Goal: Task Accomplishment & Management: Use online tool/utility

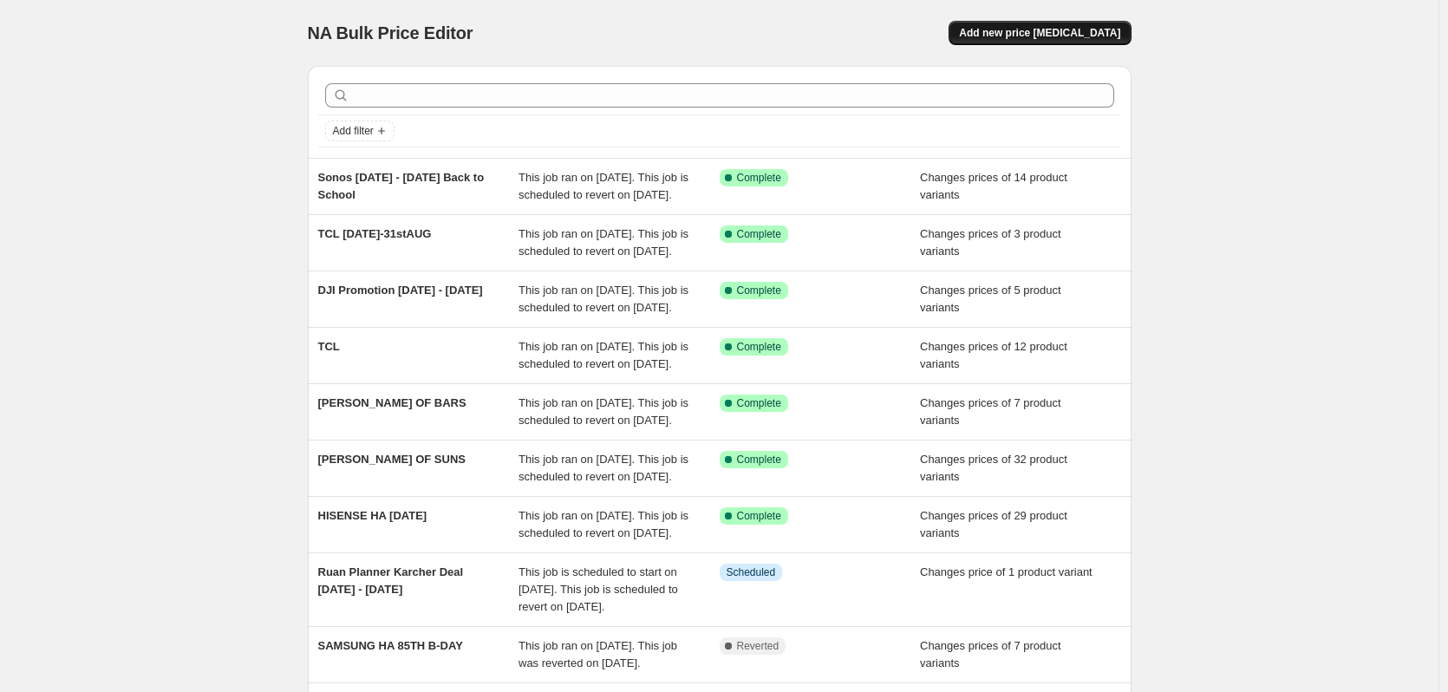
click at [1037, 29] on span "Add new price [MEDICAL_DATA]" at bounding box center [1039, 33] width 161 height 14
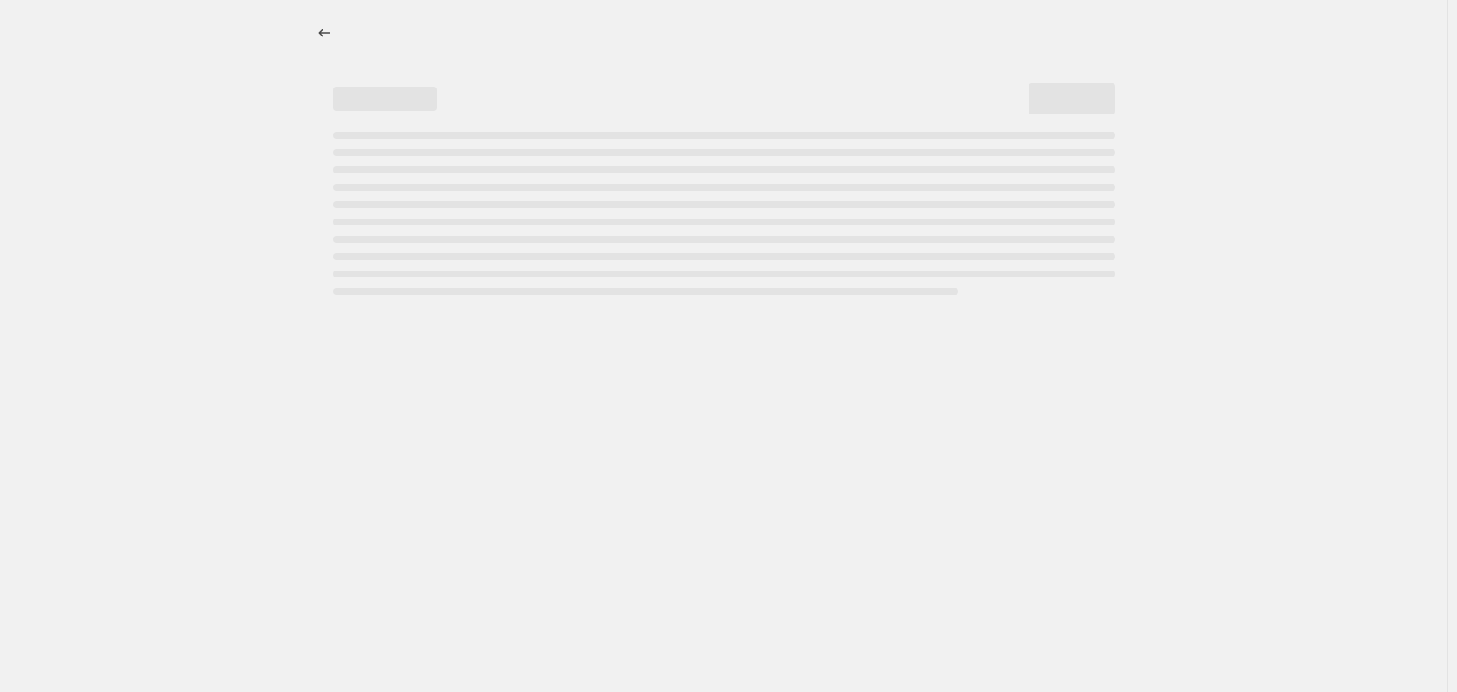
select select "percentage"
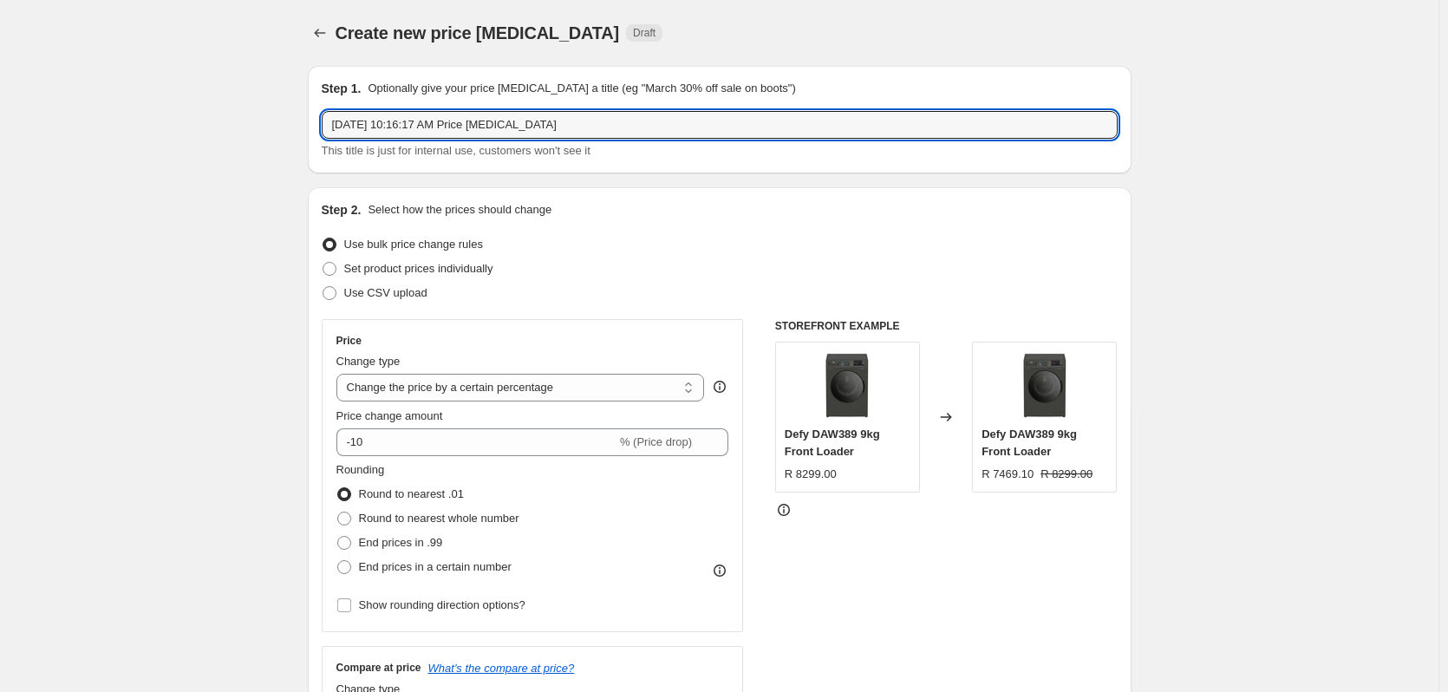
drag, startPoint x: 601, startPoint y: 127, endPoint x: 234, endPoint y: 134, distance: 366.8
type input "DEFY PRO - [DATE]"
click at [330, 270] on span at bounding box center [330, 269] width 14 height 14
click at [323, 263] on input "Set product prices individually" at bounding box center [323, 262] width 1 height 1
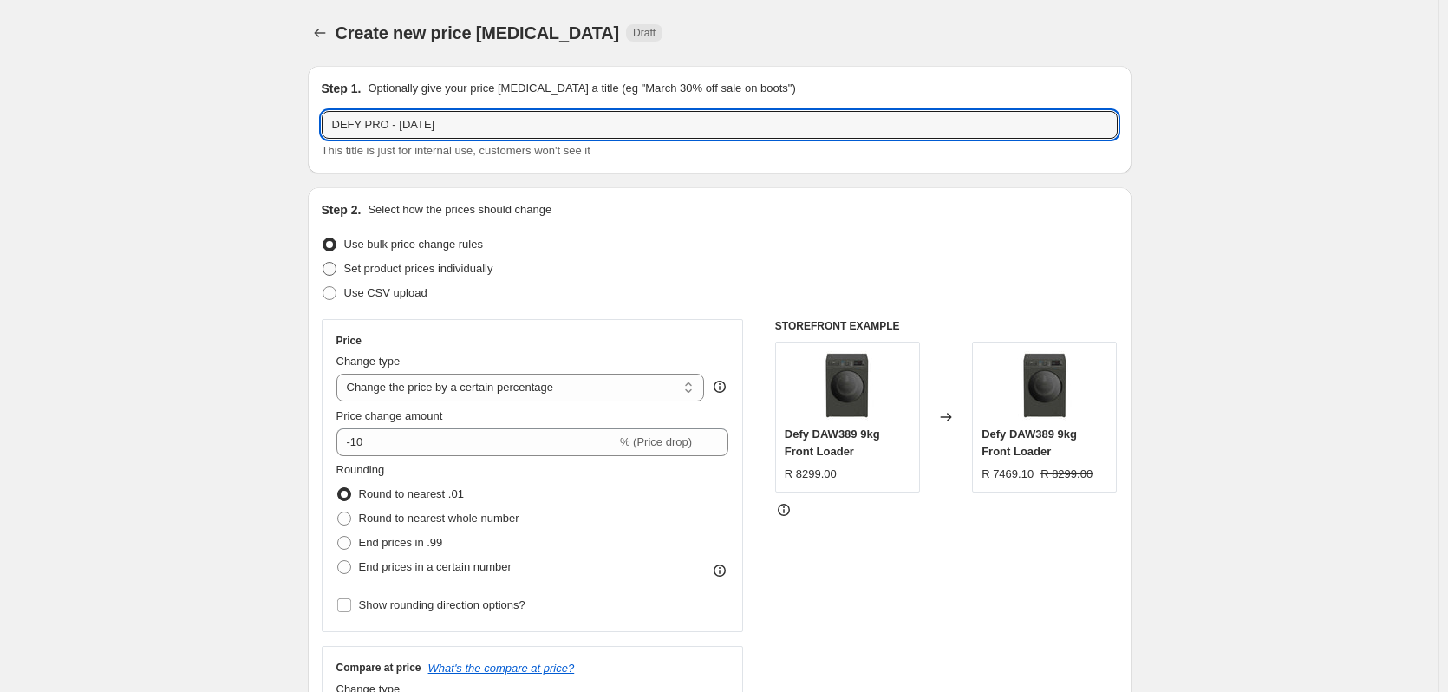
radio input "true"
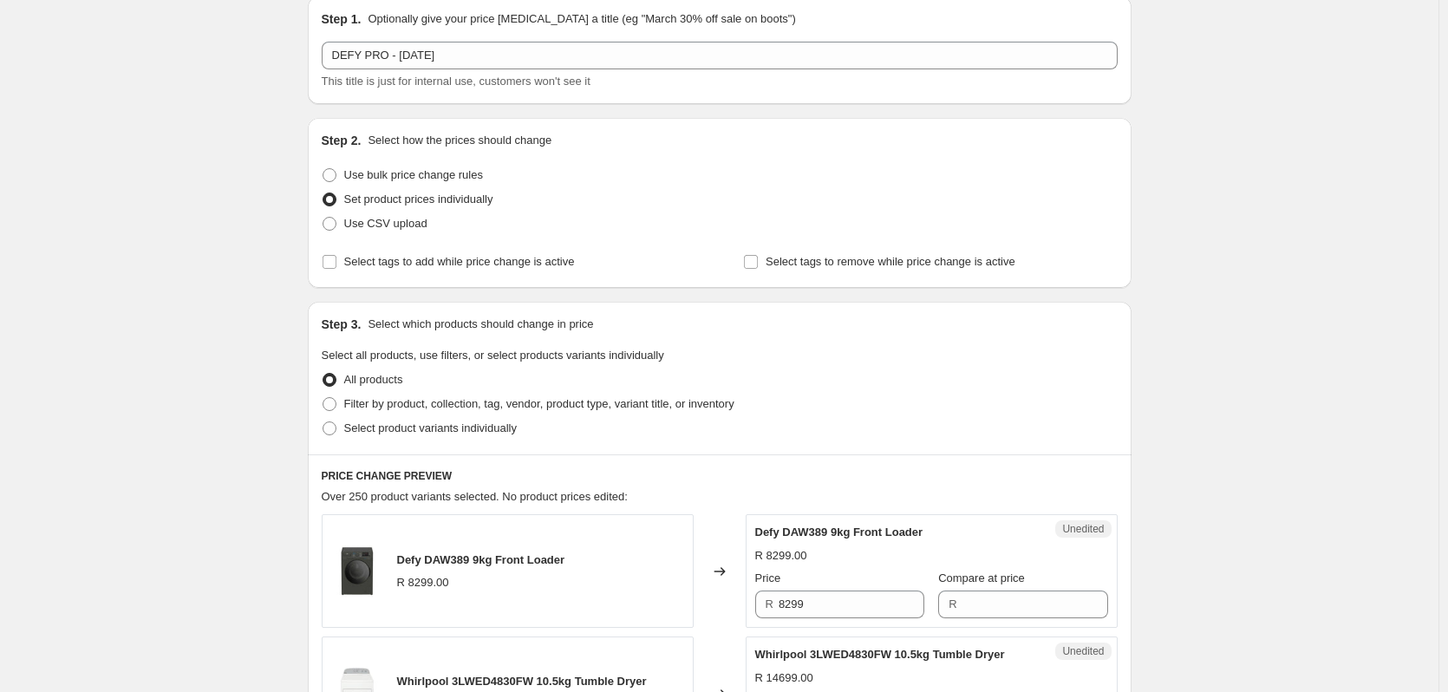
scroll to position [173, 0]
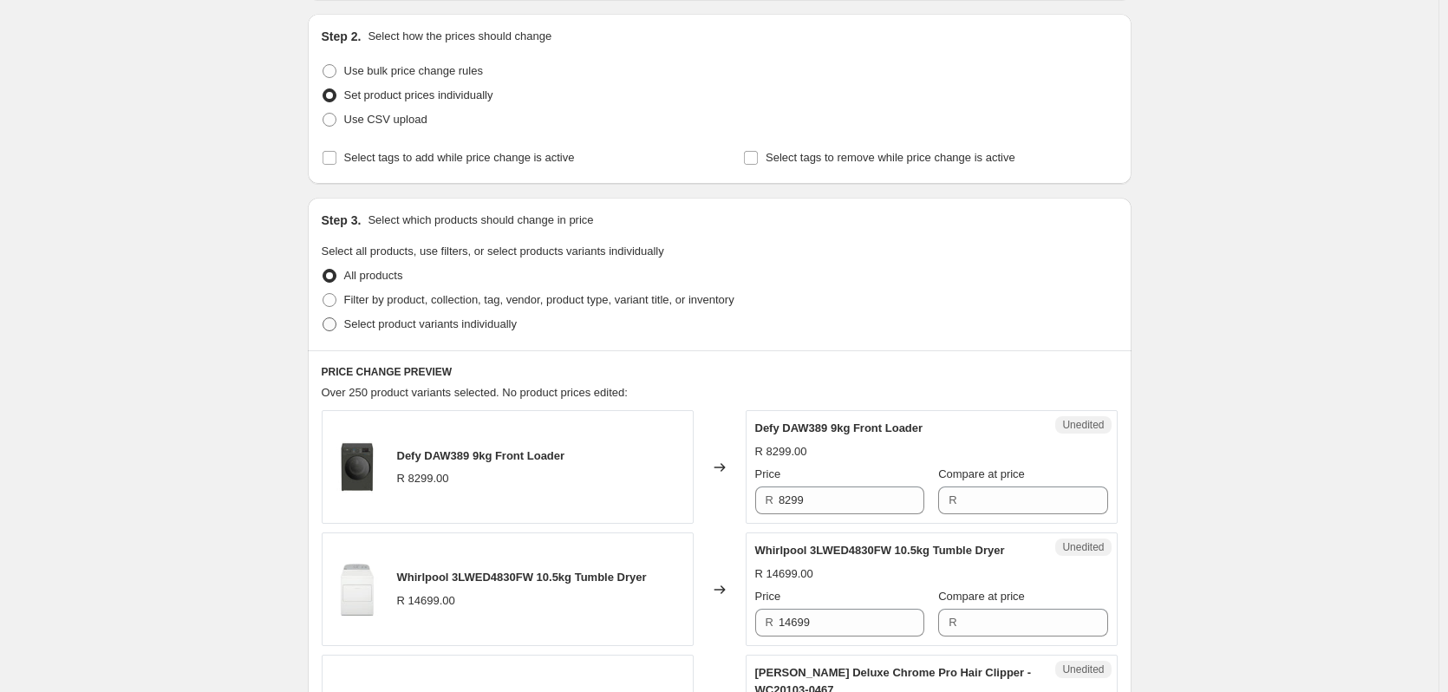
click at [336, 325] on span at bounding box center [330, 324] width 14 height 14
click at [323, 318] on input "Select product variants individually" at bounding box center [323, 317] width 1 height 1
radio input "true"
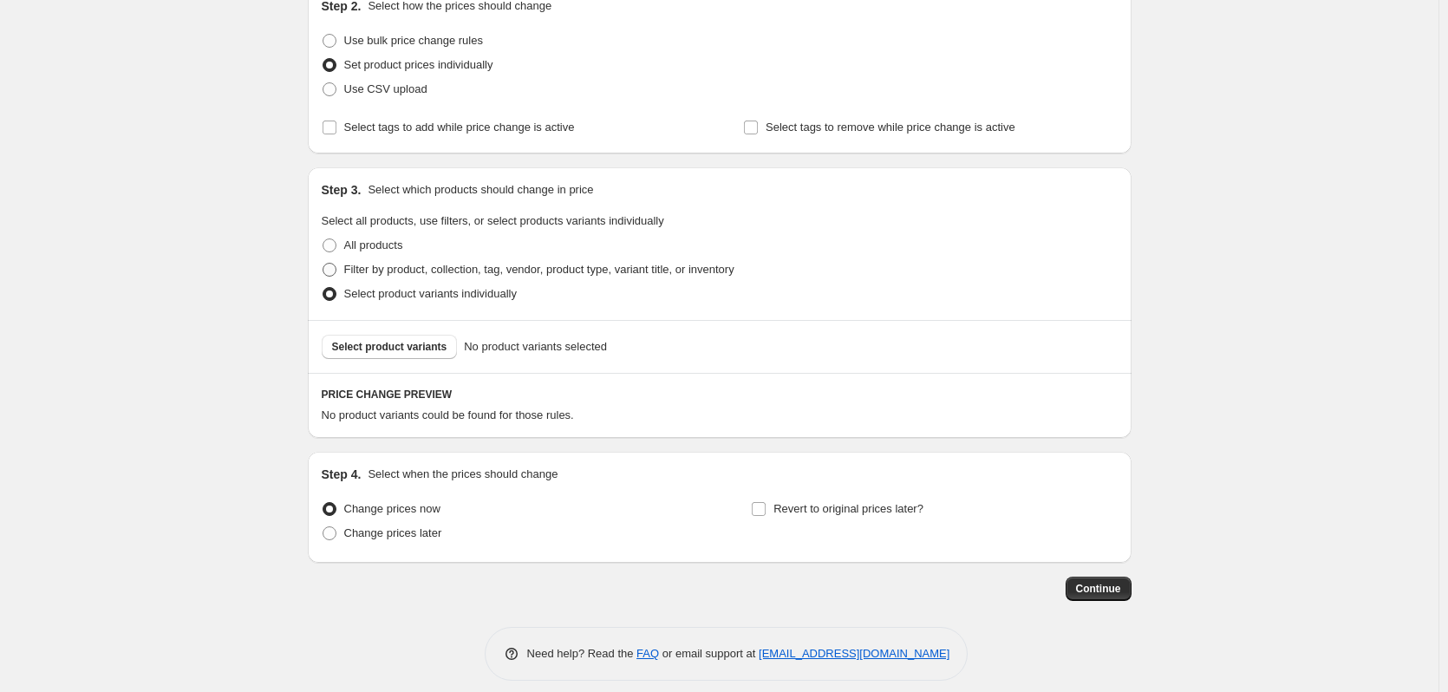
scroll to position [218, 0]
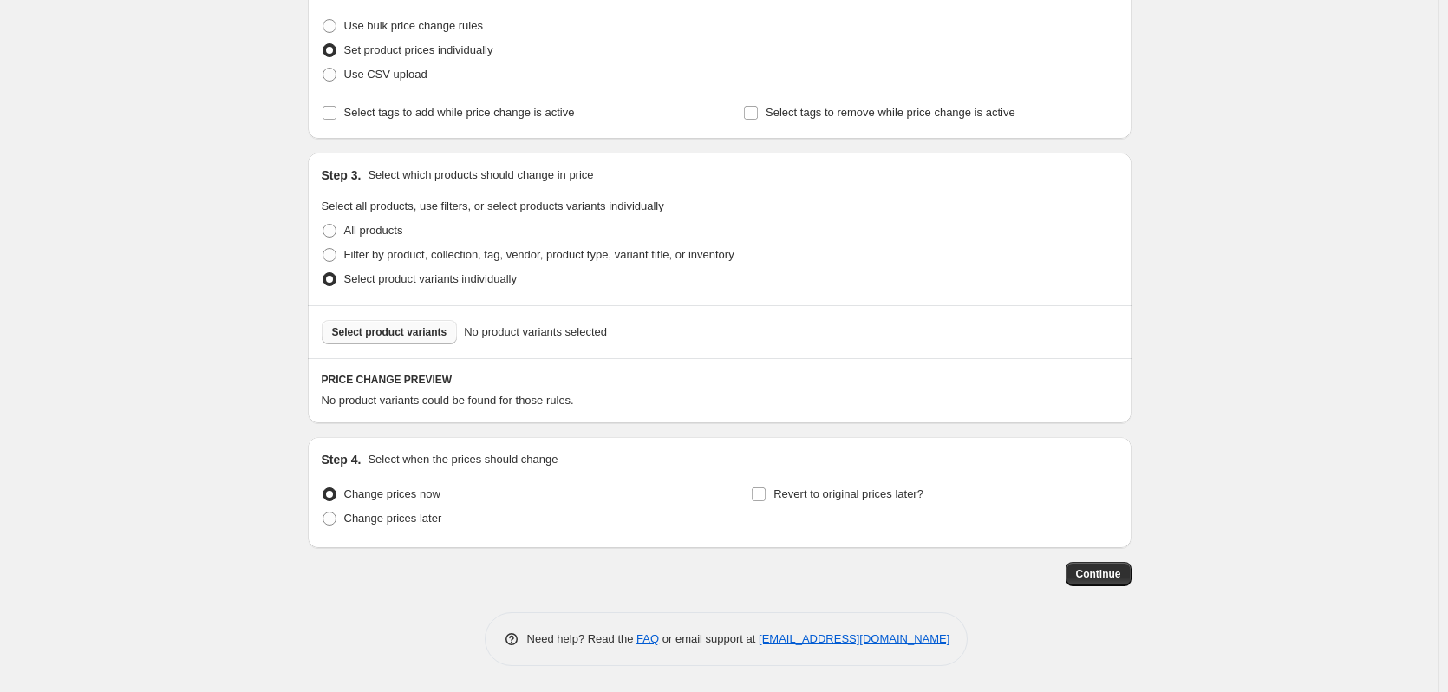
click at [371, 329] on span "Select product variants" at bounding box center [389, 332] width 115 height 14
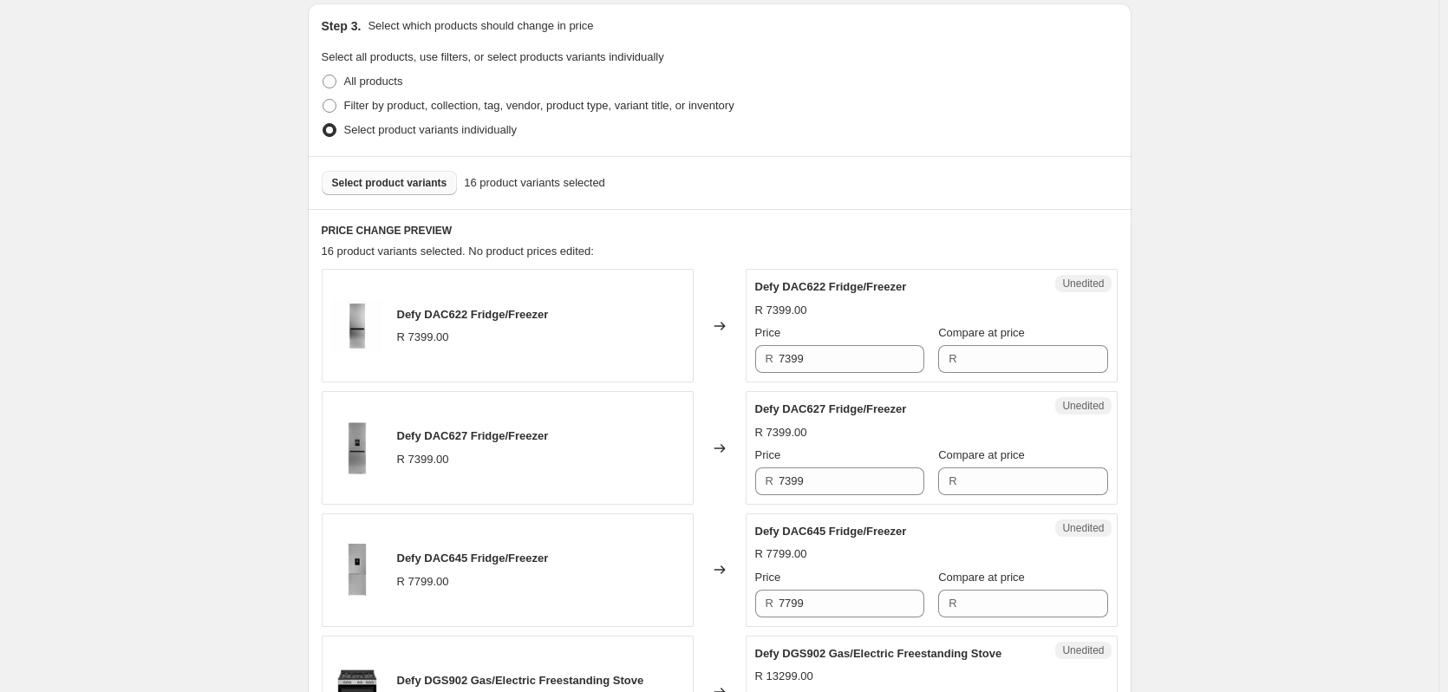
scroll to position [392, 0]
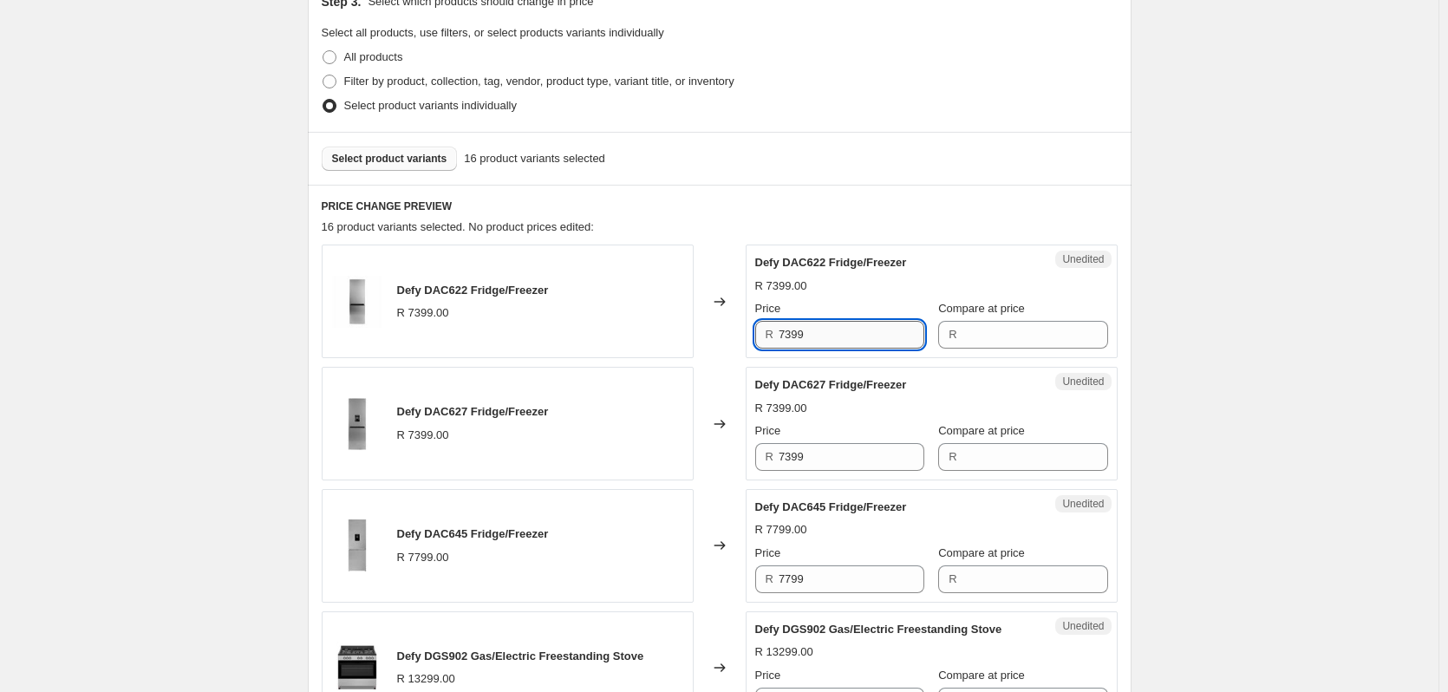
click at [830, 333] on input "7399" at bounding box center [852, 335] width 146 height 28
type input "7399"
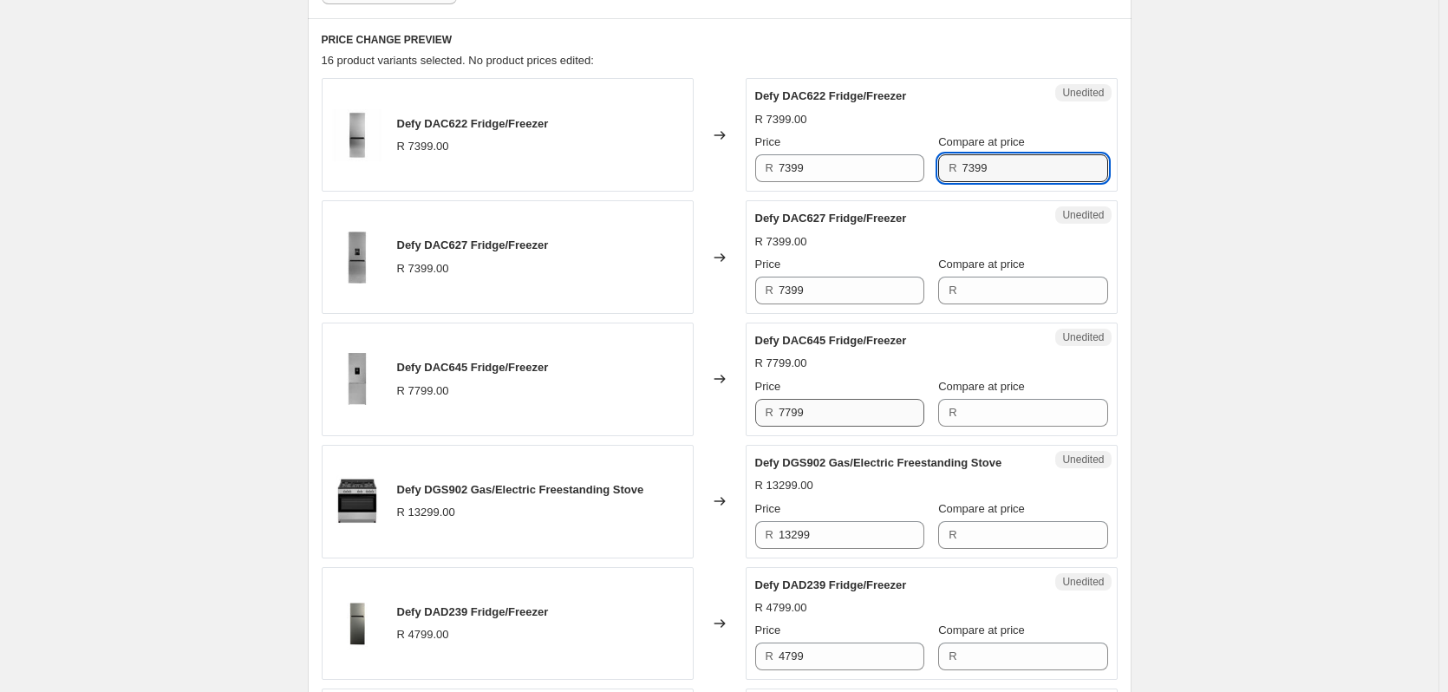
scroll to position [565, 0]
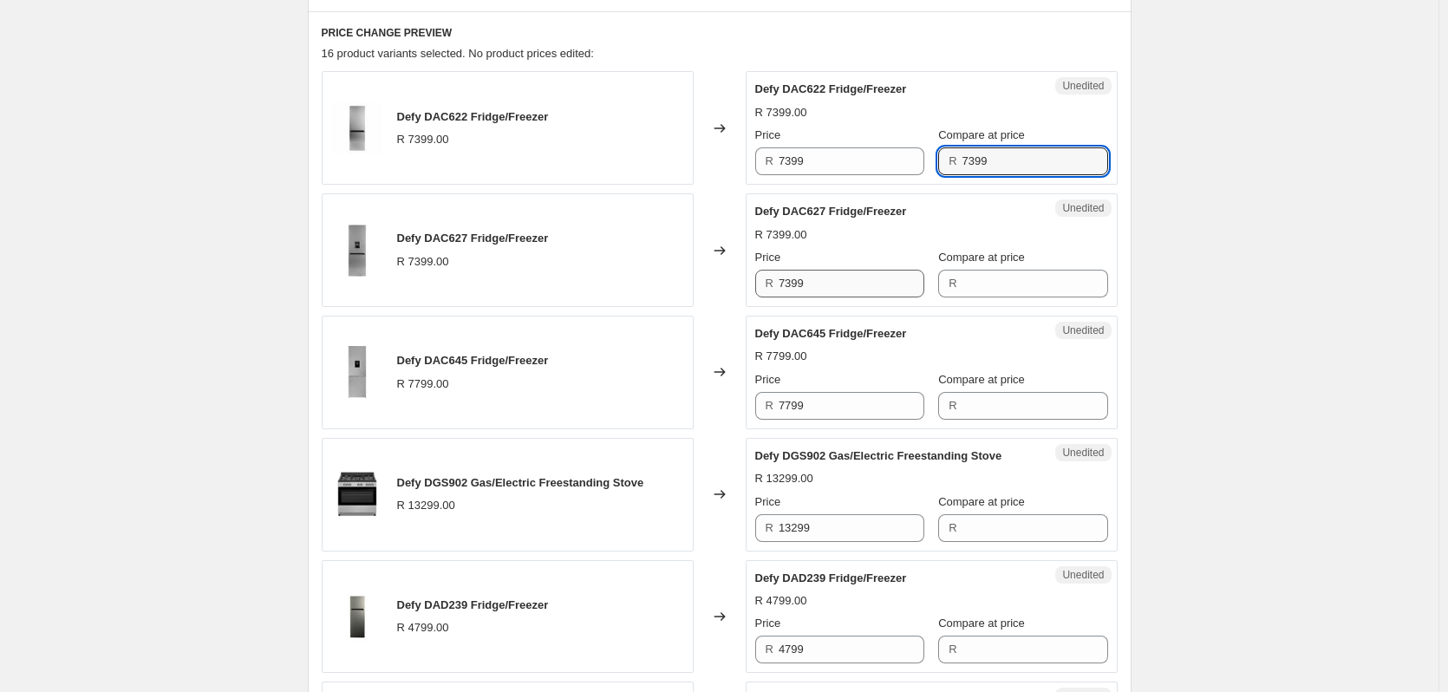
type input "7399"
click at [819, 279] on input "7399" at bounding box center [852, 284] width 146 height 28
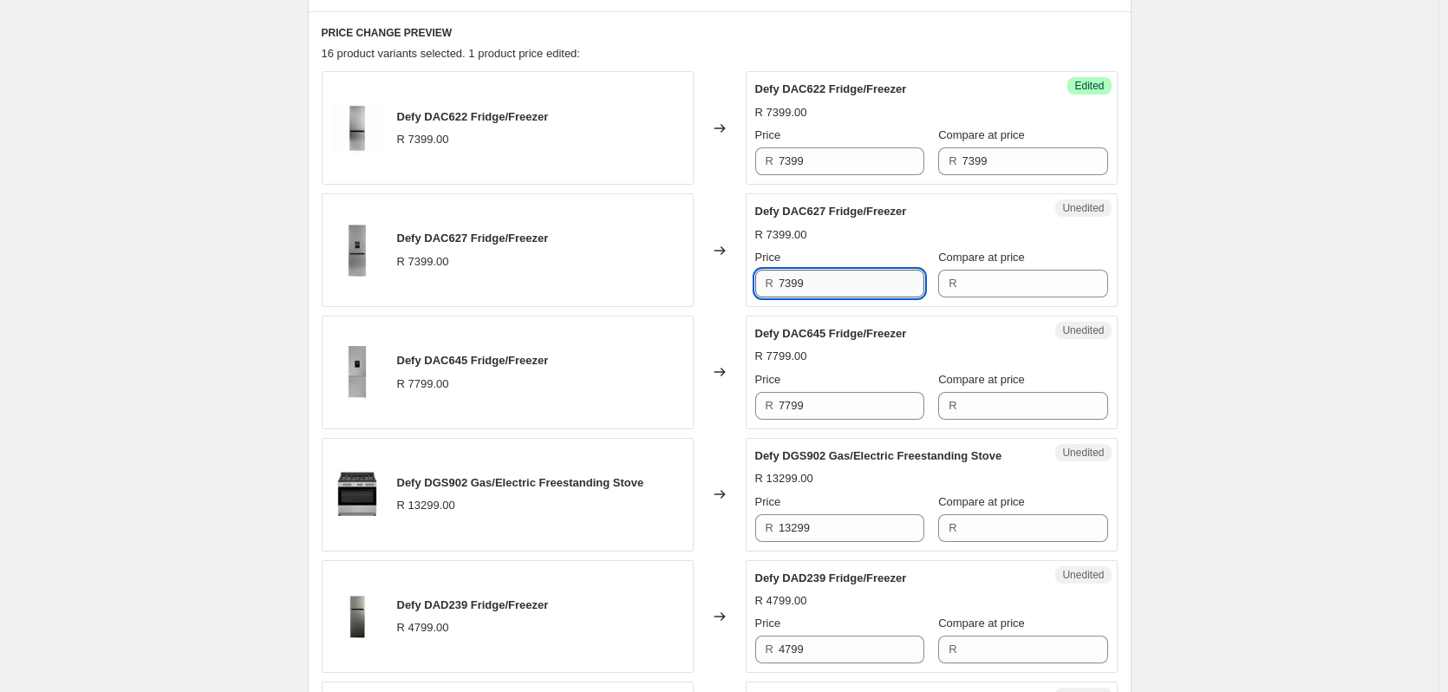
click at [819, 279] on input "7399" at bounding box center [852, 284] width 146 height 28
type input "7399"
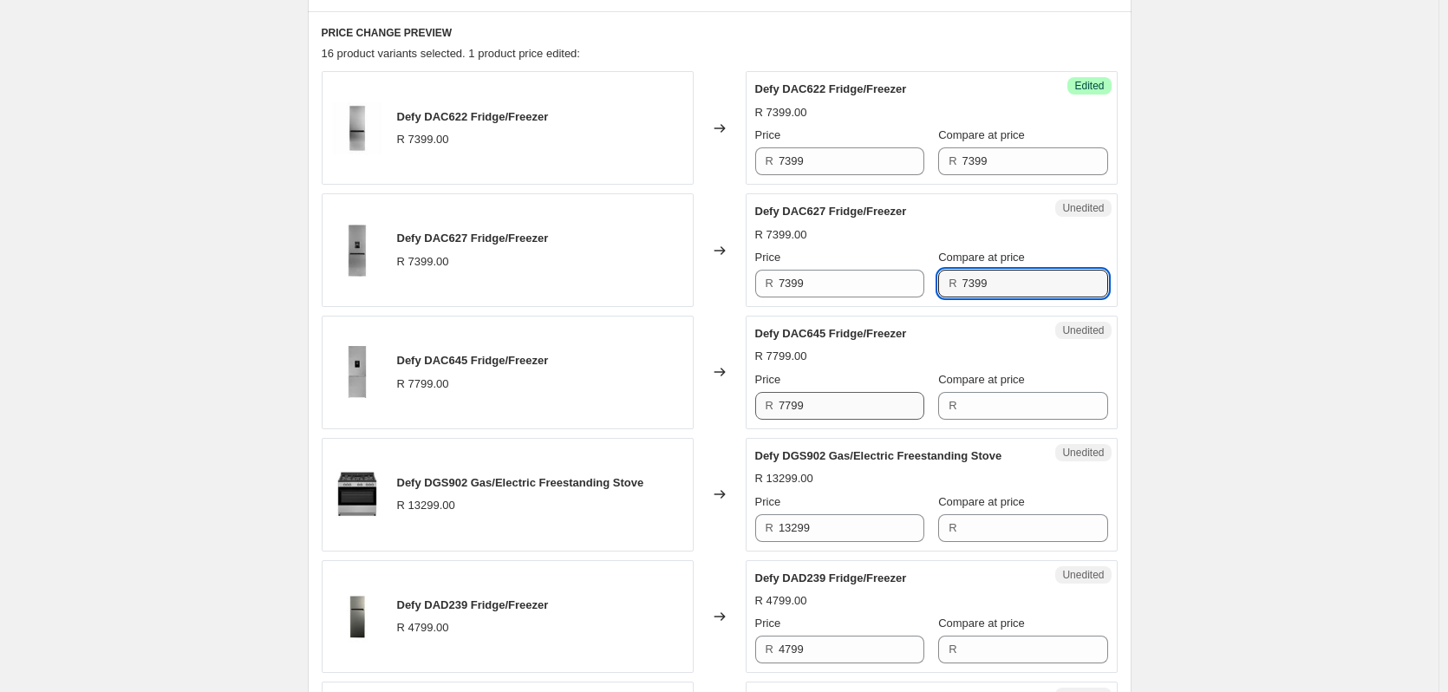
type input "7399"
click at [832, 407] on input "7799" at bounding box center [852, 406] width 146 height 28
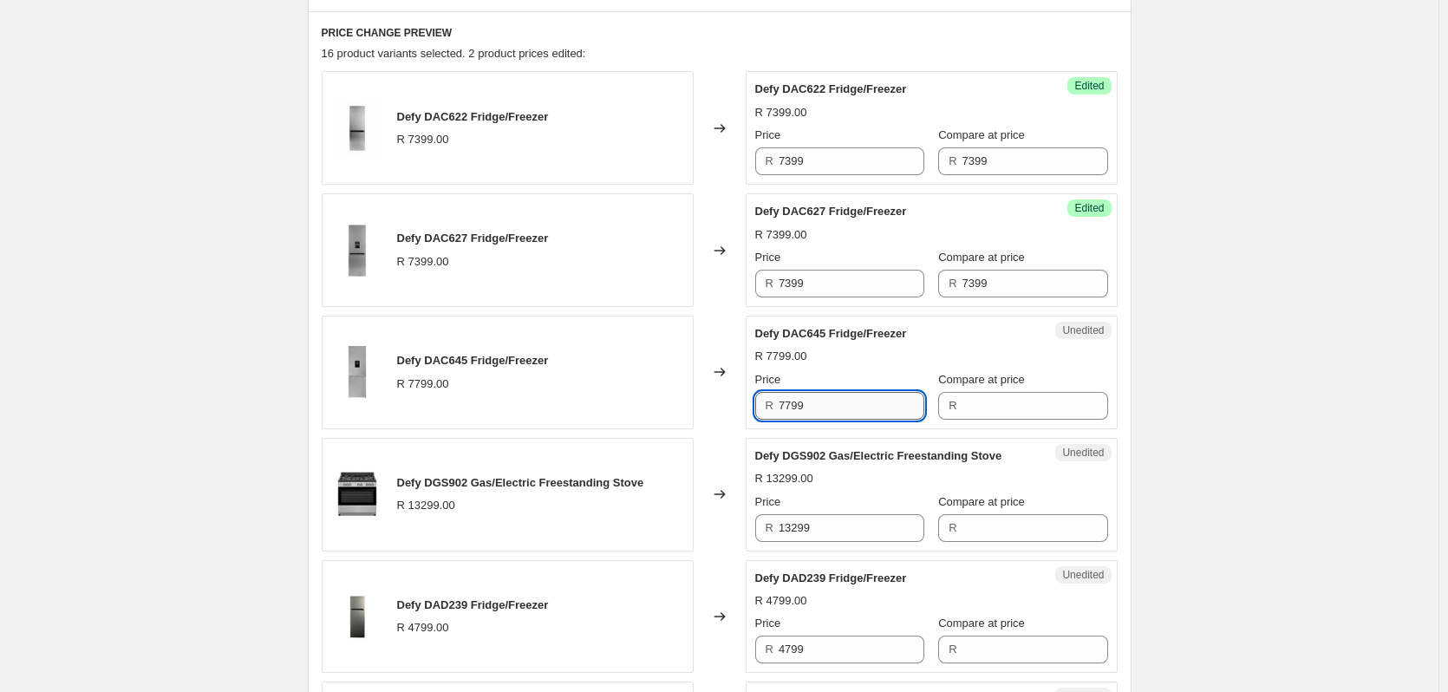
click at [832, 407] on input "7799" at bounding box center [852, 406] width 146 height 28
type input "7799"
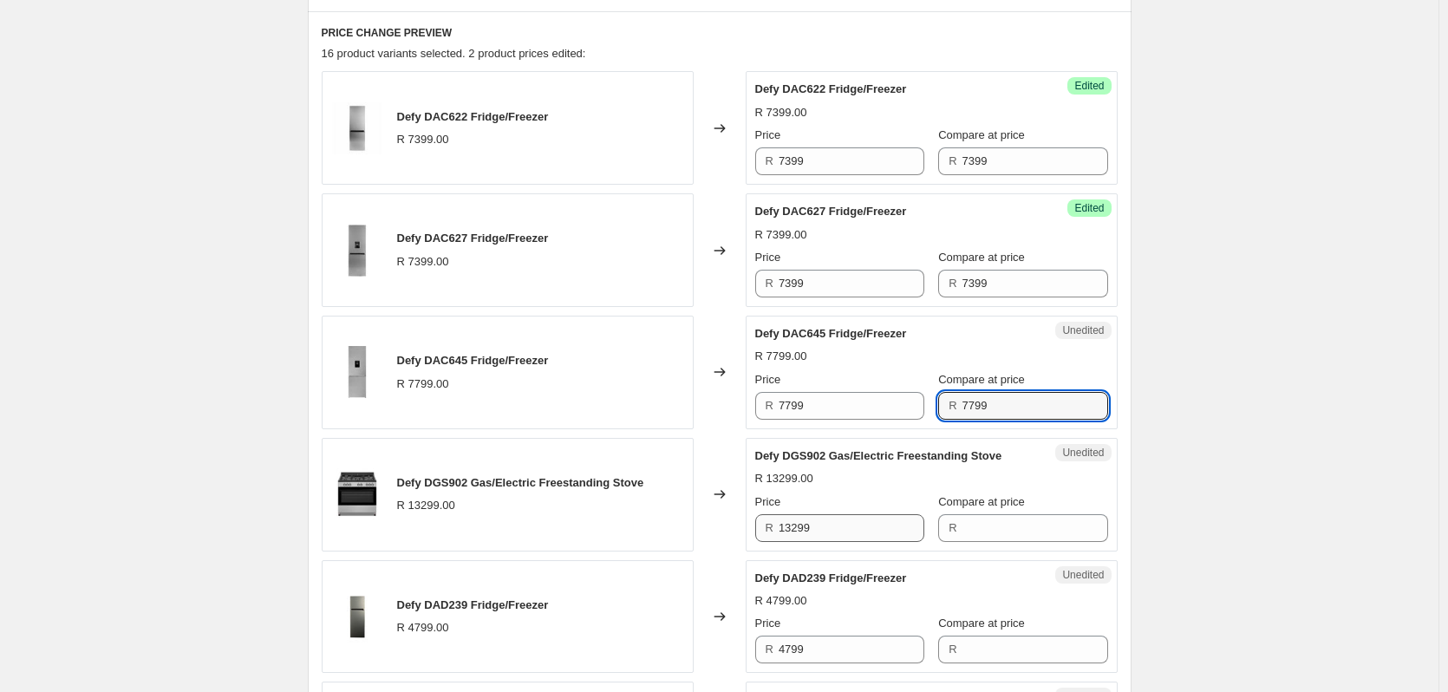
type input "7799"
click at [839, 527] on input "13299" at bounding box center [852, 528] width 146 height 28
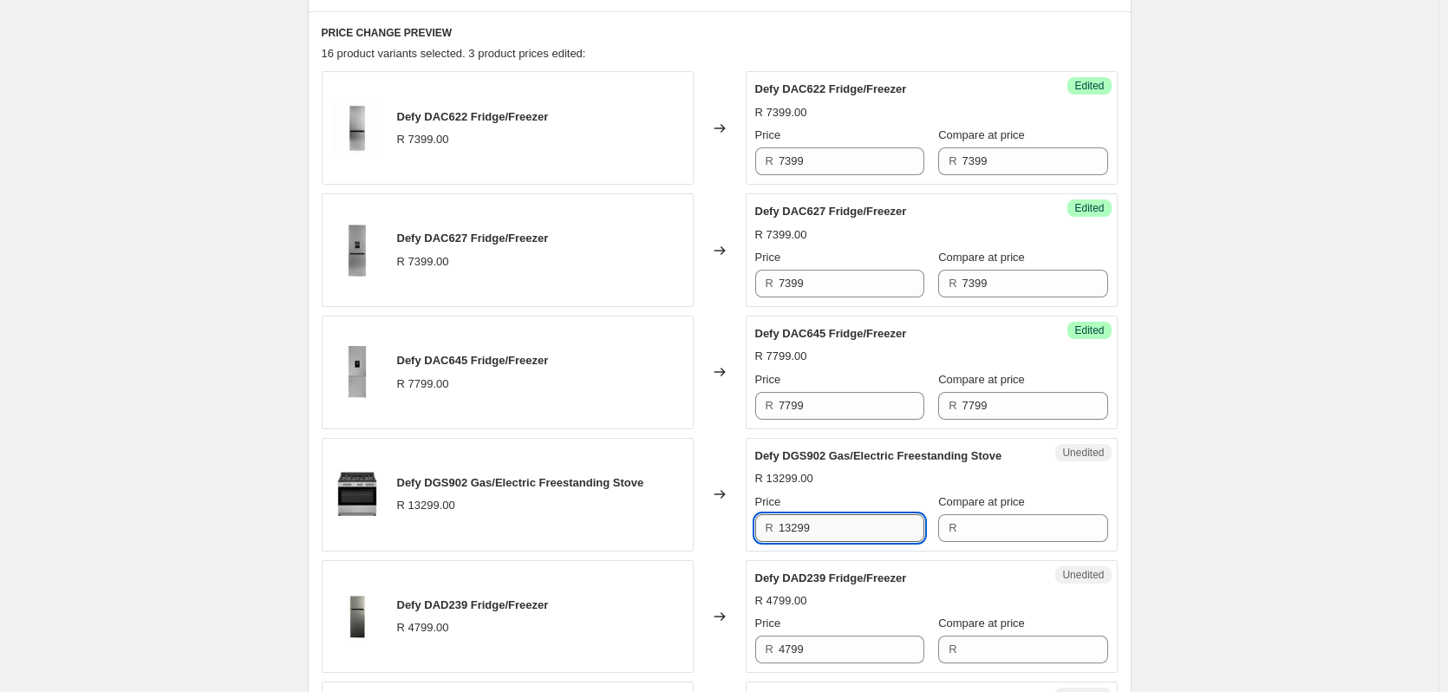
click at [839, 527] on input "13299" at bounding box center [852, 528] width 146 height 28
type input "13299"
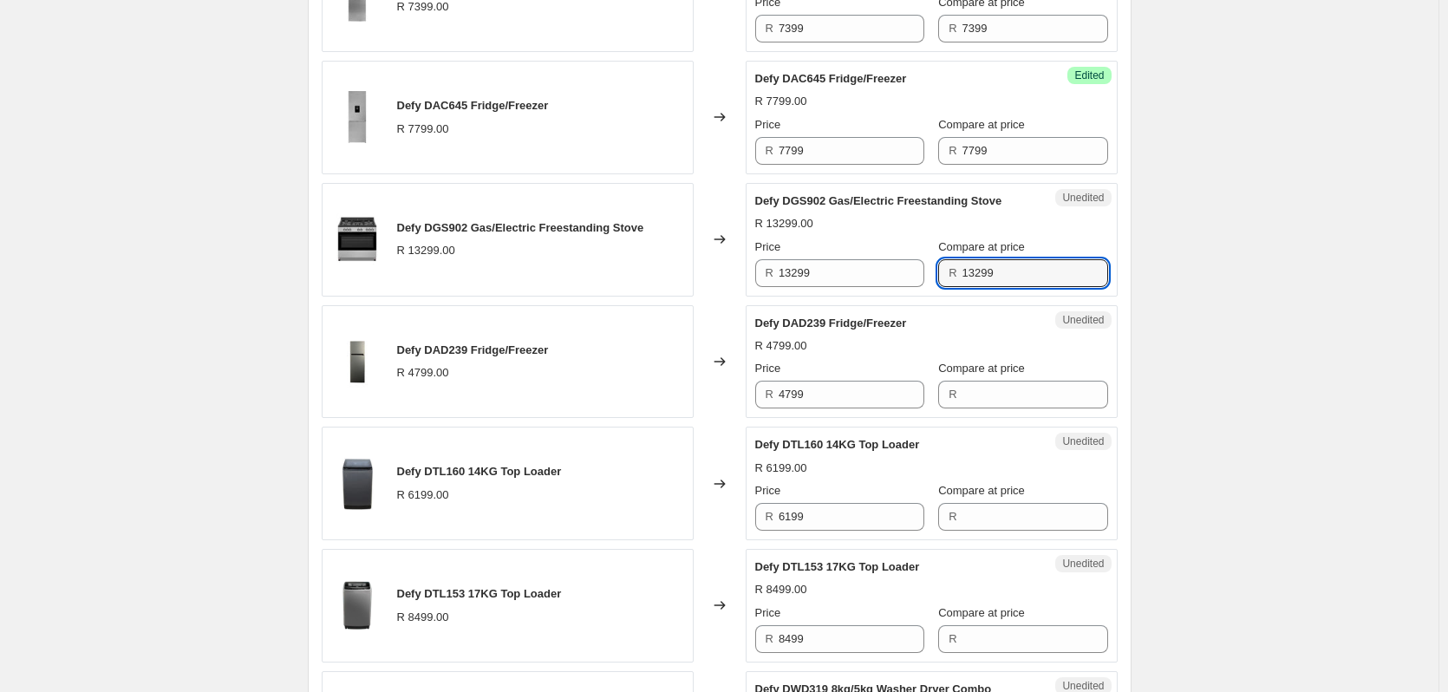
scroll to position [825, 0]
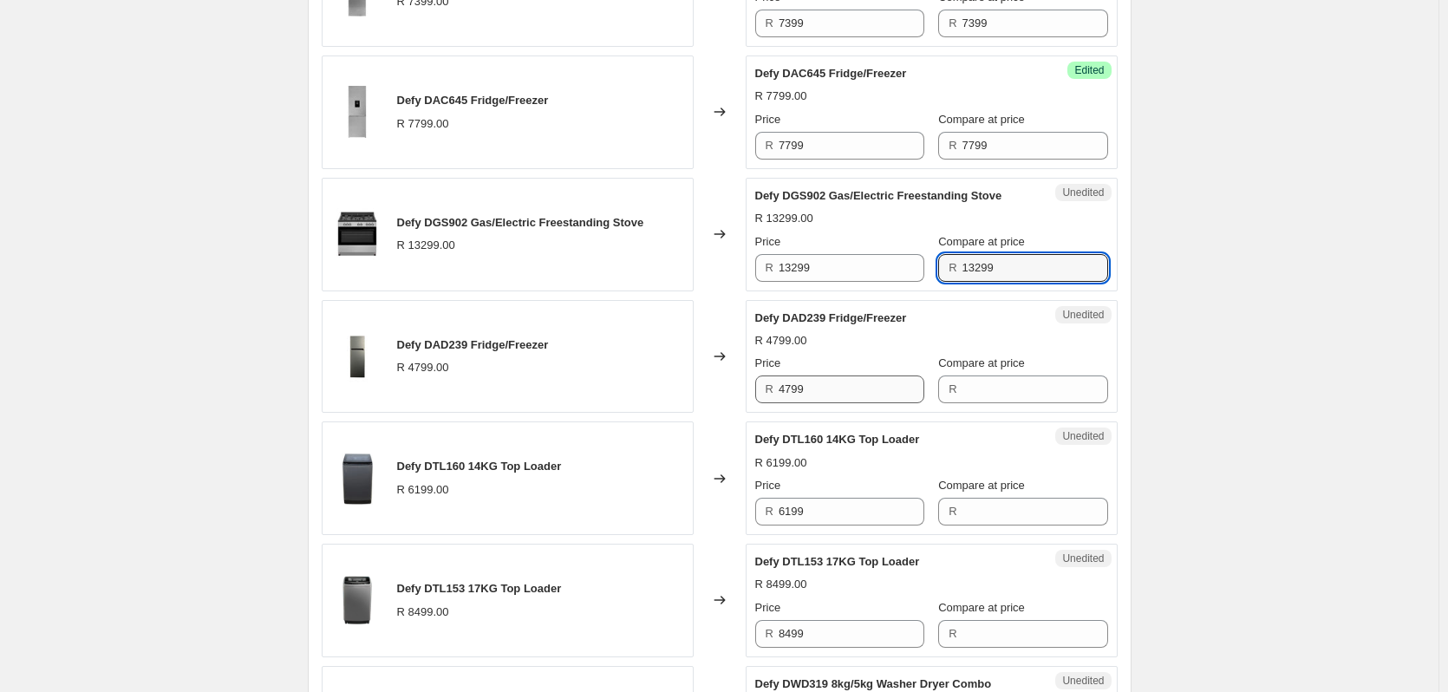
type input "13299"
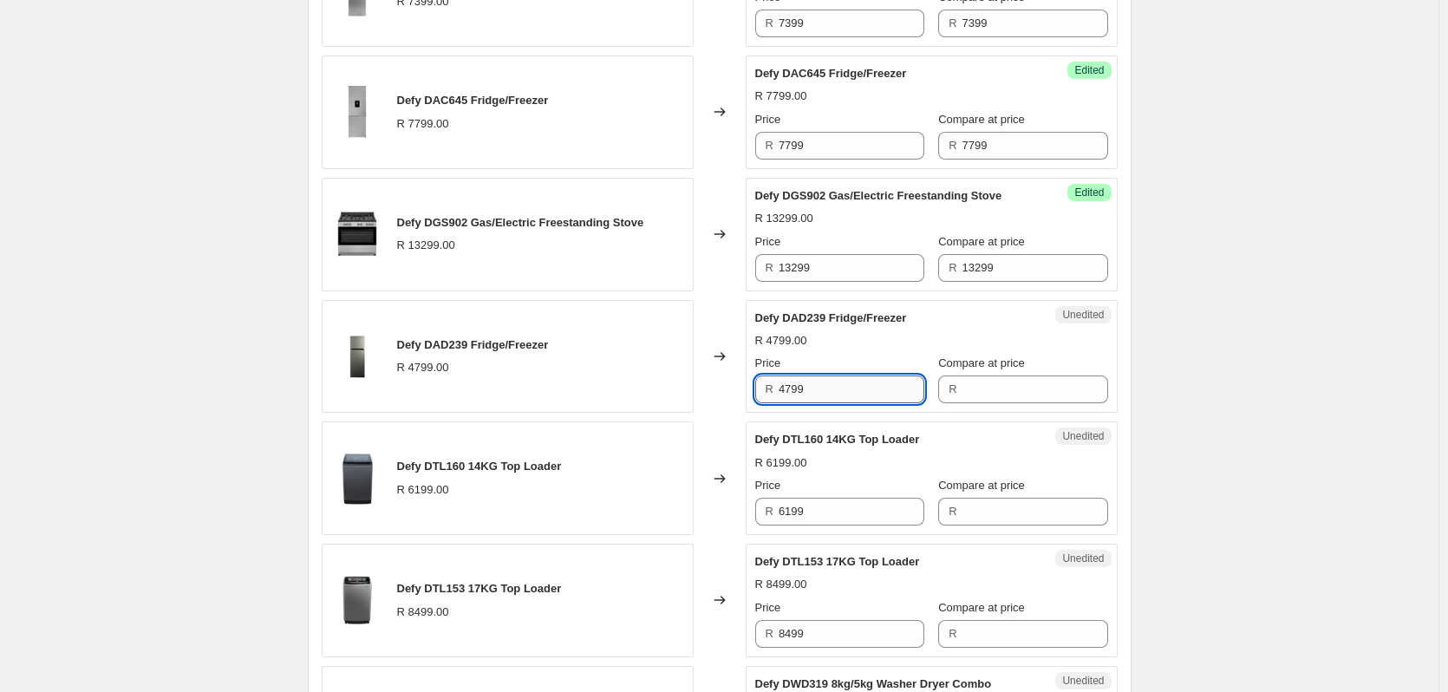
click at [822, 386] on input "4799" at bounding box center [852, 389] width 146 height 28
type input "4799"
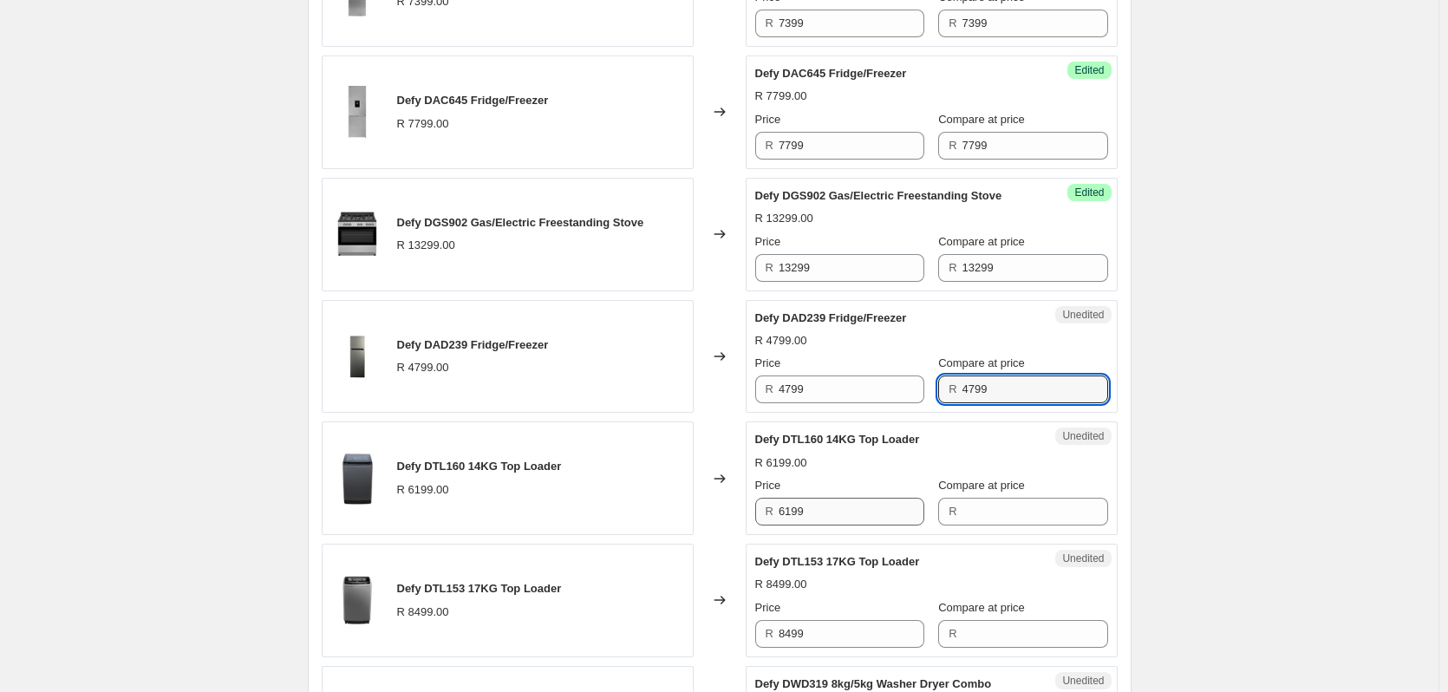
type input "4799"
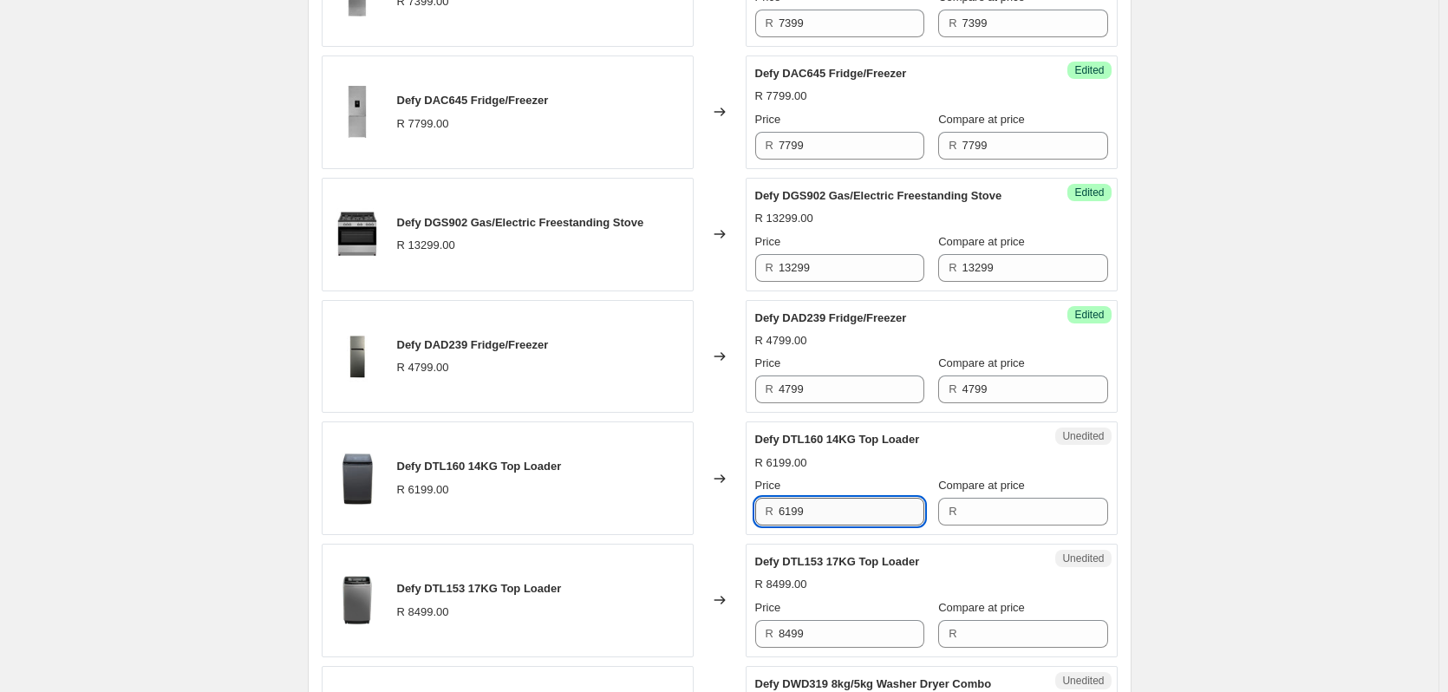
click at [822, 509] on input "6199" at bounding box center [852, 512] width 146 height 28
type input "6199"
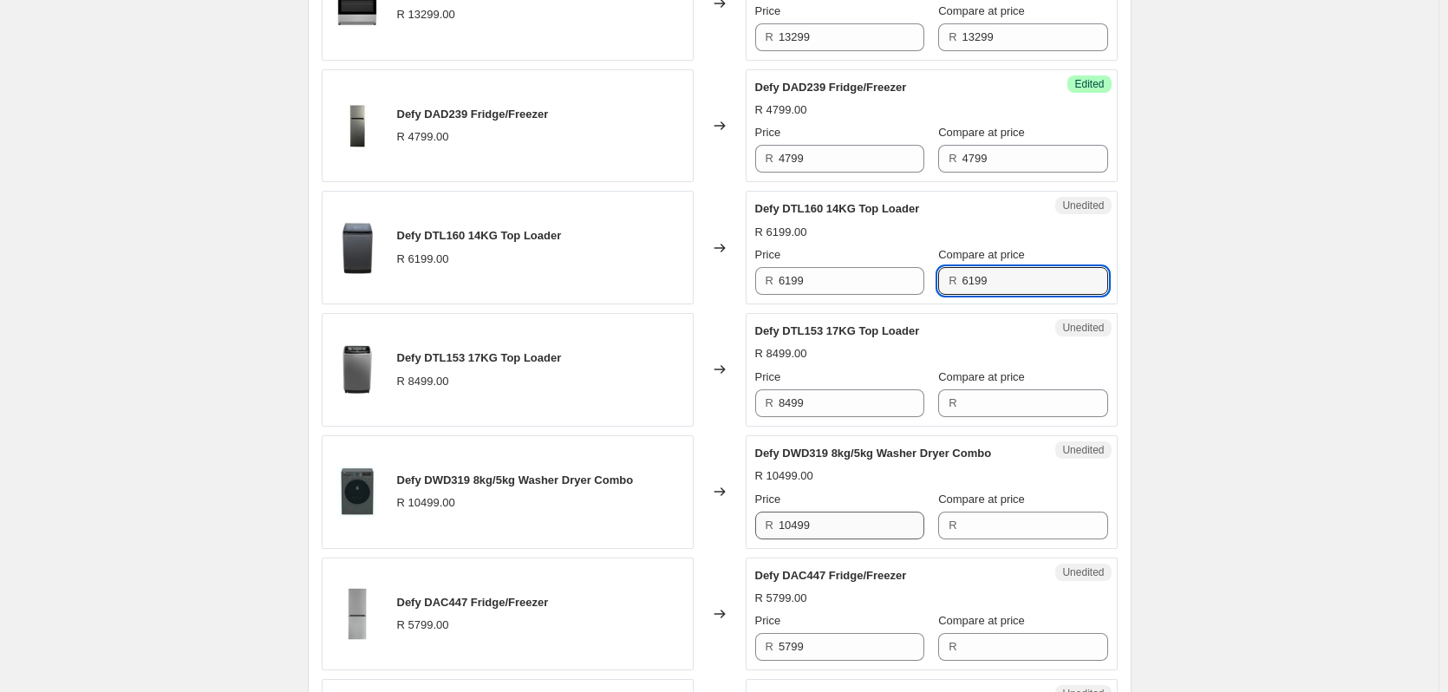
scroll to position [1086, 0]
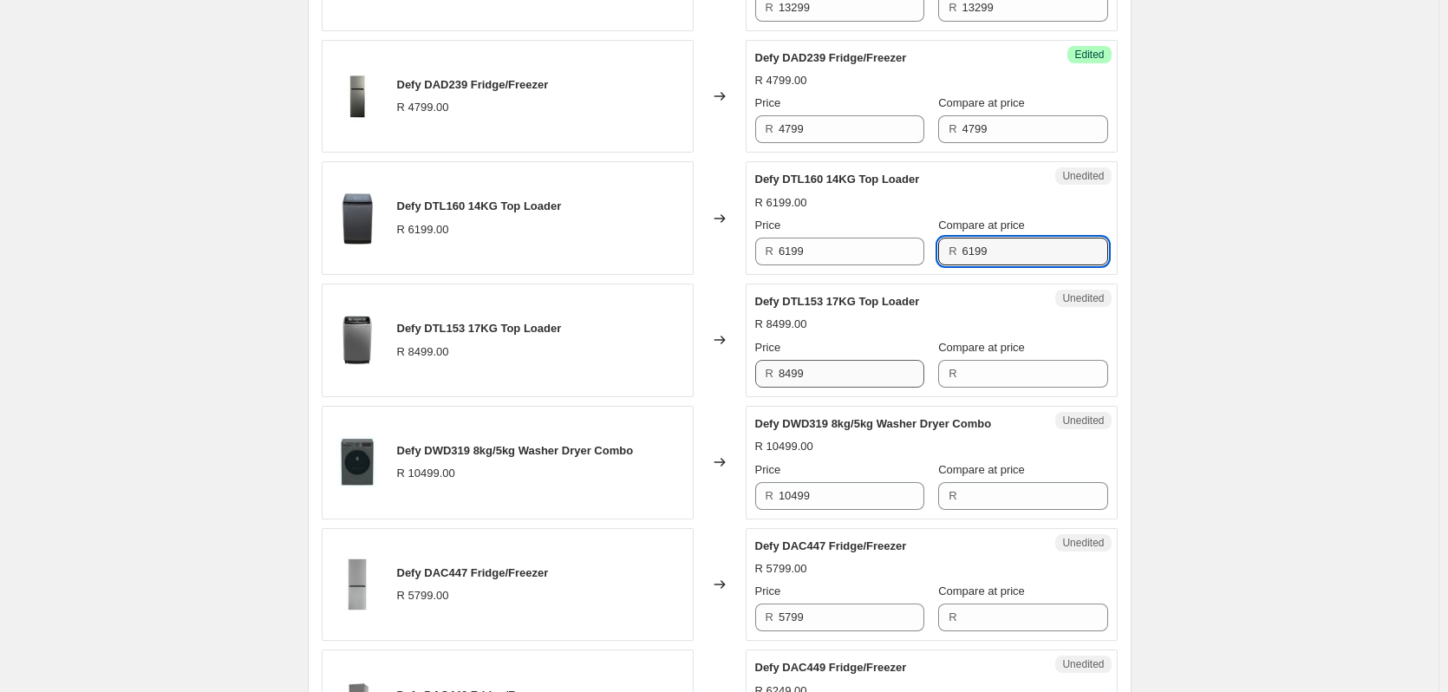
type input "6199"
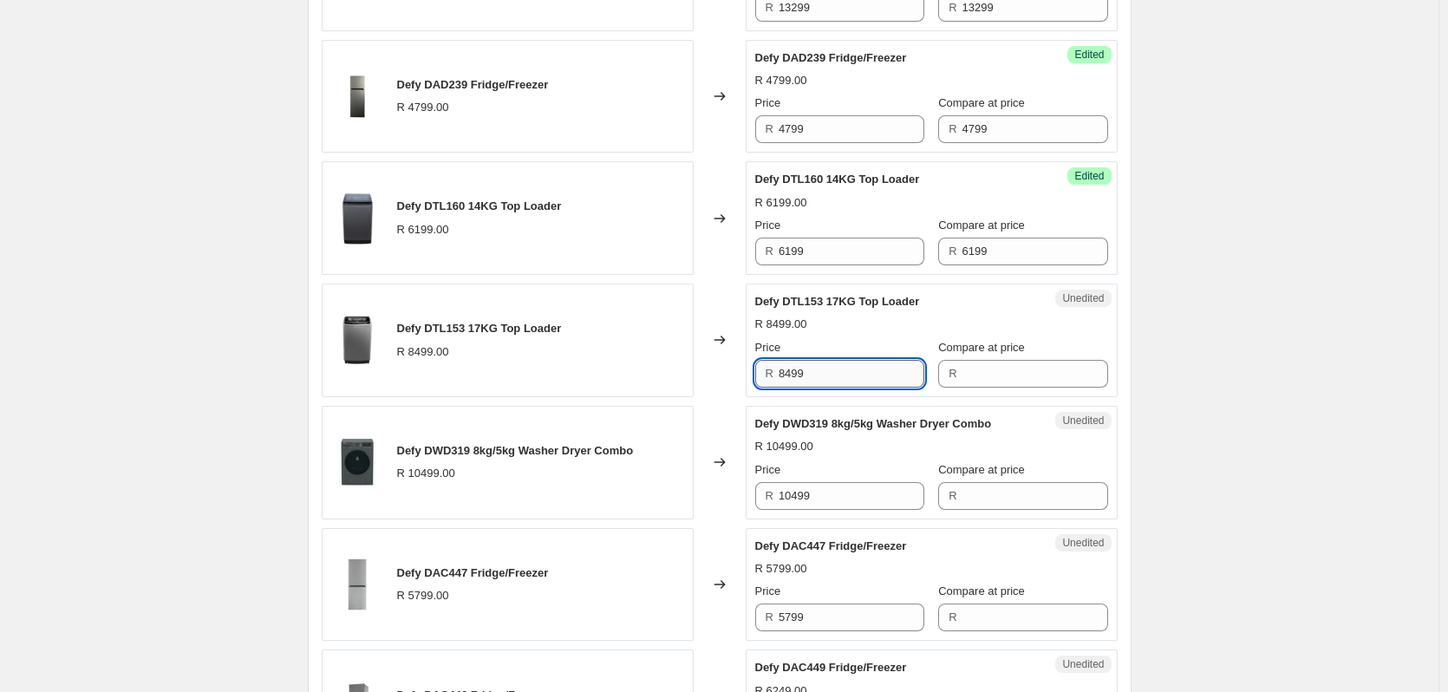
click at [808, 368] on input "8499" at bounding box center [852, 374] width 146 height 28
type input "8499"
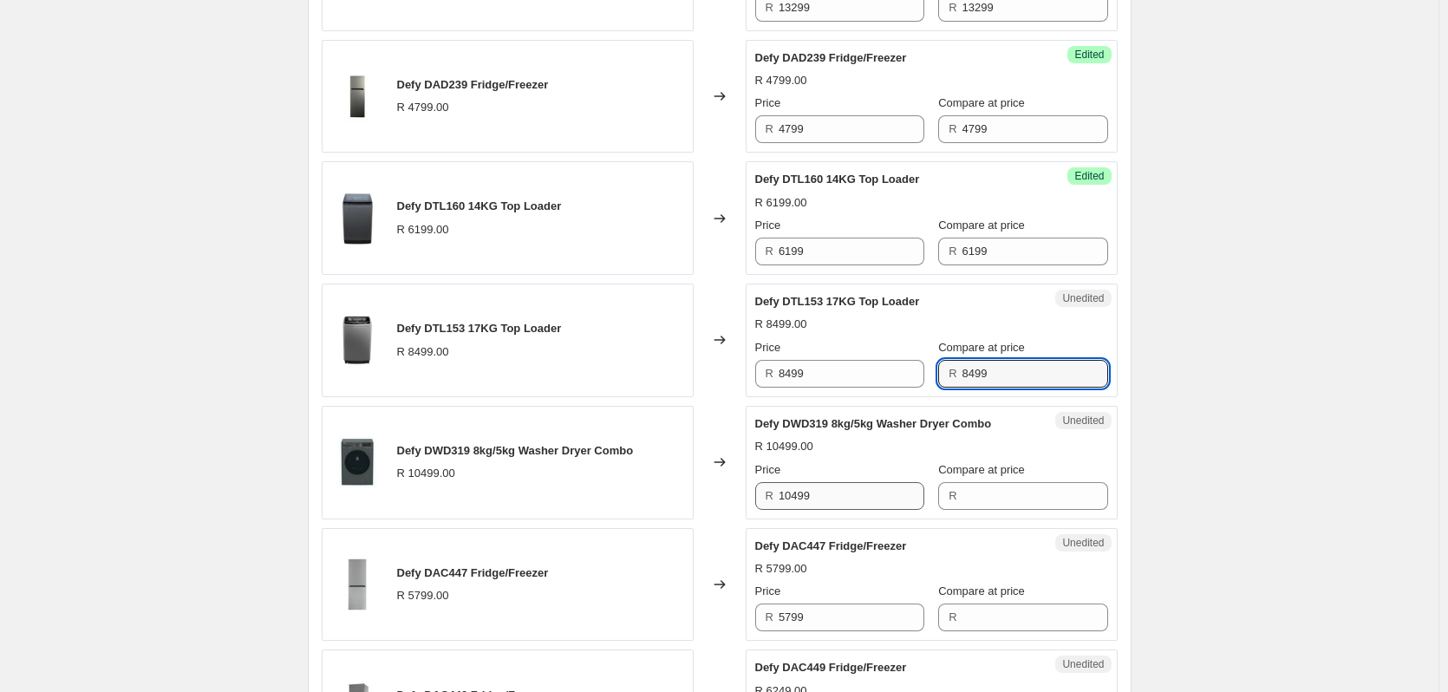
type input "8499"
click at [813, 498] on input "10499" at bounding box center [852, 496] width 146 height 28
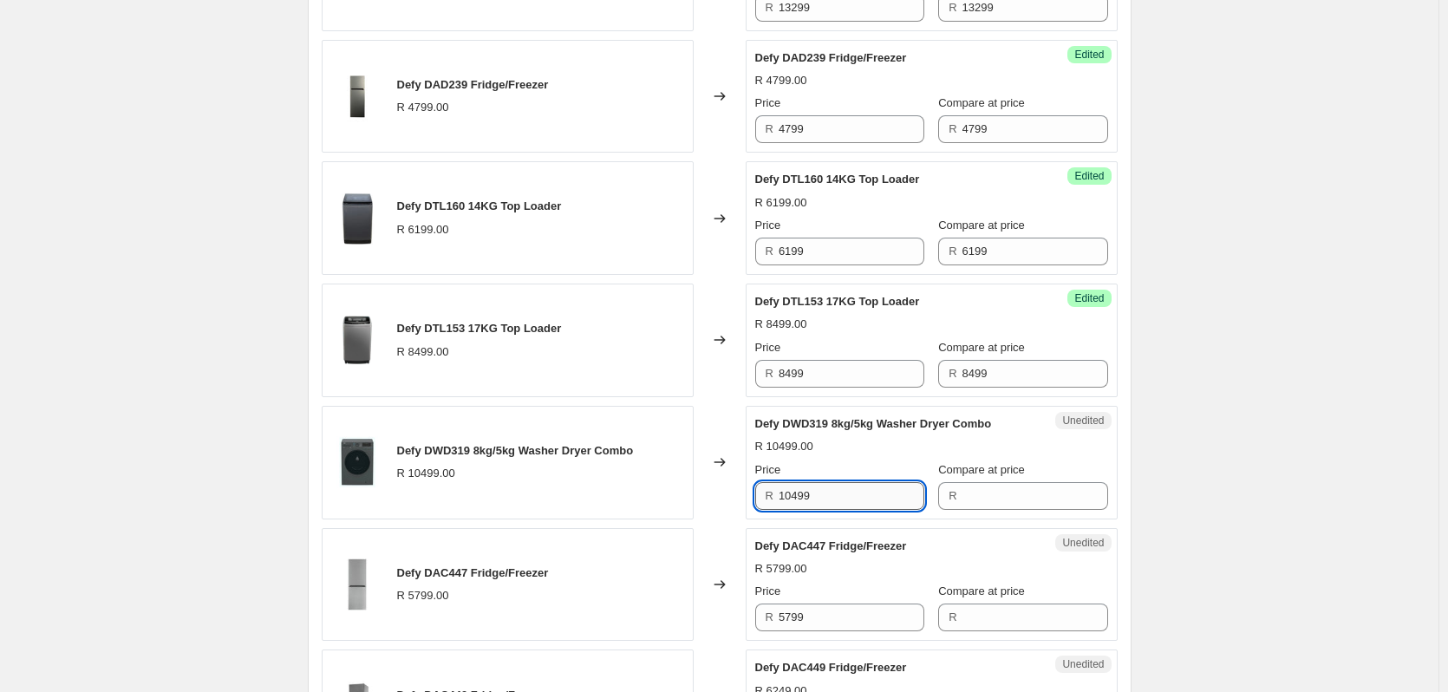
click at [813, 497] on input "10499" at bounding box center [852, 496] width 146 height 28
type input "10499"
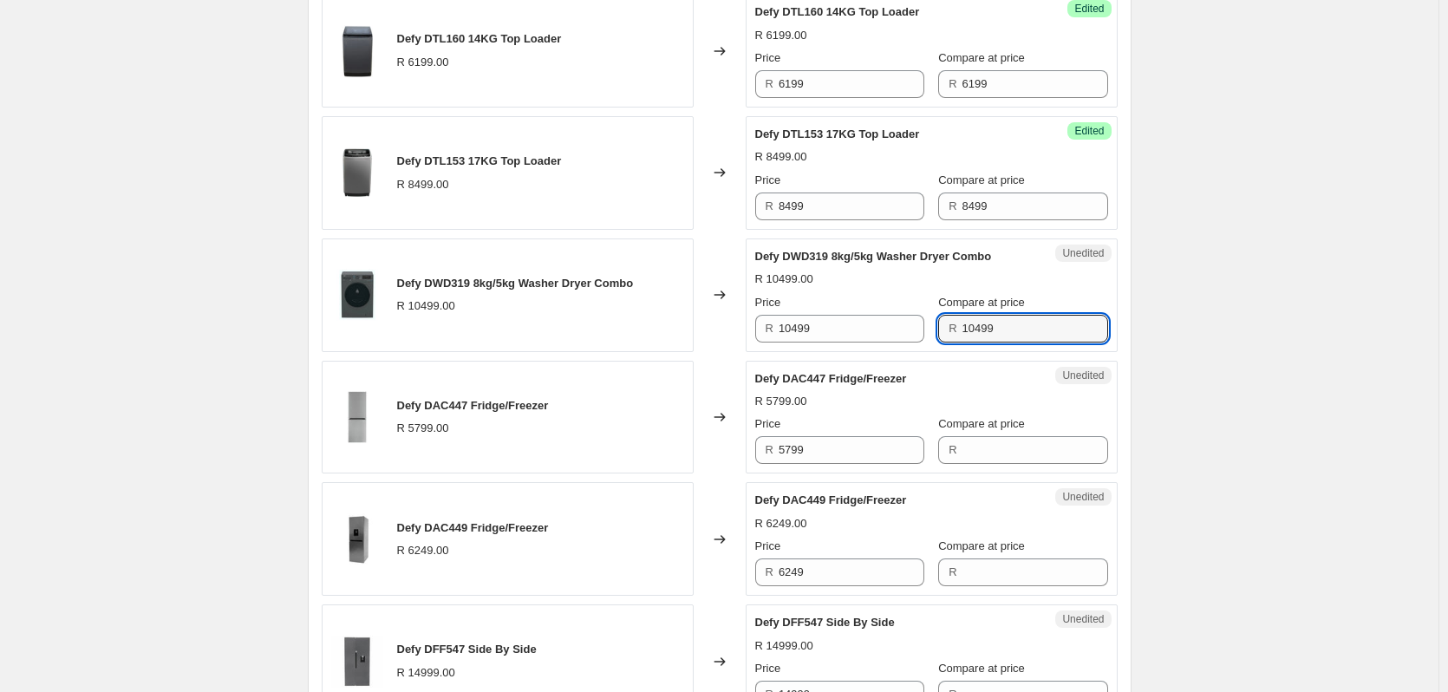
scroll to position [1259, 0]
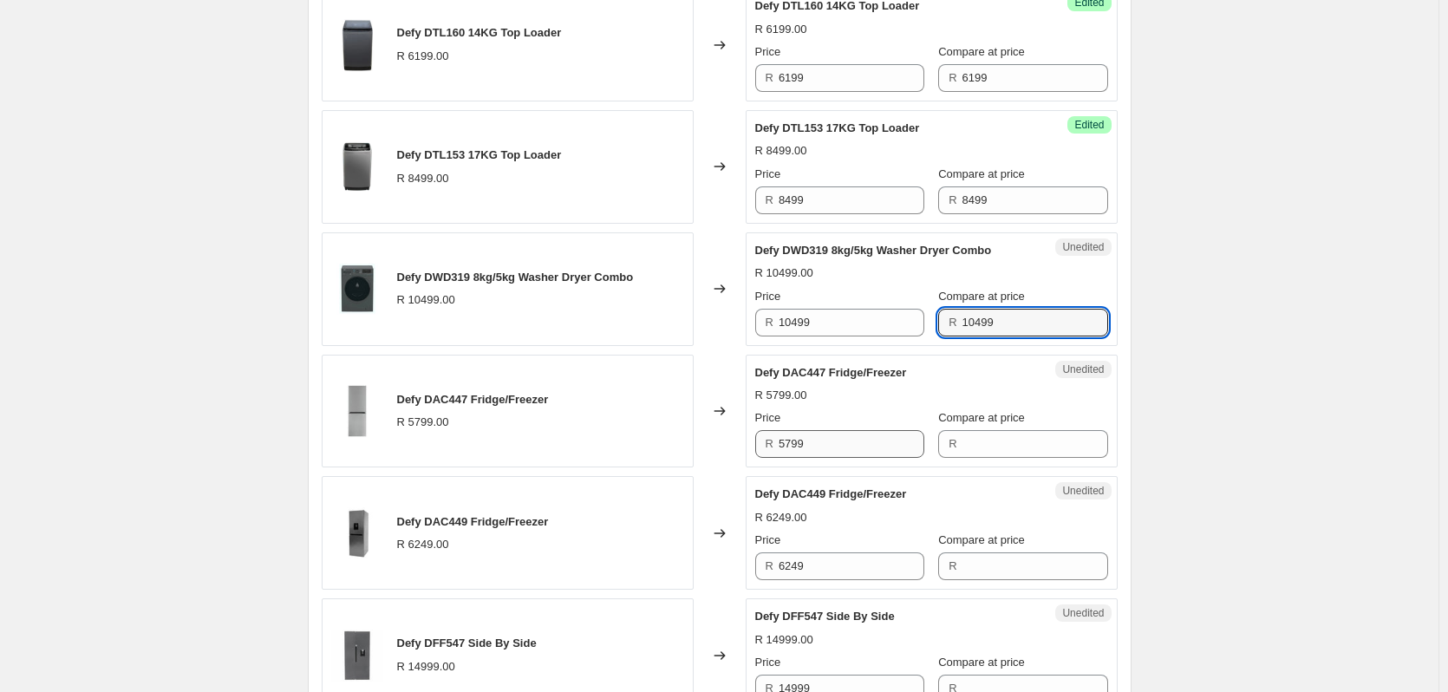
type input "10499"
click at [816, 443] on input "5799" at bounding box center [852, 444] width 146 height 28
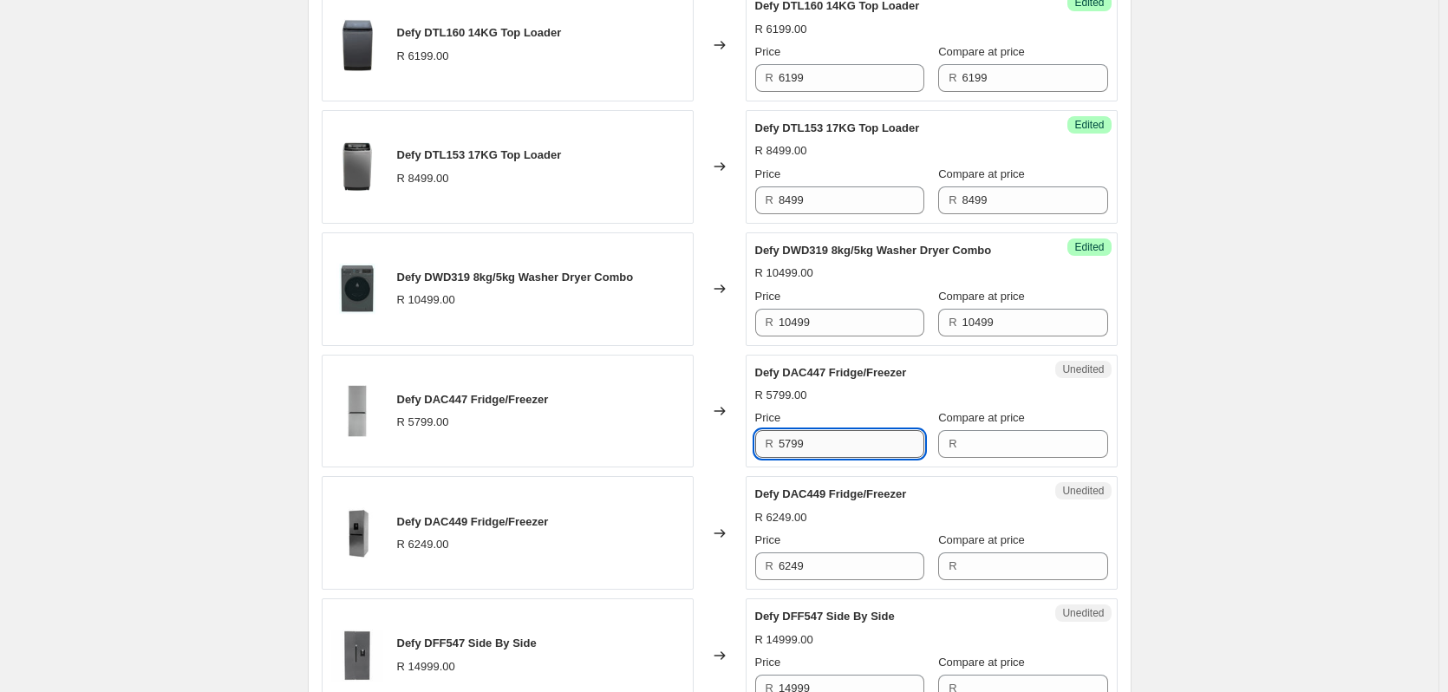
click at [816, 443] on input "5799" at bounding box center [852, 444] width 146 height 28
type input "5799"
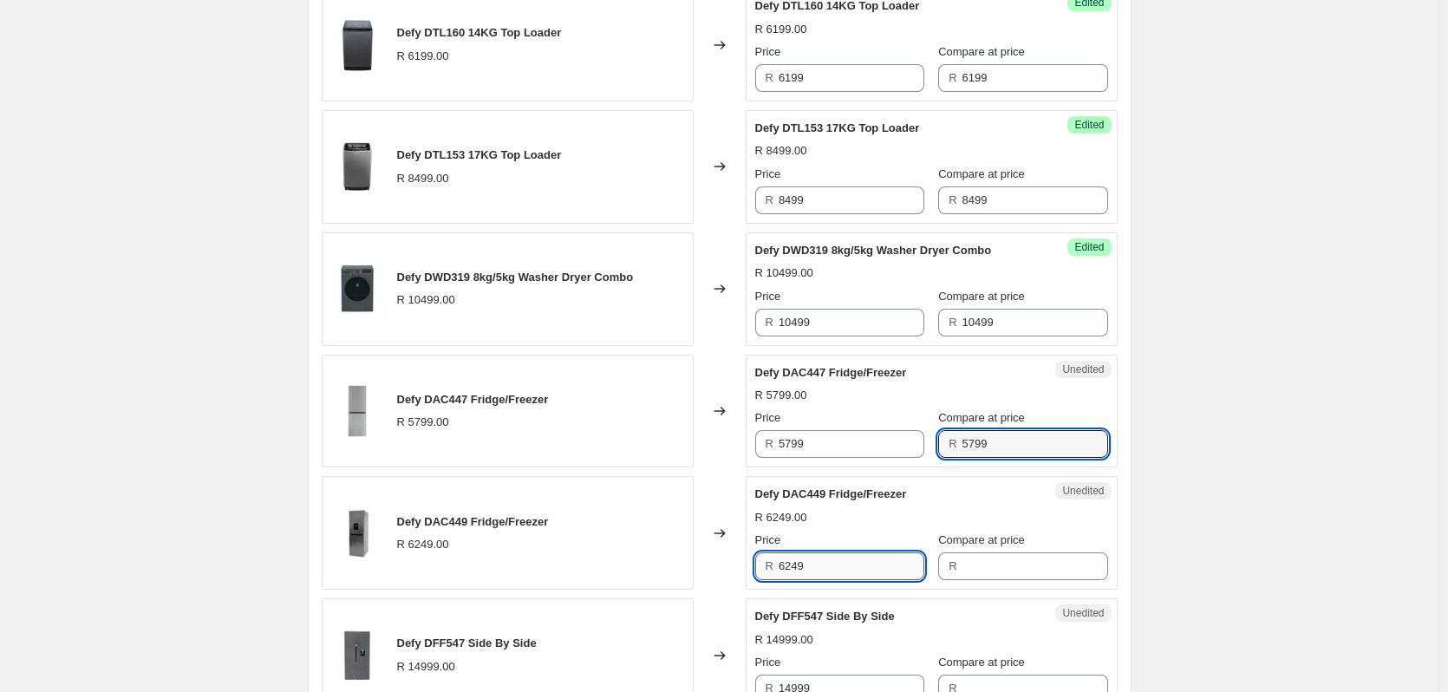
click at [834, 572] on input "6249" at bounding box center [852, 566] width 146 height 28
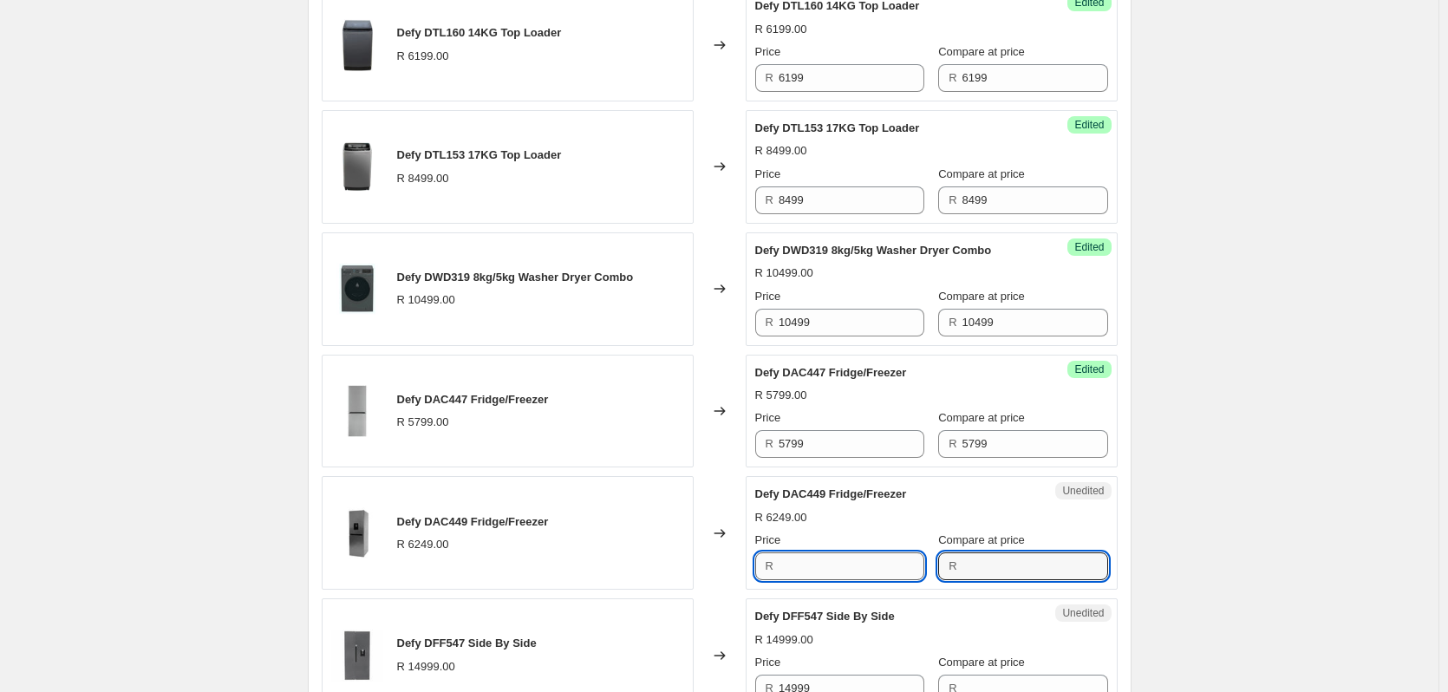
type input "6249"
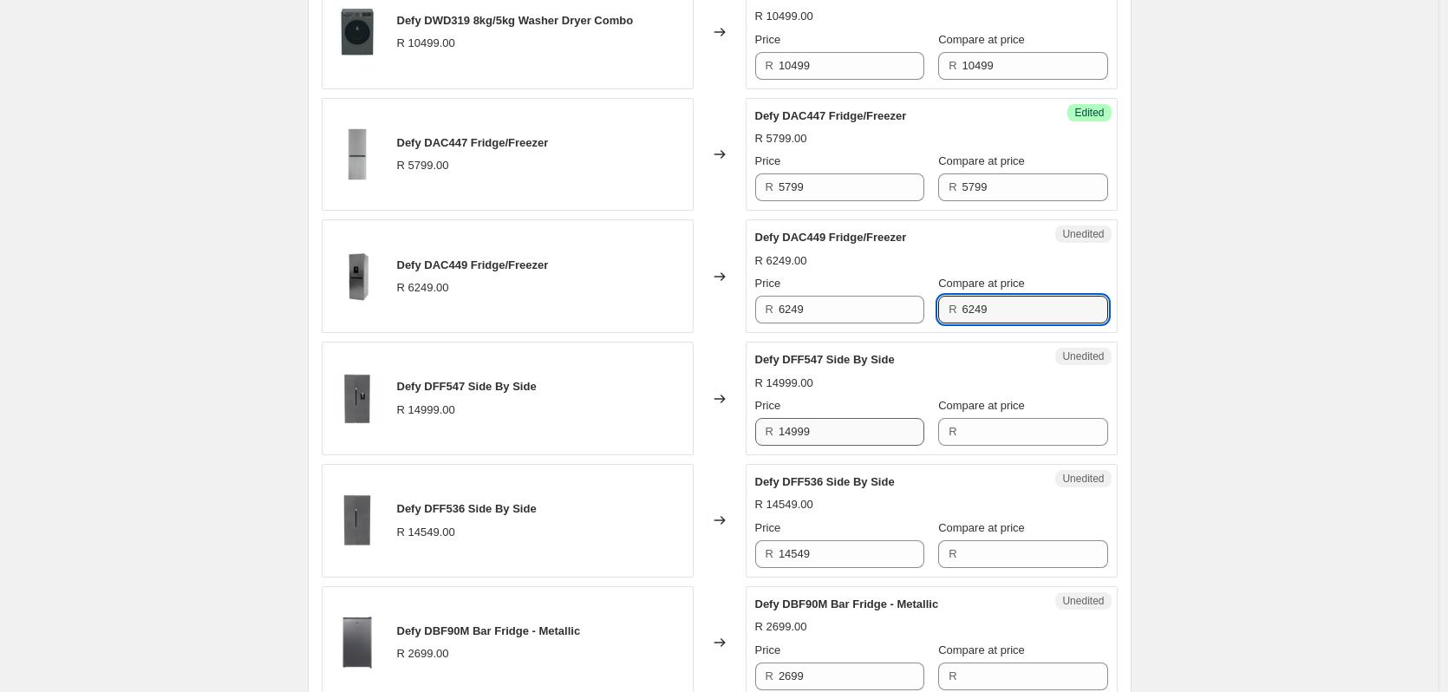
scroll to position [1519, 0]
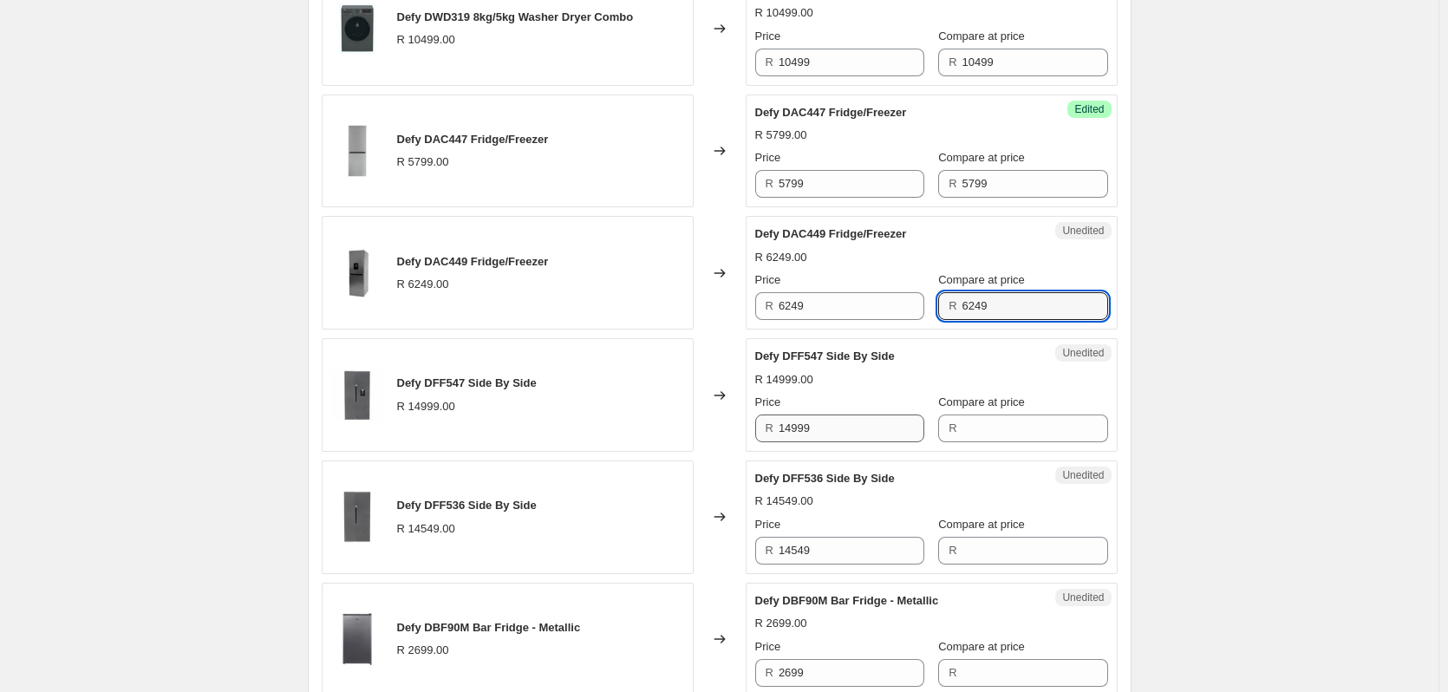
type input "6249"
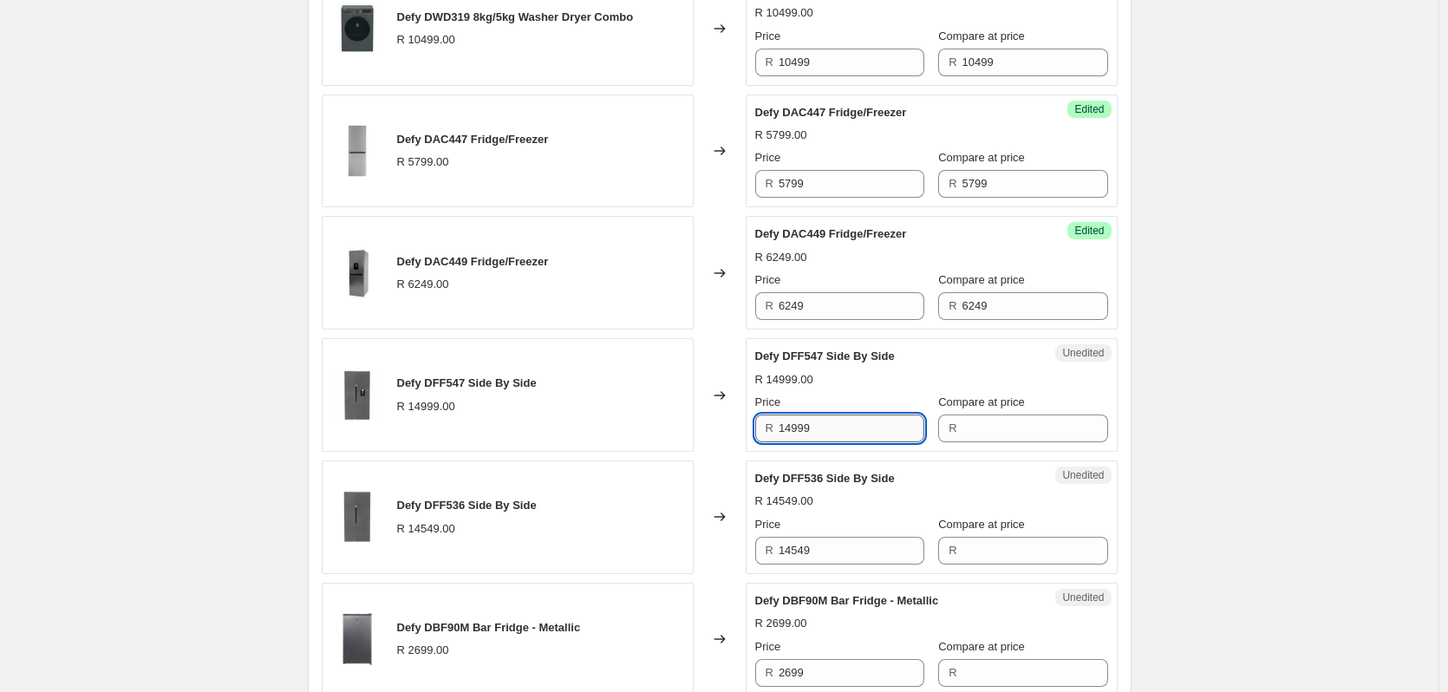
click at [835, 424] on input "14999" at bounding box center [852, 428] width 146 height 28
type input "14999"
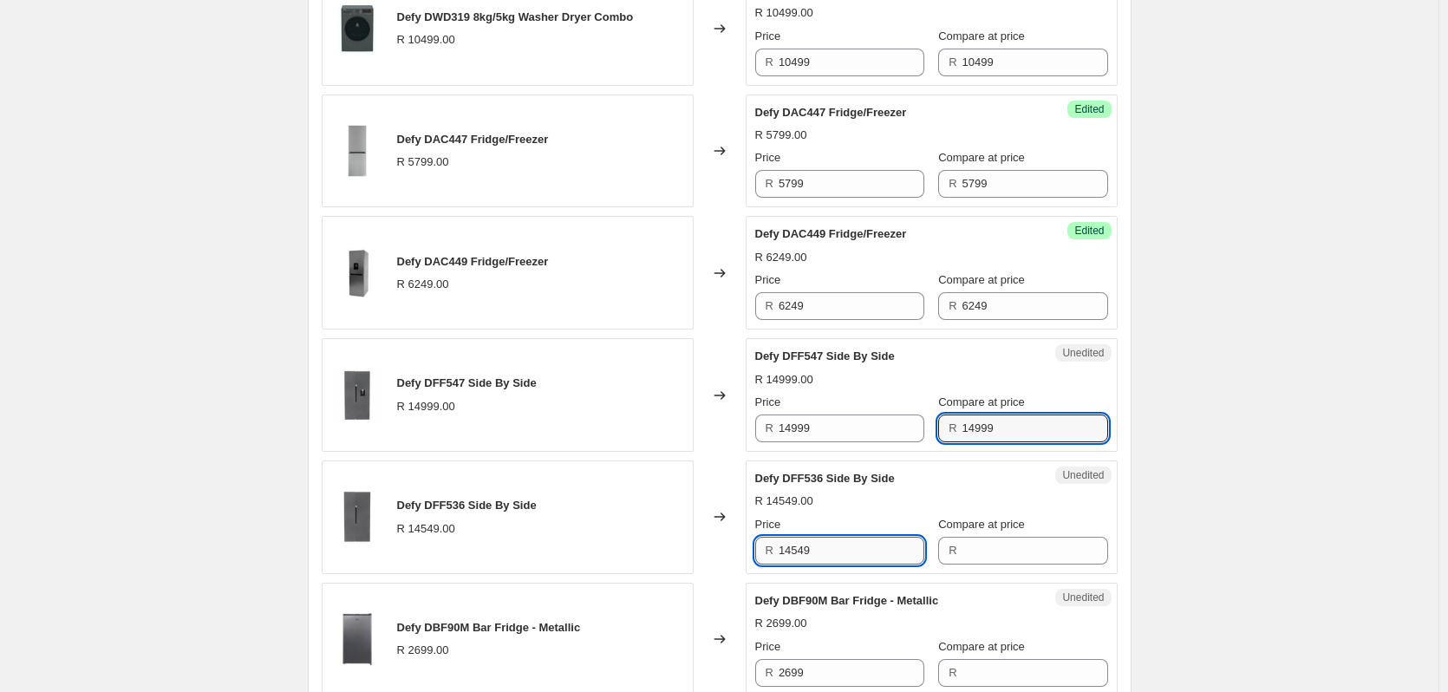
click at [838, 555] on input "14549" at bounding box center [852, 551] width 146 height 28
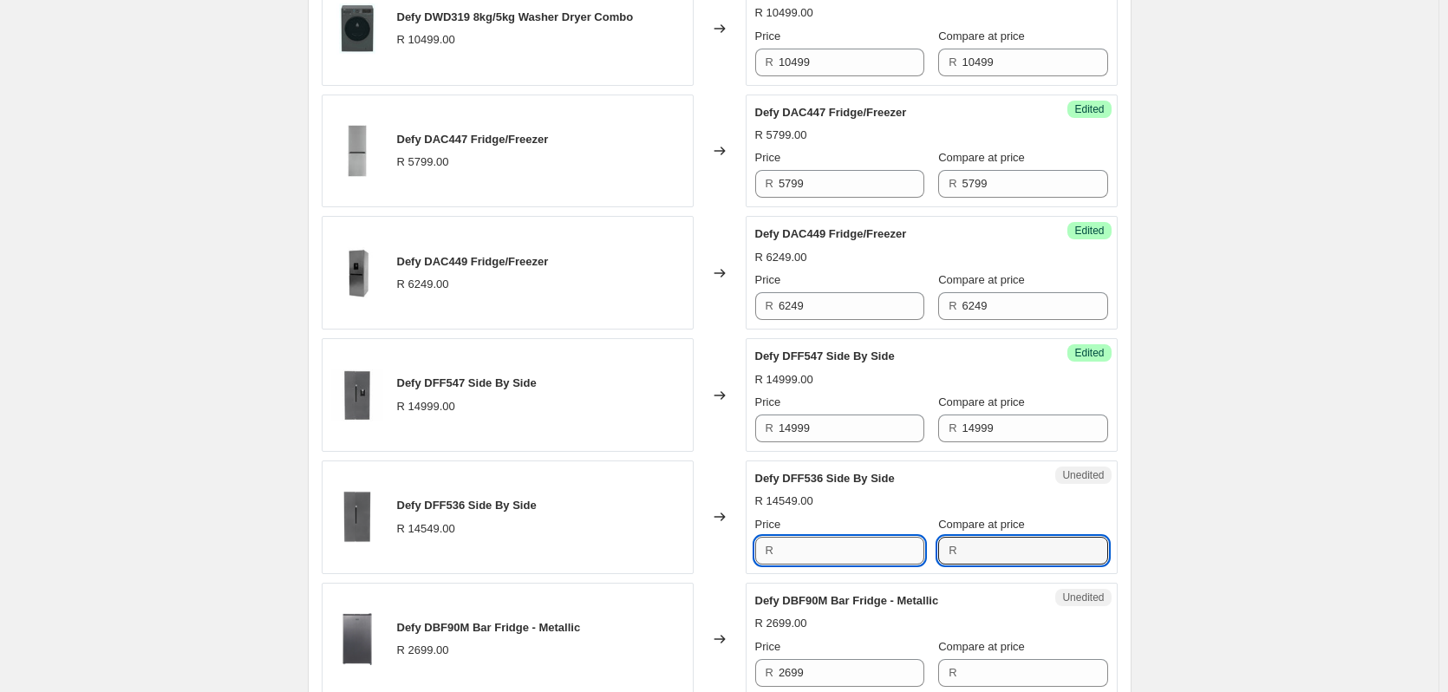
type input "14549"
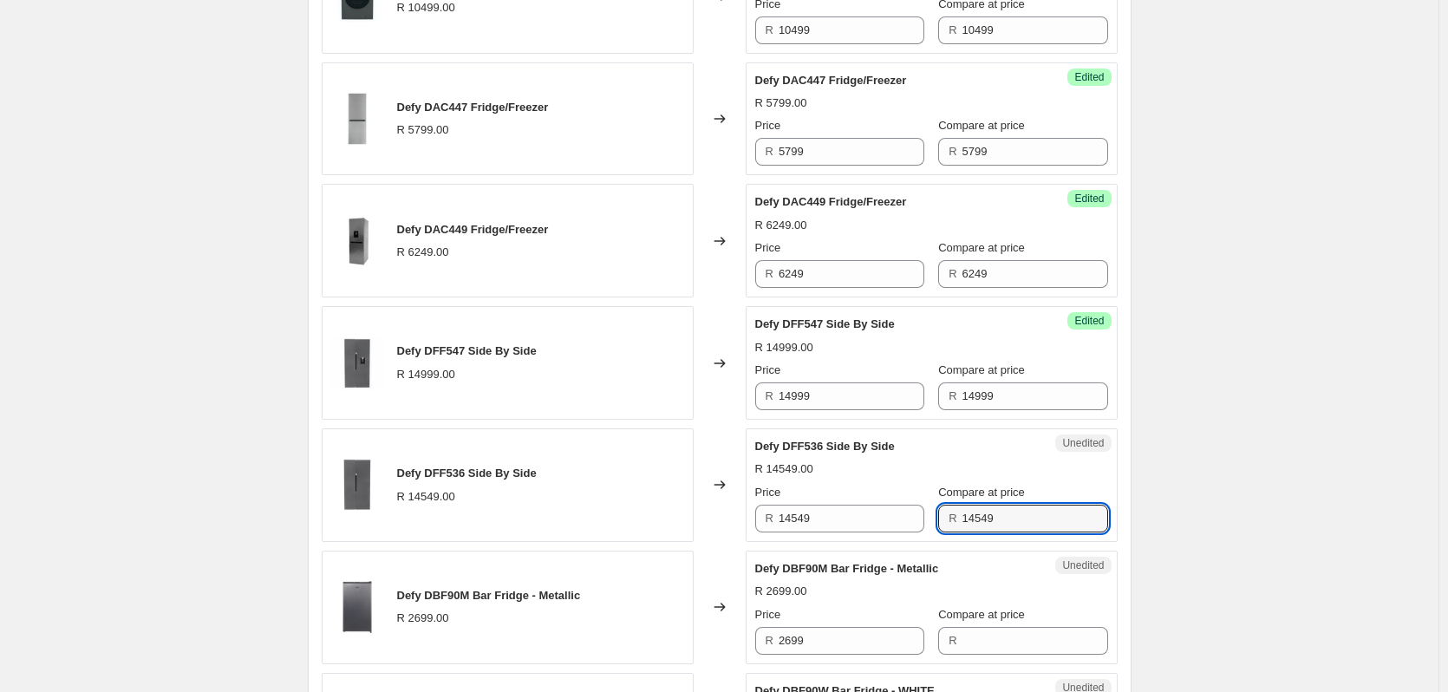
scroll to position [1779, 0]
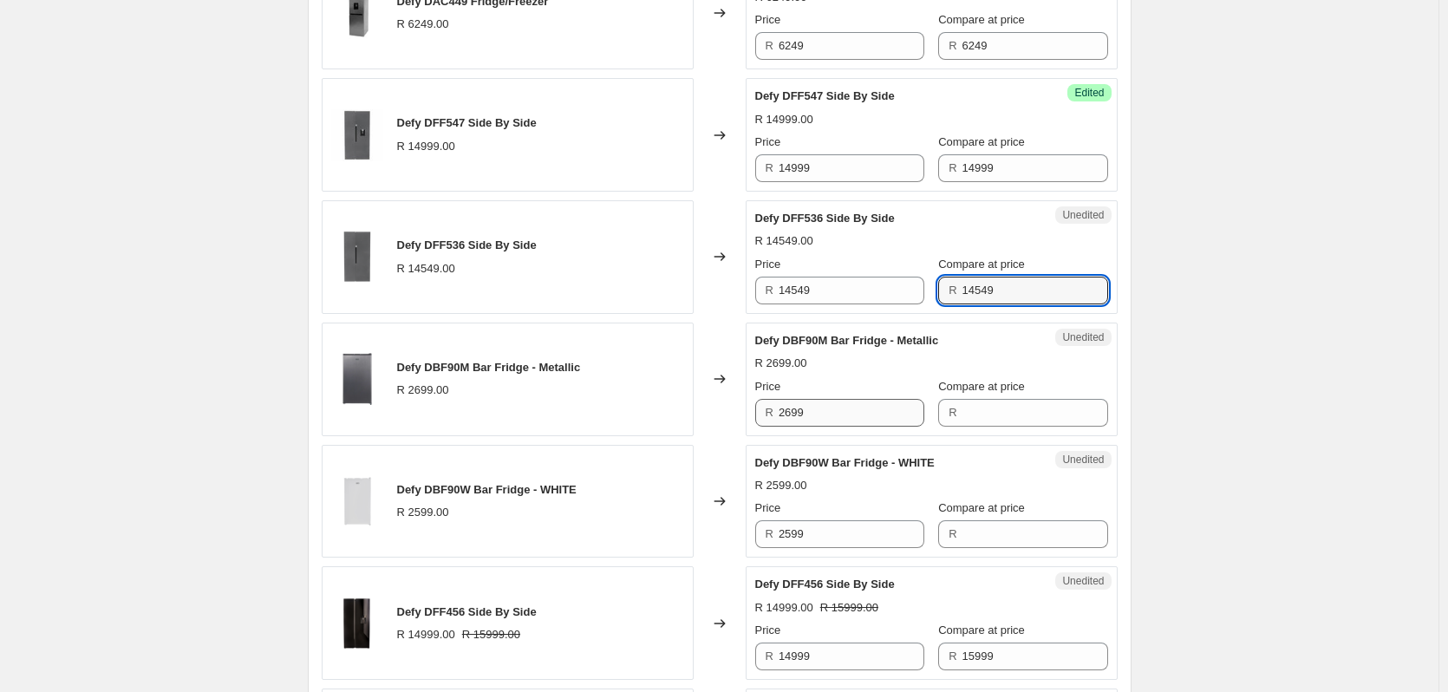
type input "14549"
click at [821, 411] on input "2699" at bounding box center [852, 413] width 146 height 28
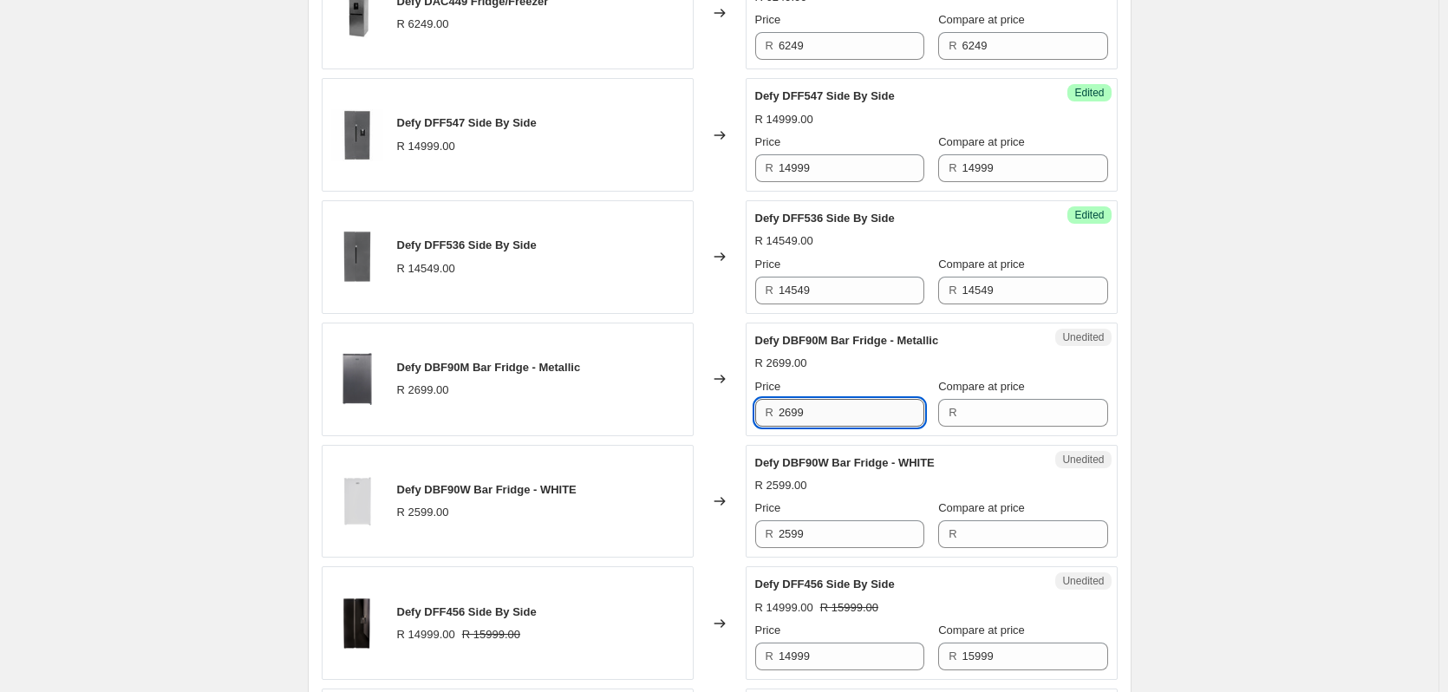
click at [821, 411] on input "2699" at bounding box center [852, 413] width 146 height 28
type input "2699"
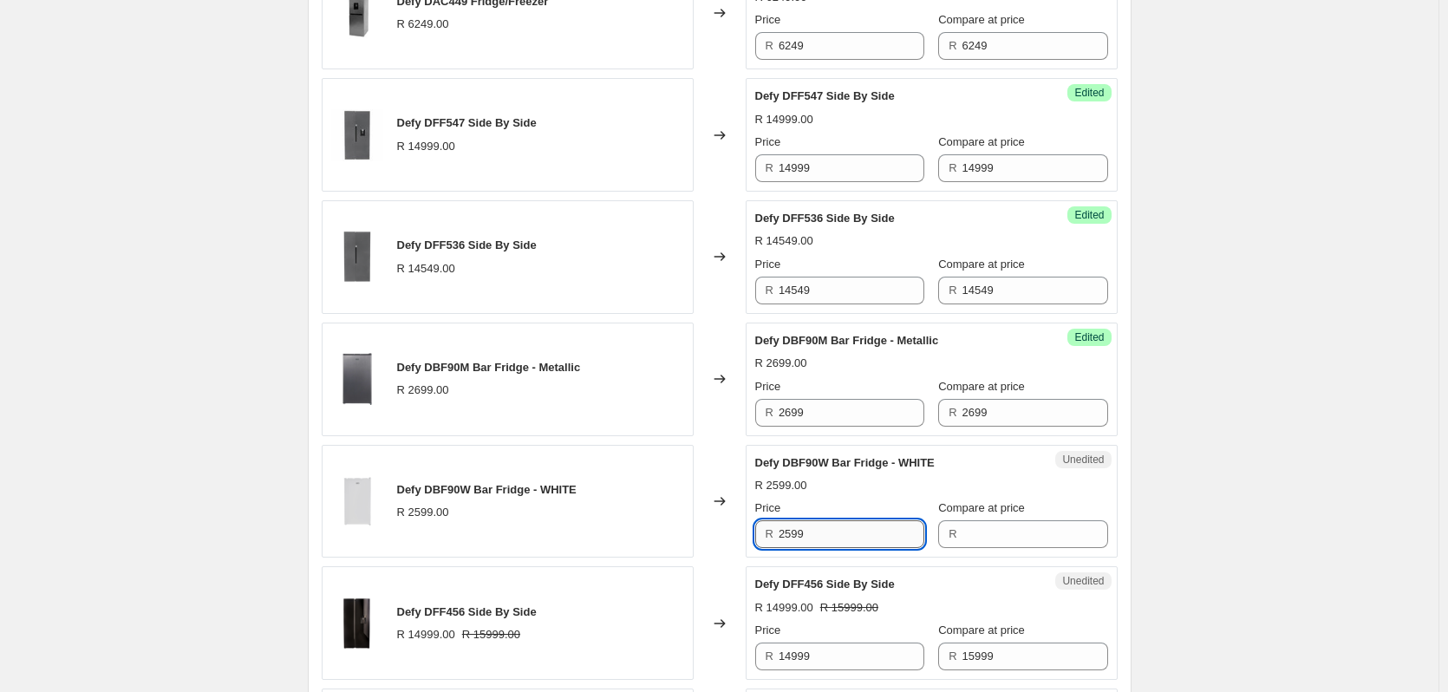
click at [838, 532] on input "2599" at bounding box center [852, 534] width 146 height 28
type input "2599"
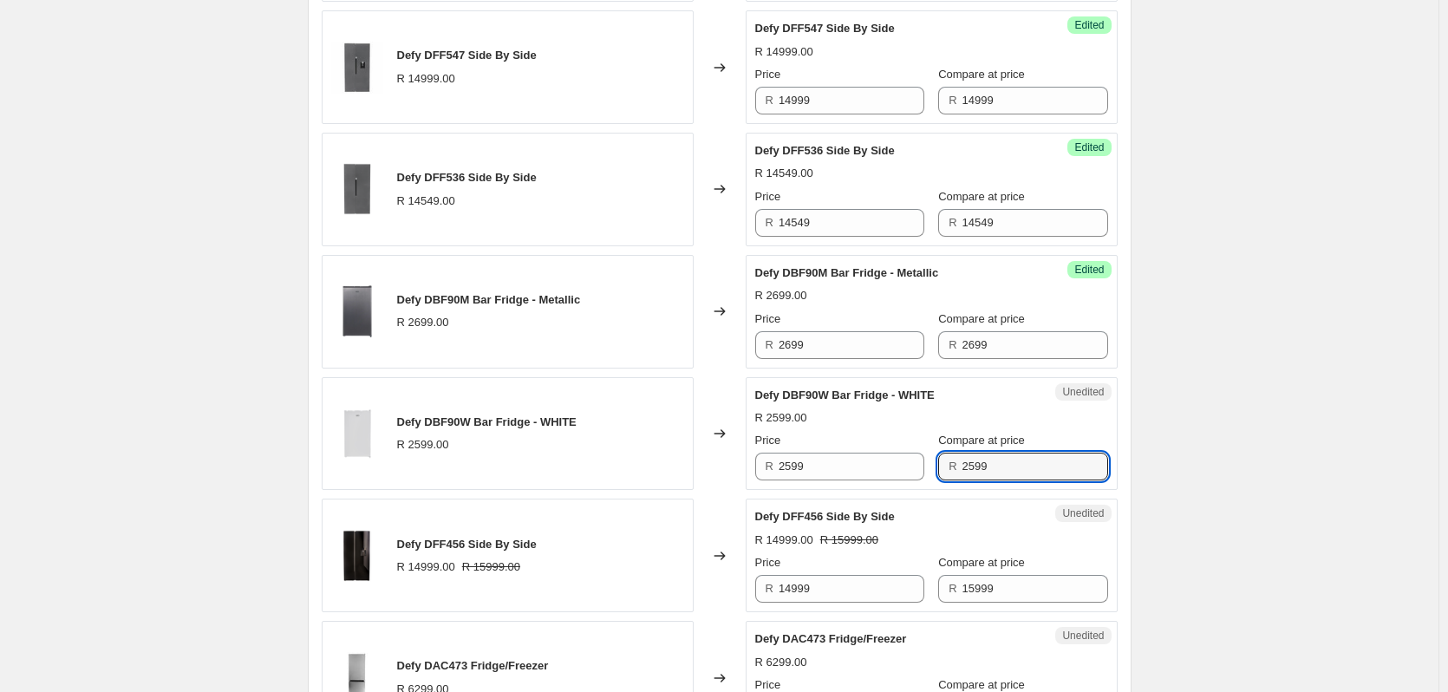
scroll to position [1953, 0]
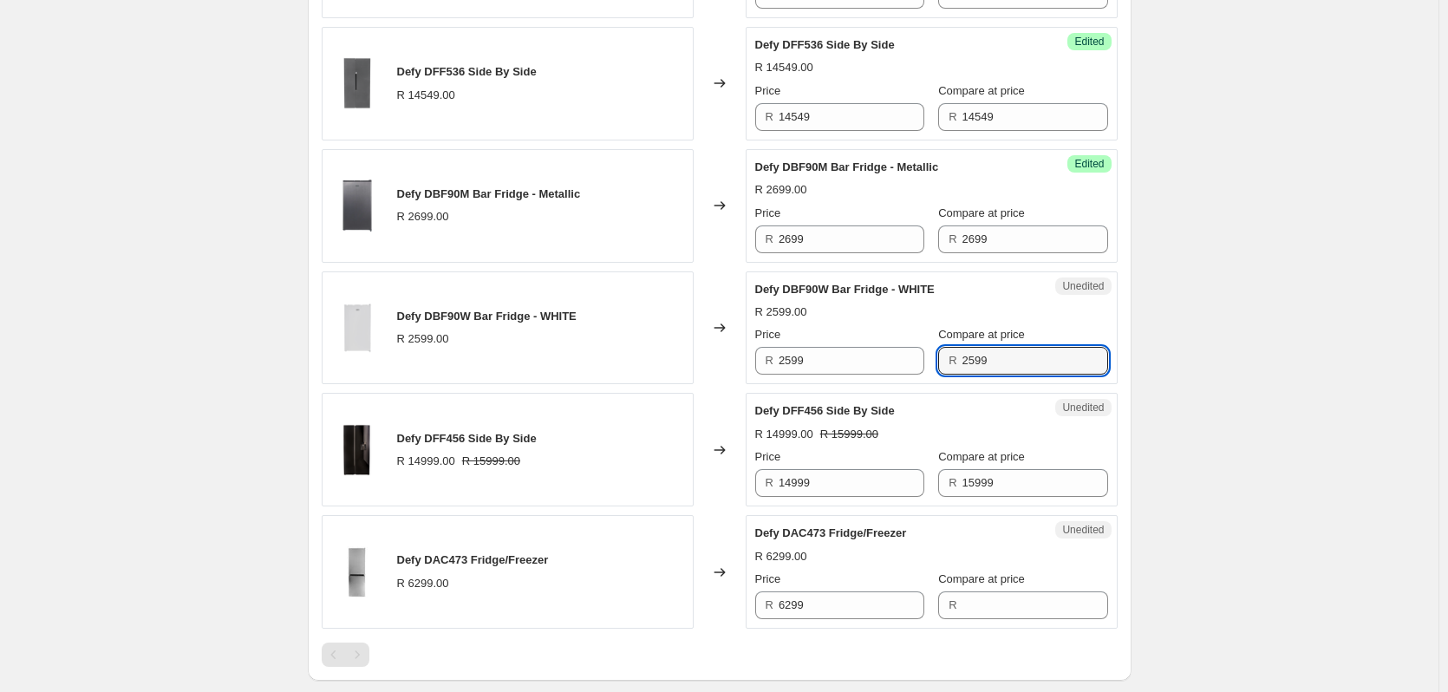
type input "2599"
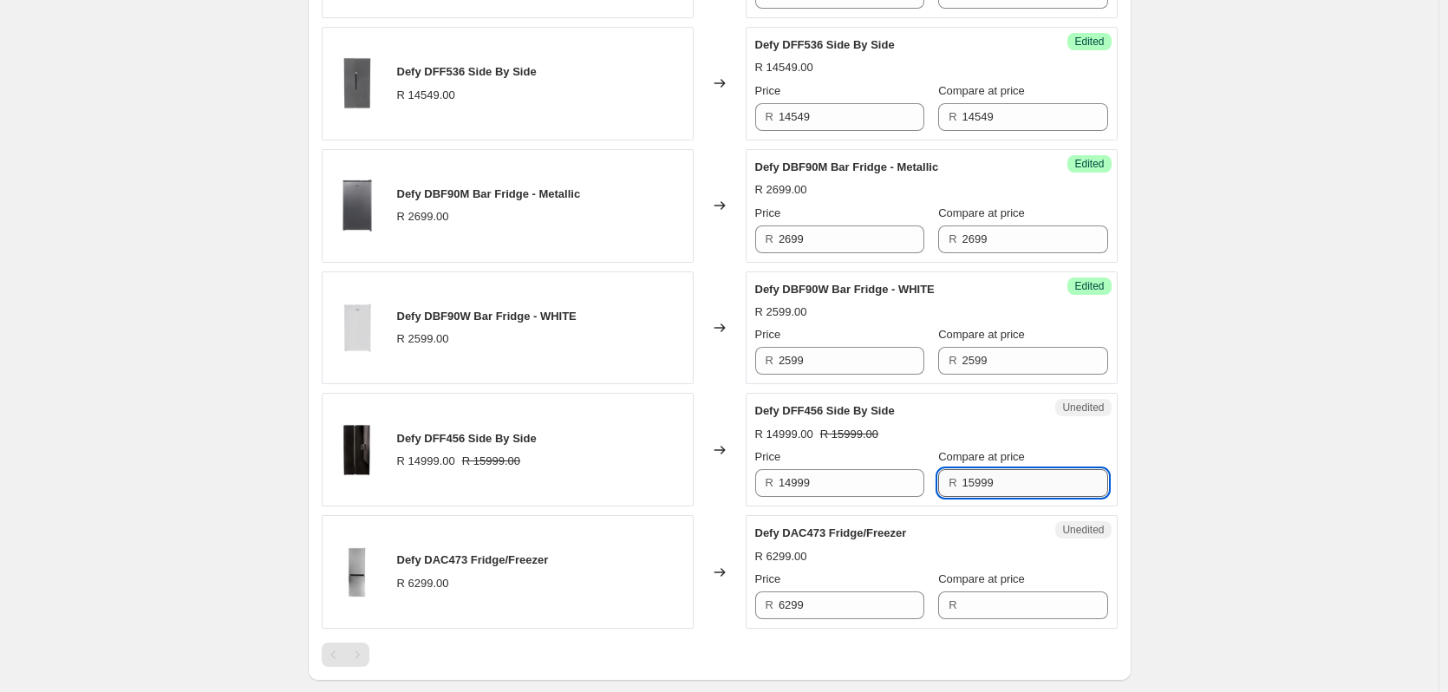
click at [987, 476] on input "15999" at bounding box center [1035, 483] width 146 height 28
click at [968, 484] on input "15999" at bounding box center [1035, 483] width 146 height 28
type input "15899"
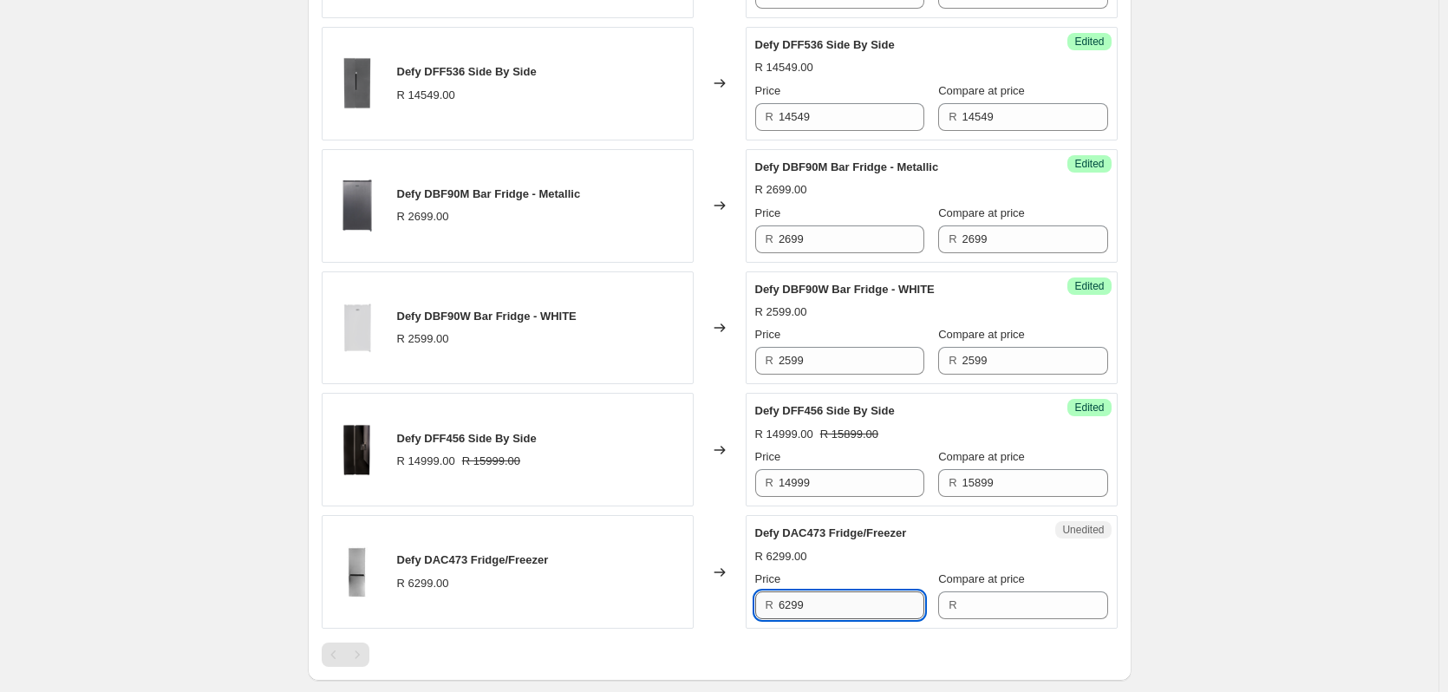
click at [845, 601] on input "6299" at bounding box center [852, 605] width 146 height 28
type input "6299"
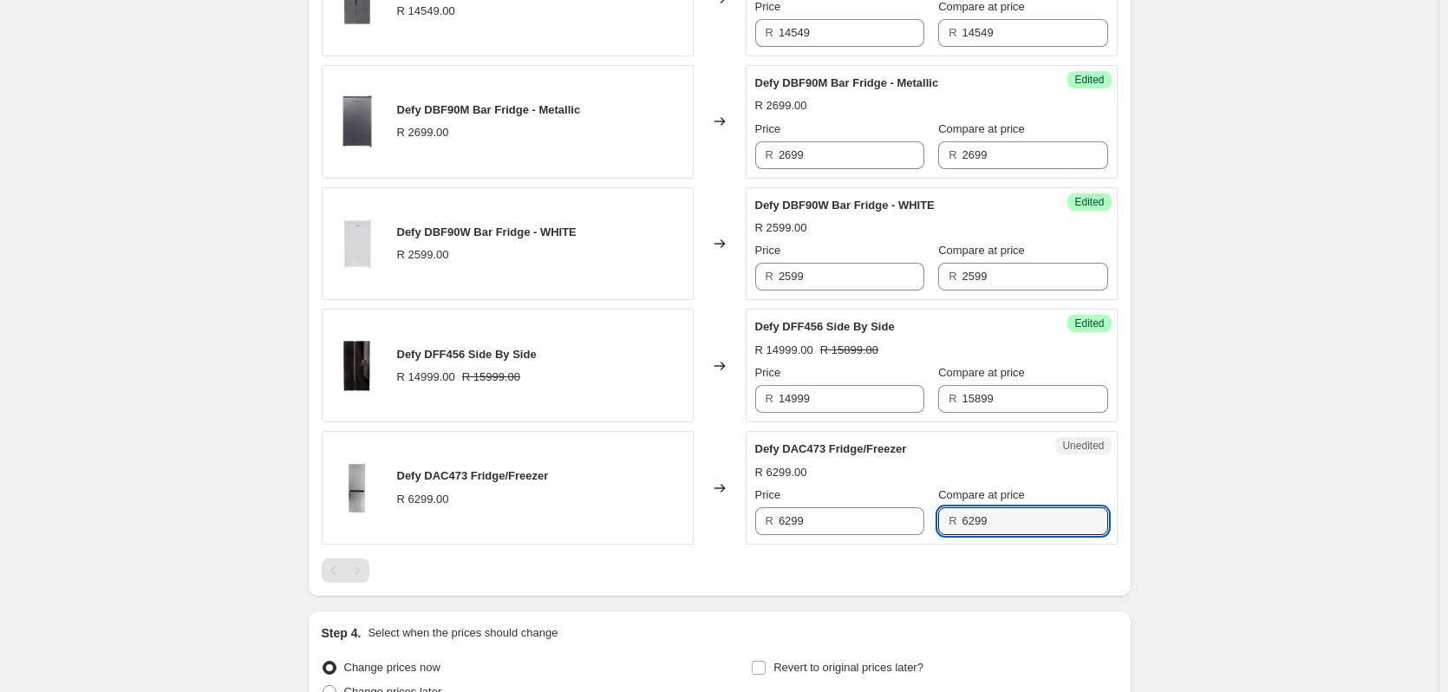
scroll to position [2210, 0]
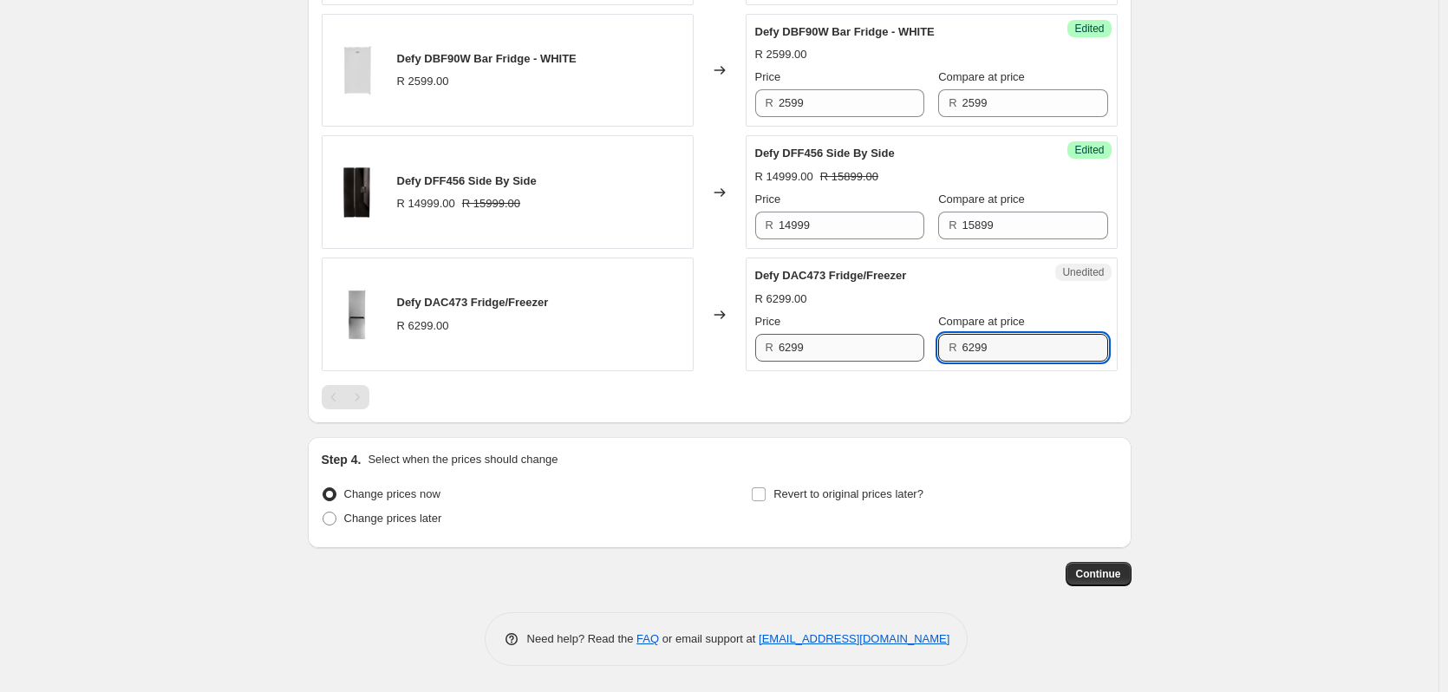
type input "6299"
click at [817, 338] on input "6299" at bounding box center [852, 348] width 146 height 28
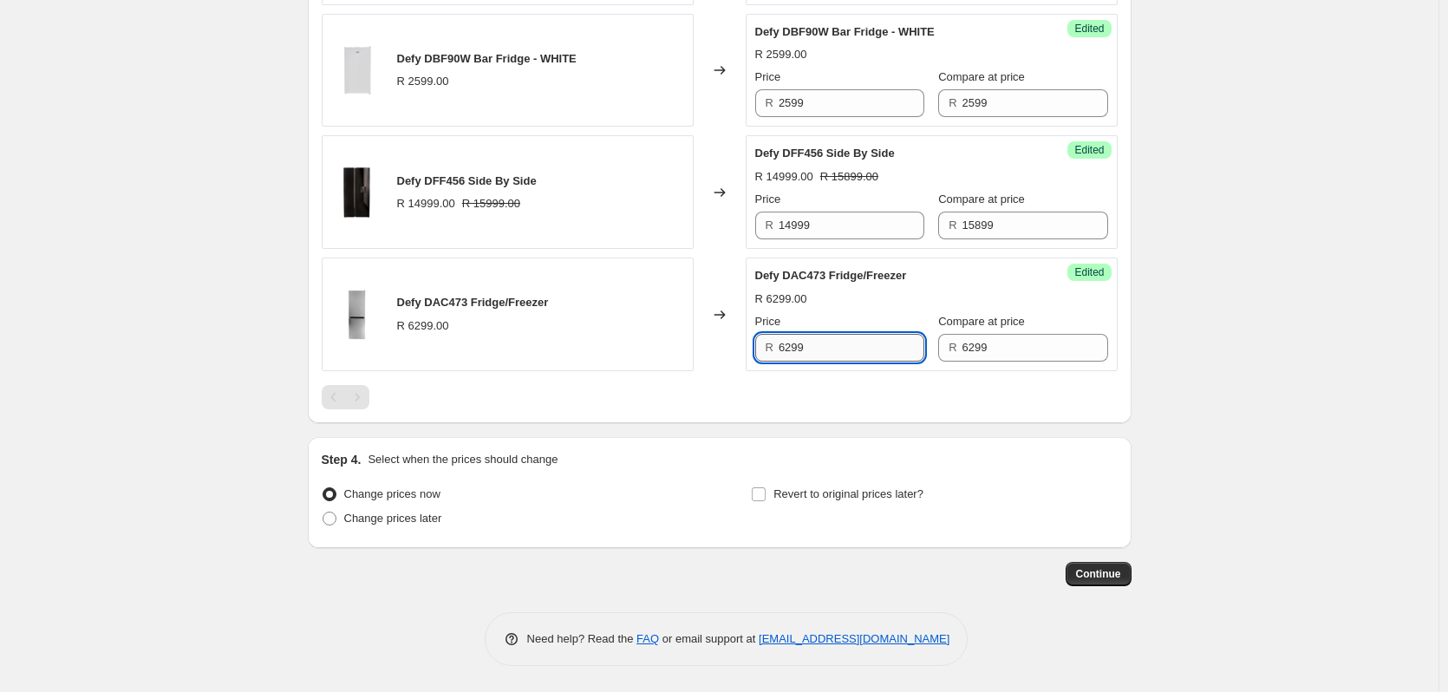
click at [817, 338] on input "6299" at bounding box center [852, 348] width 146 height 28
click at [815, 347] on input "6299" at bounding box center [852, 348] width 146 height 28
type input "5999"
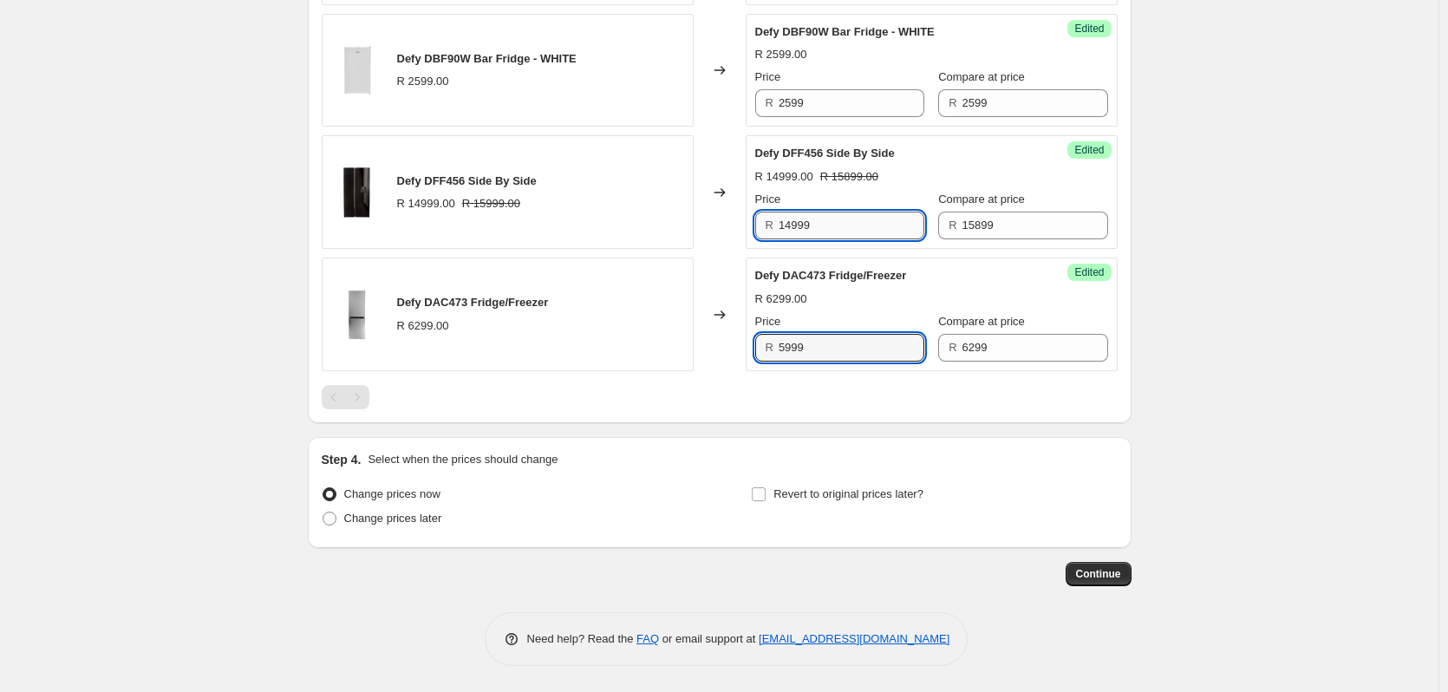
click at [836, 223] on input "14999" at bounding box center [852, 226] width 146 height 28
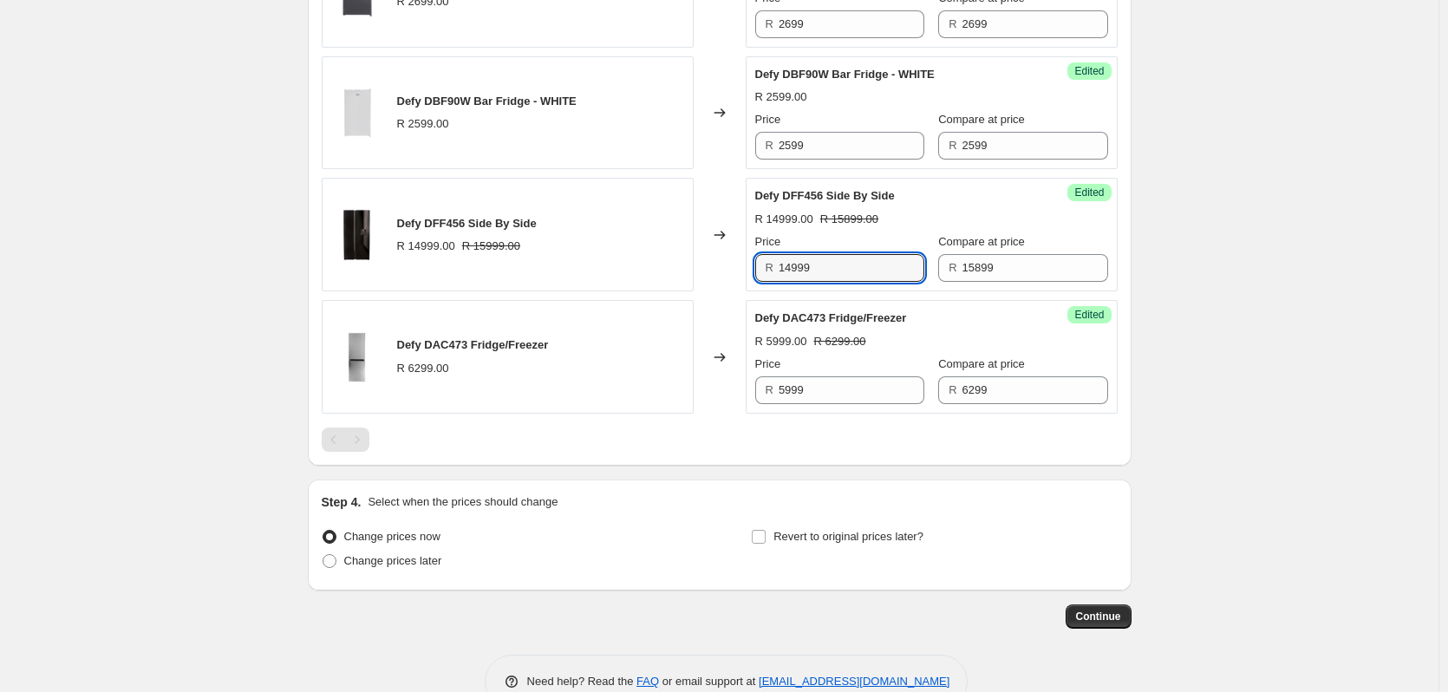
scroll to position [2037, 0]
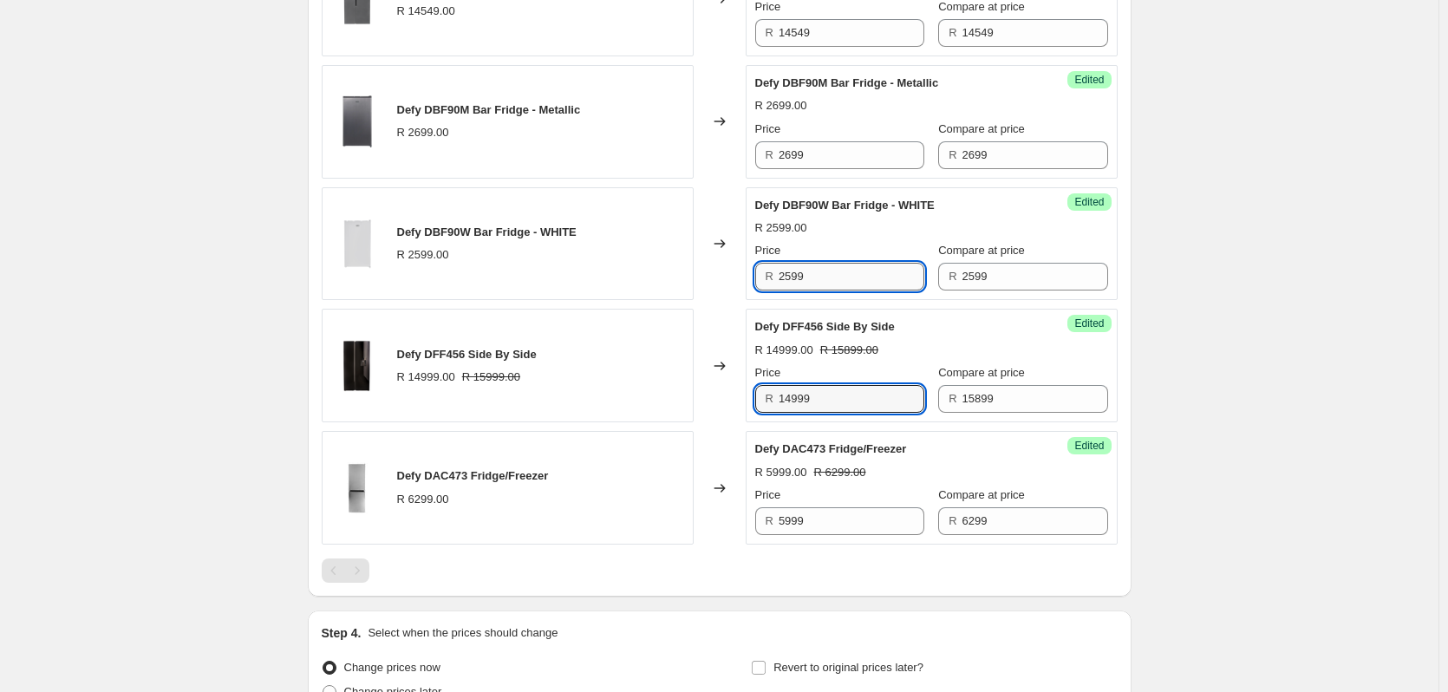
click at [842, 277] on input "2599" at bounding box center [852, 277] width 146 height 28
type input "2399"
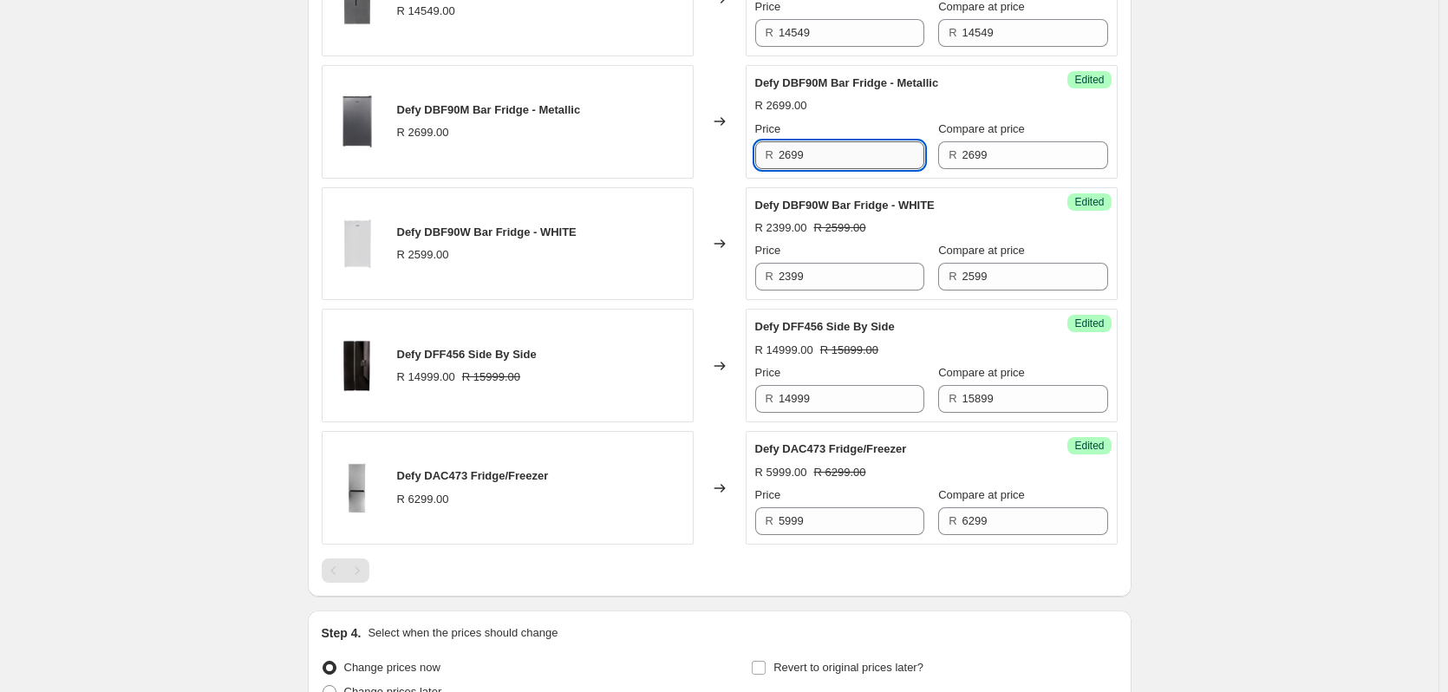
click at [818, 149] on input "2699" at bounding box center [852, 155] width 146 height 28
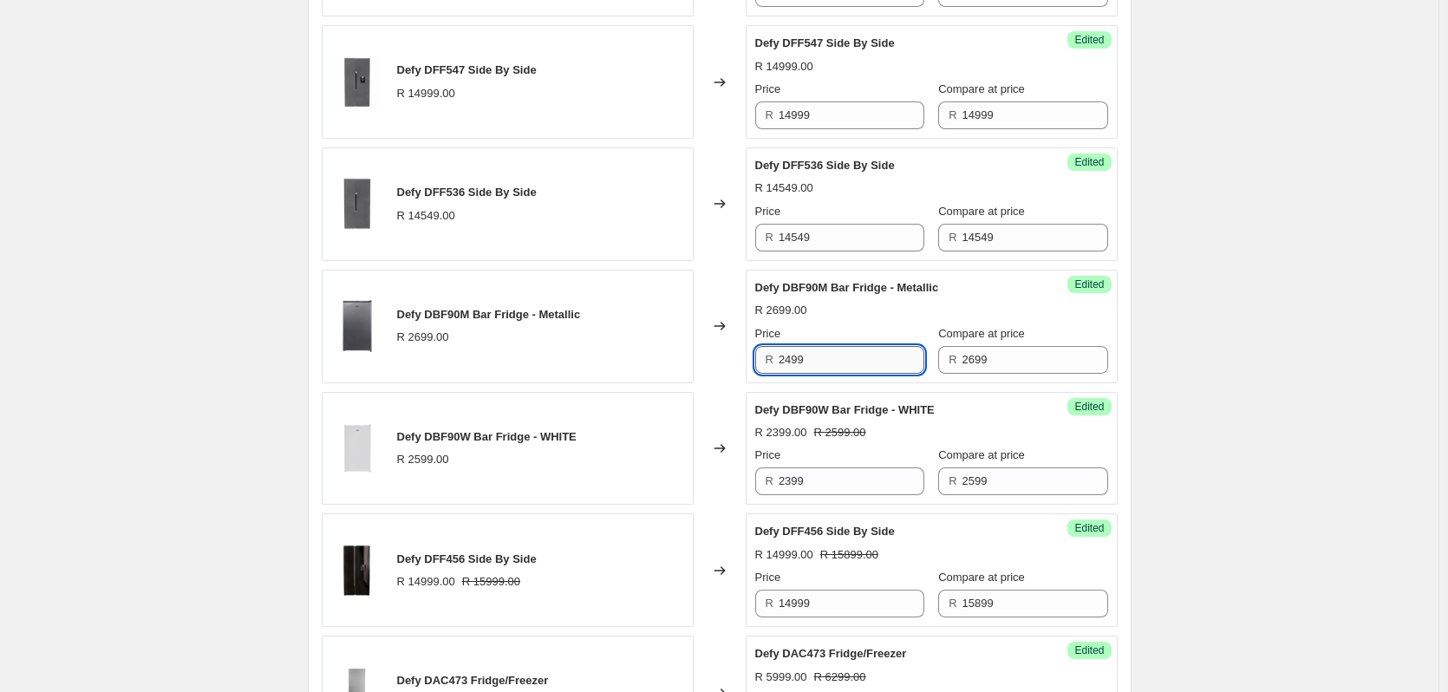
scroll to position [1777, 0]
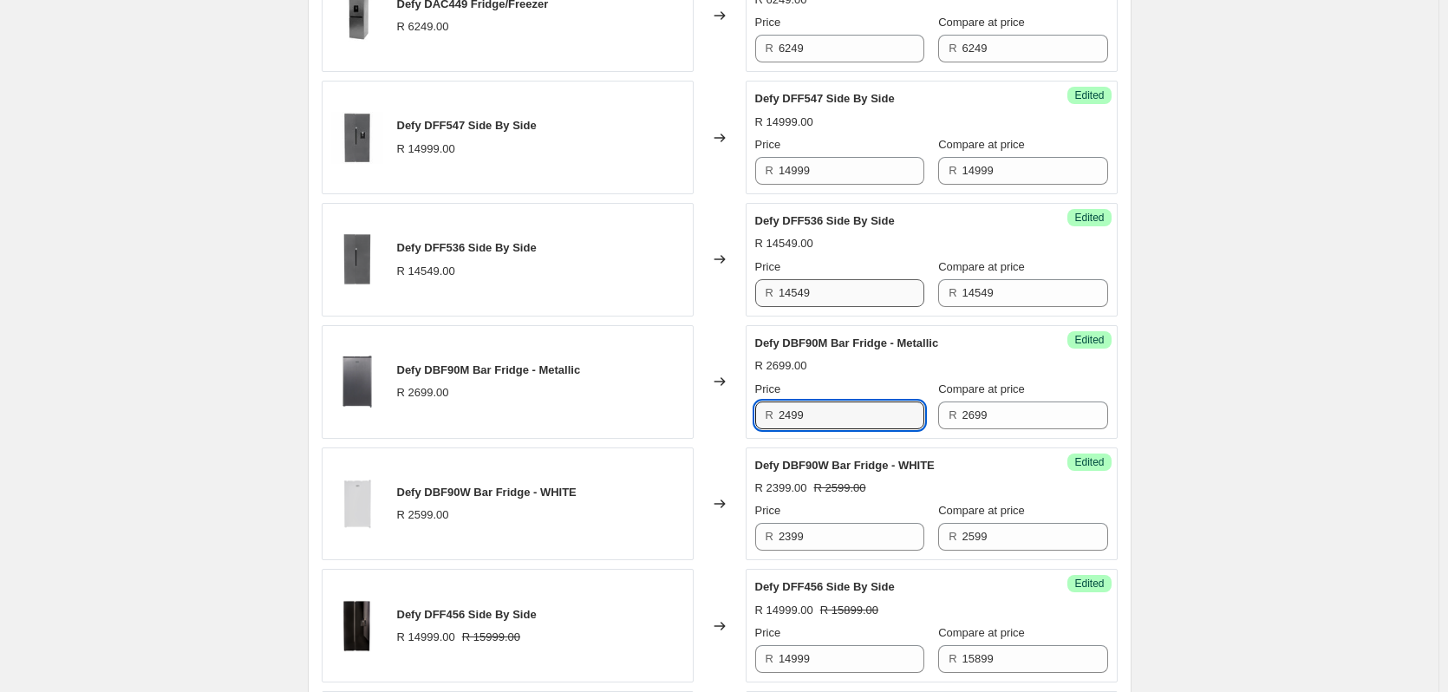
type input "2499"
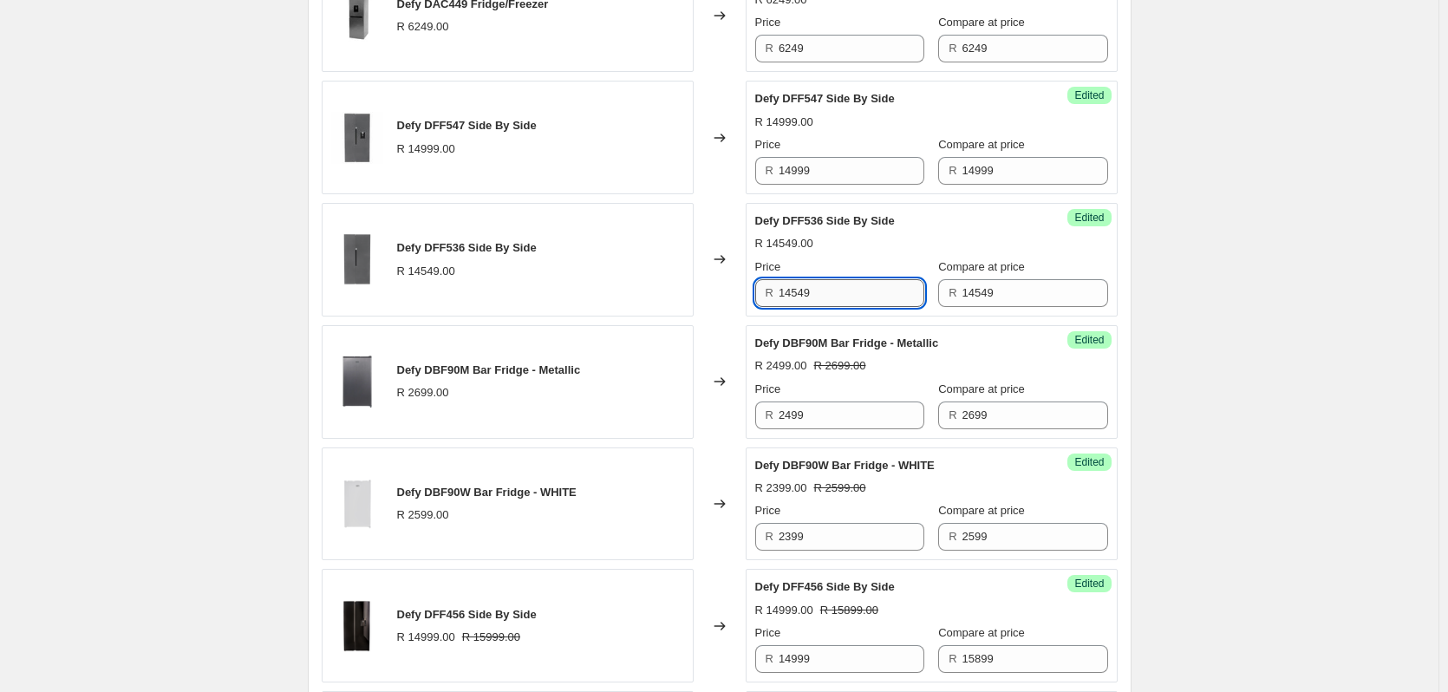
click at [830, 285] on input "14549" at bounding box center [852, 293] width 146 height 28
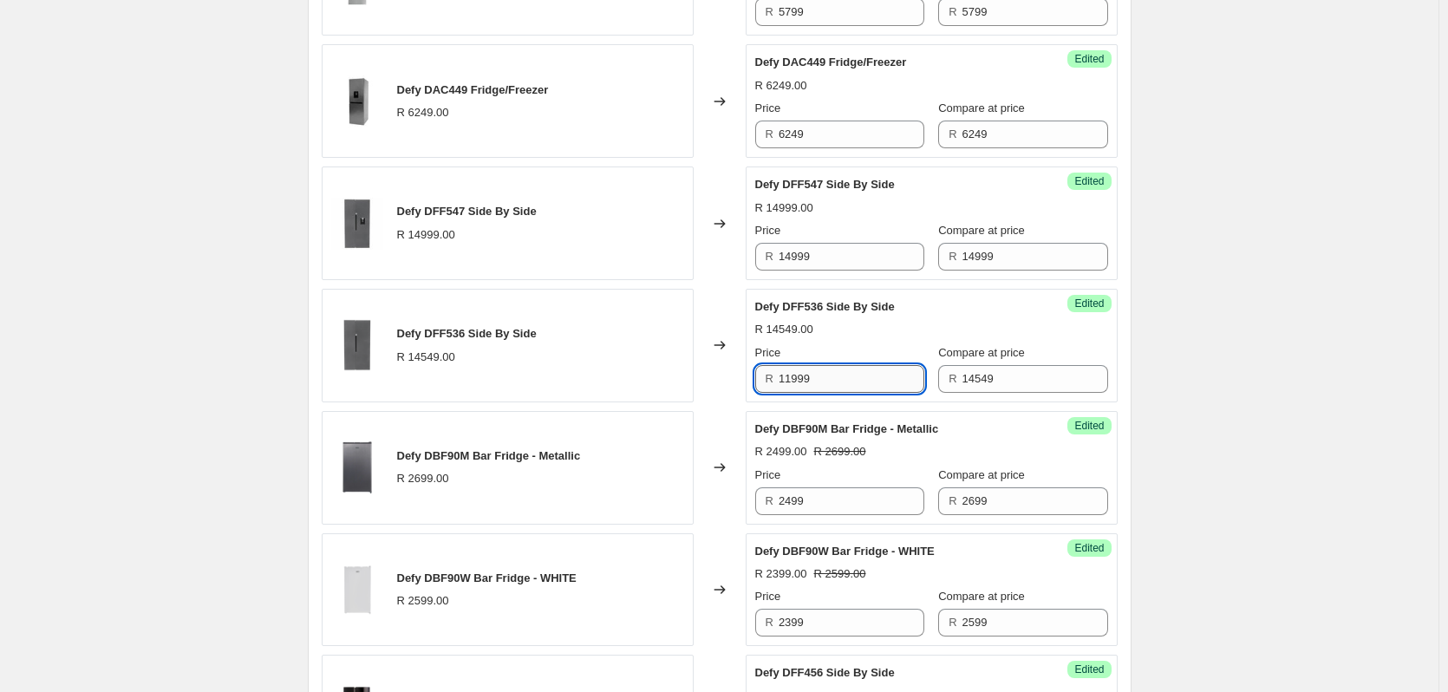
scroll to position [1603, 0]
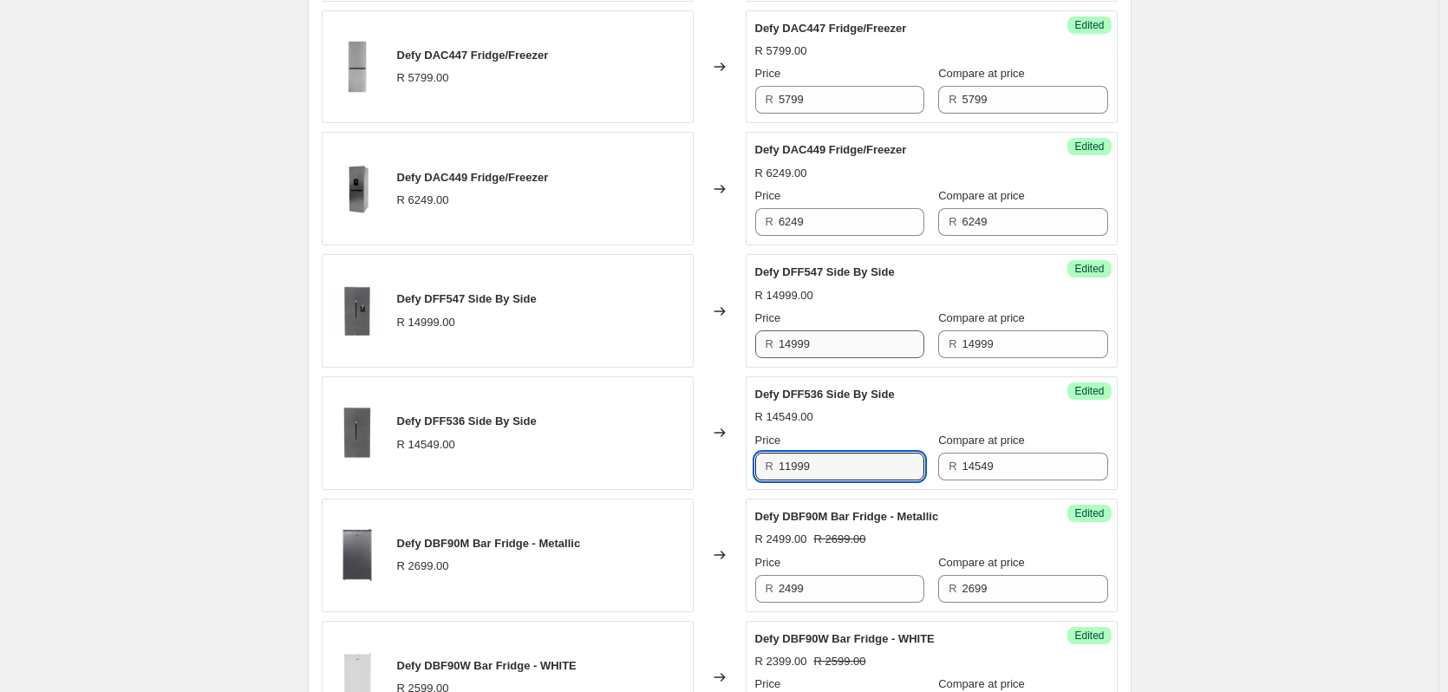
type input "11999"
click at [831, 342] on input "14999" at bounding box center [852, 344] width 146 height 28
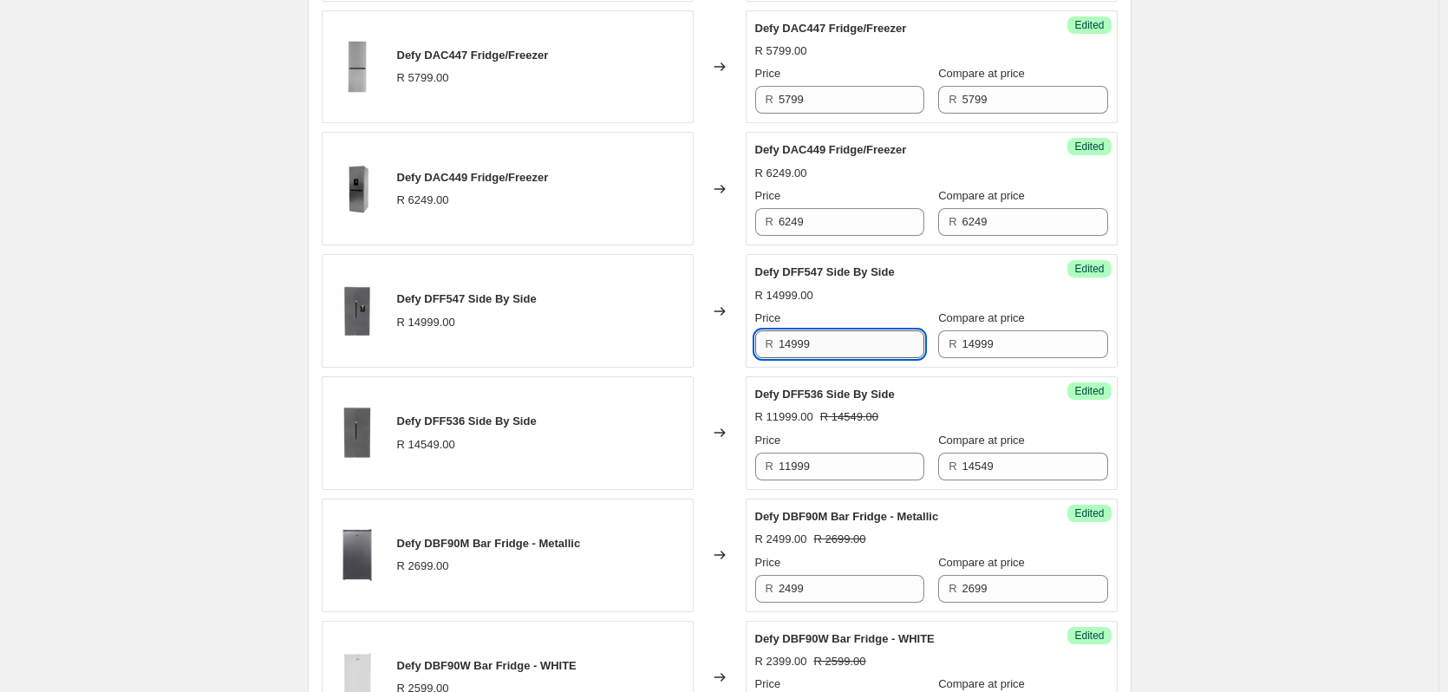
click at [829, 342] on input "14999" at bounding box center [852, 344] width 146 height 28
type input "12999"
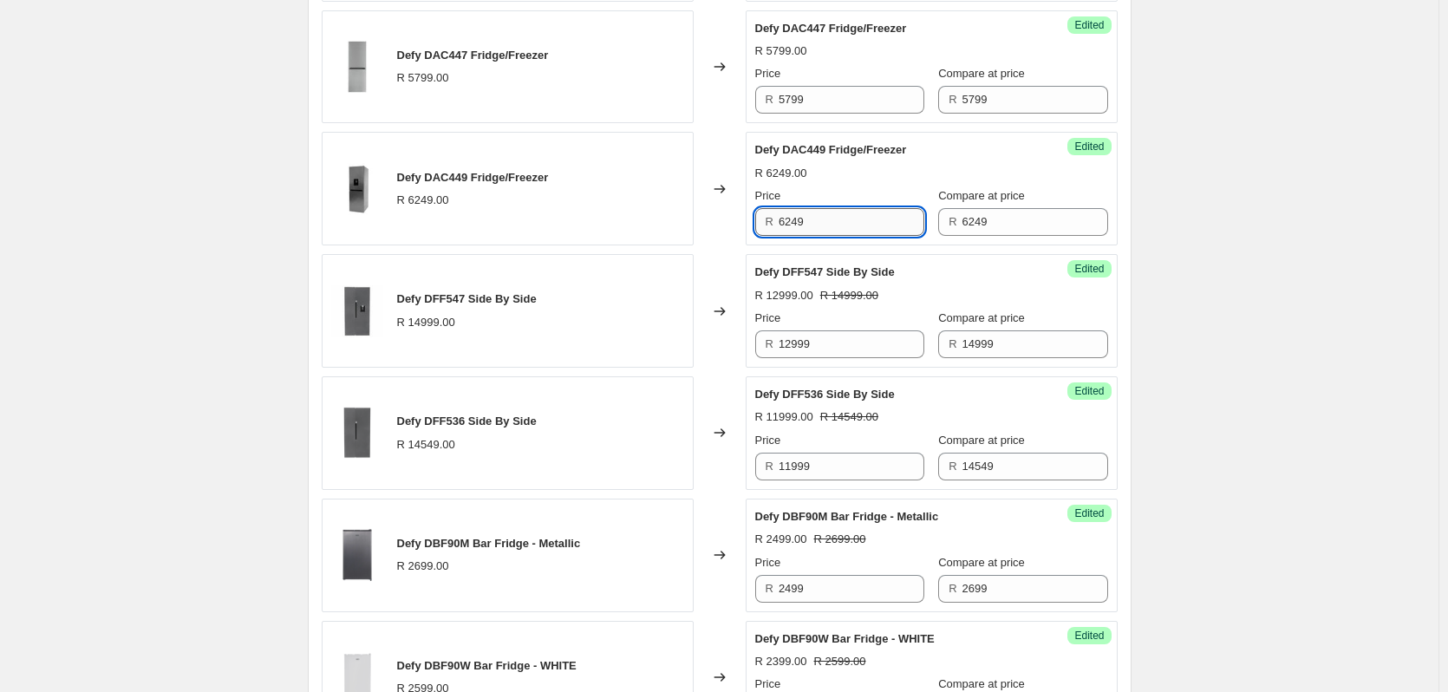
click at [846, 216] on input "6249" at bounding box center [852, 222] width 146 height 28
type input "5799"
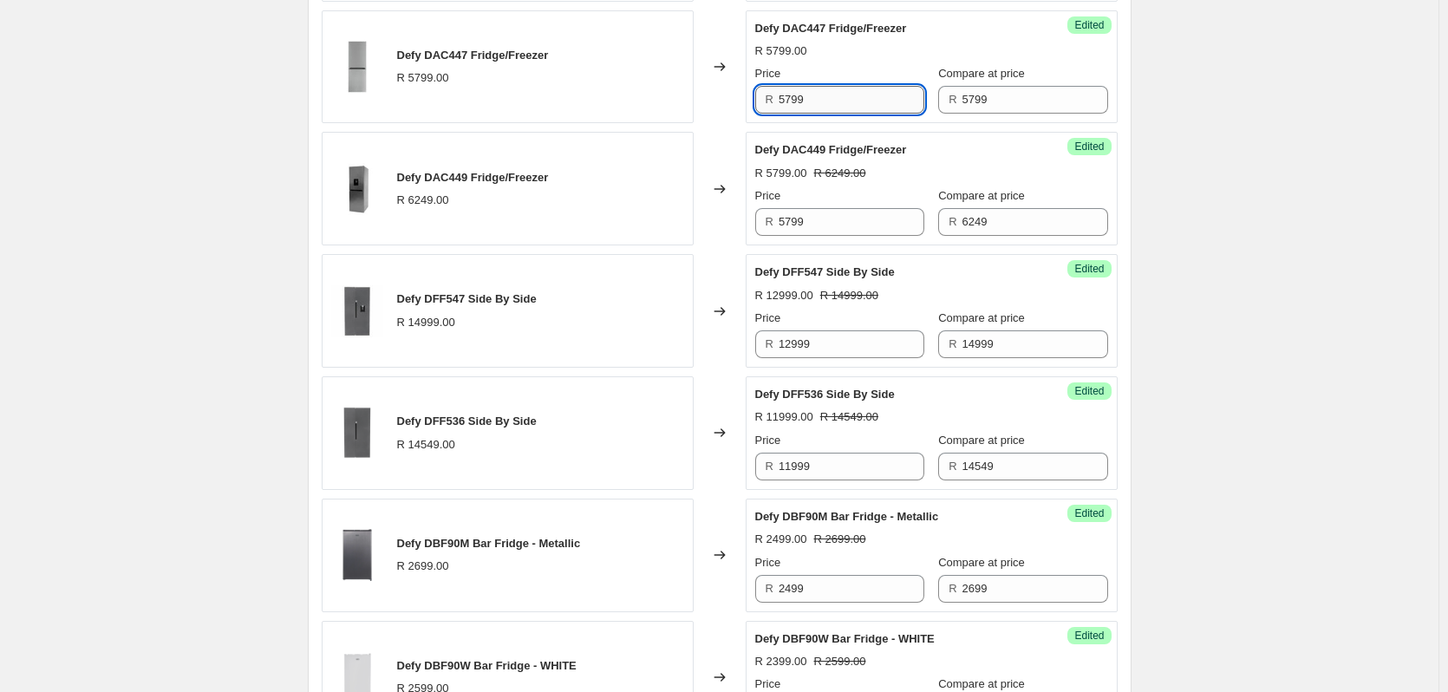
click at [833, 107] on input "5799" at bounding box center [852, 100] width 146 height 28
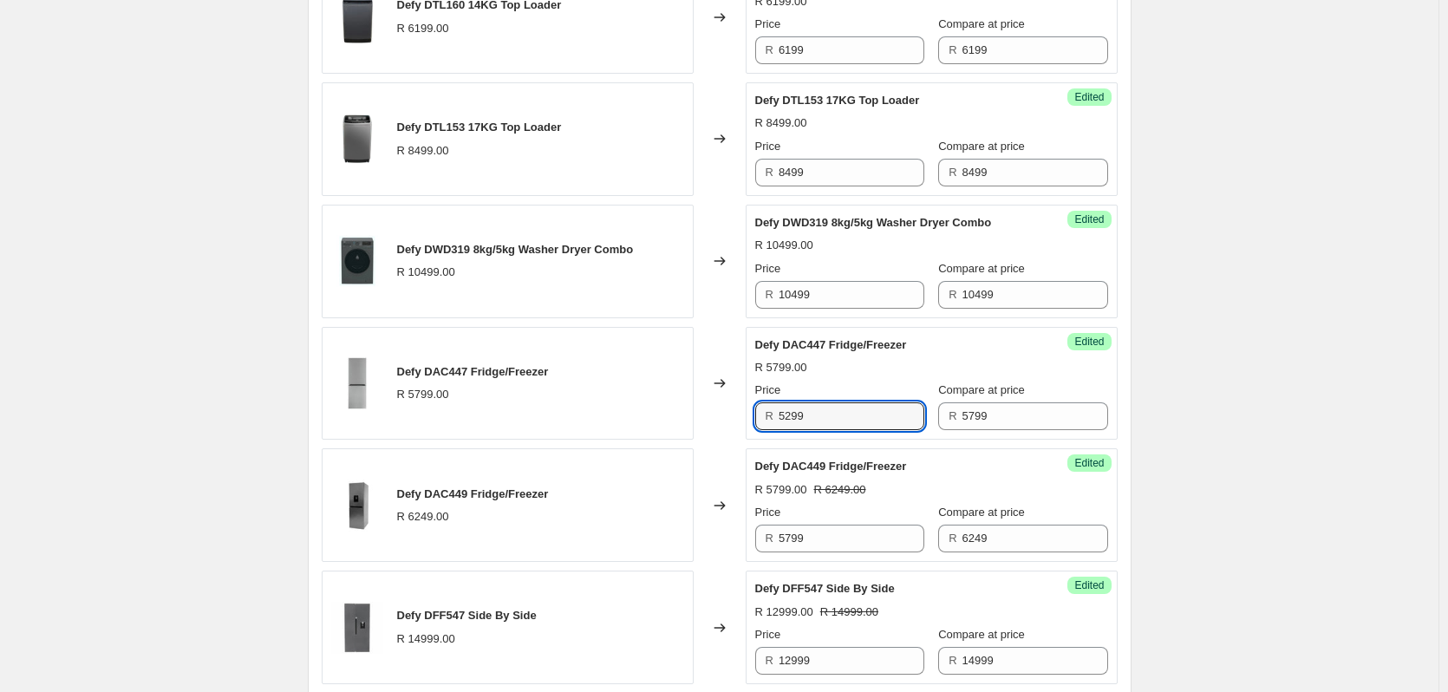
scroll to position [1170, 0]
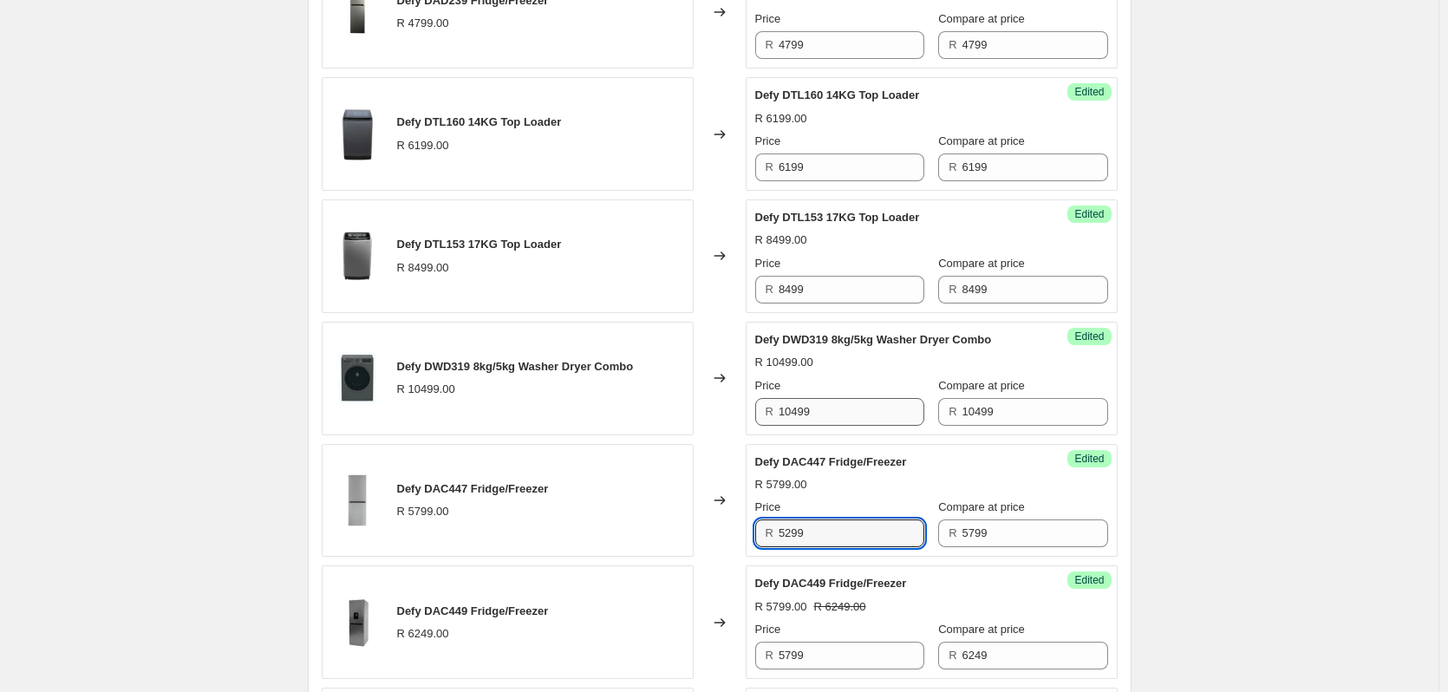
type input "5299"
click at [820, 419] on input "10499" at bounding box center [852, 412] width 146 height 28
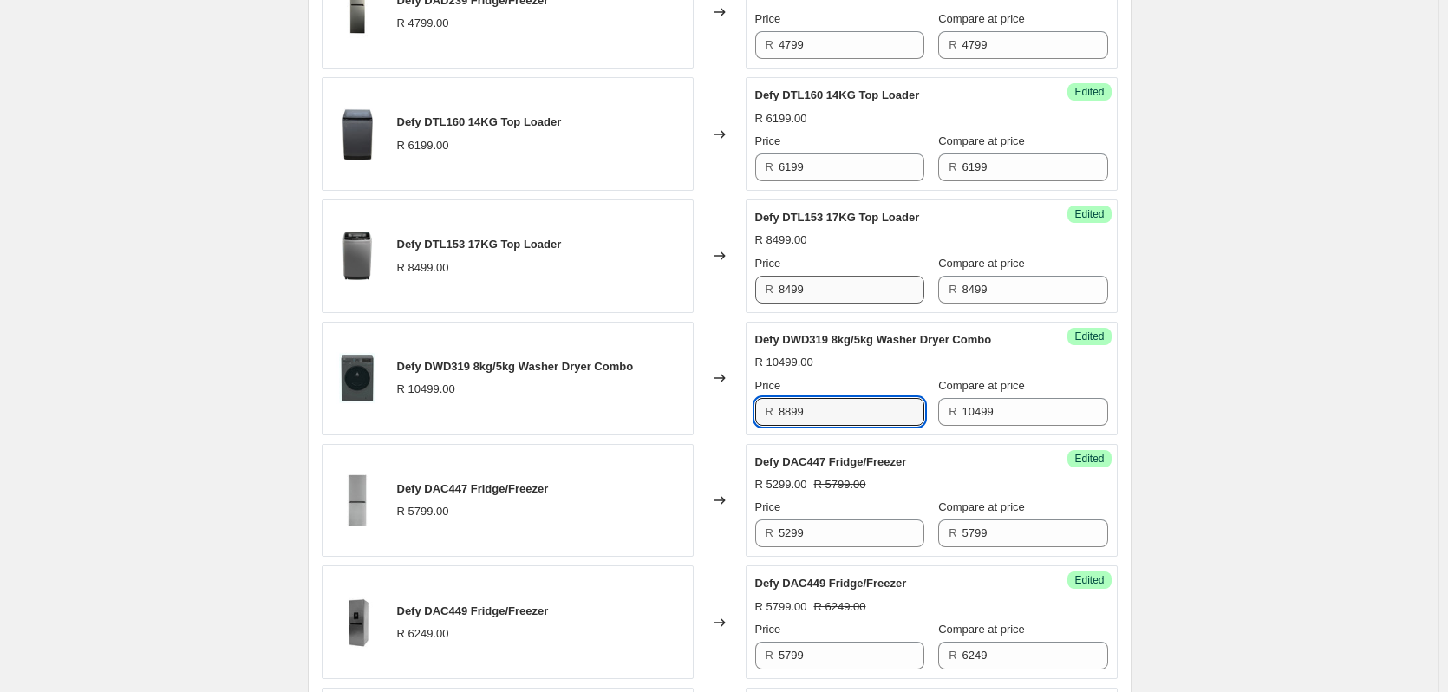
type input "8899"
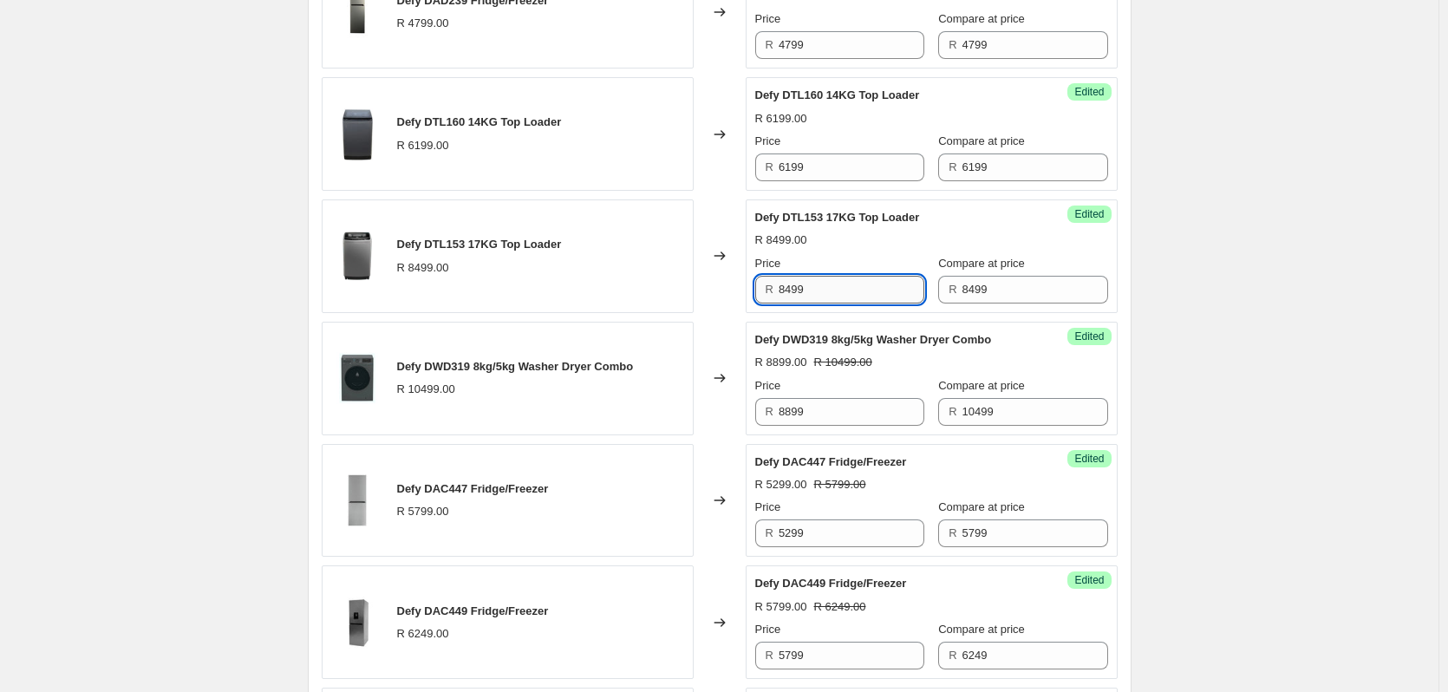
click at [845, 283] on input "8499" at bounding box center [852, 290] width 146 height 28
type input "7999"
click at [841, 158] on input "6199" at bounding box center [852, 167] width 146 height 28
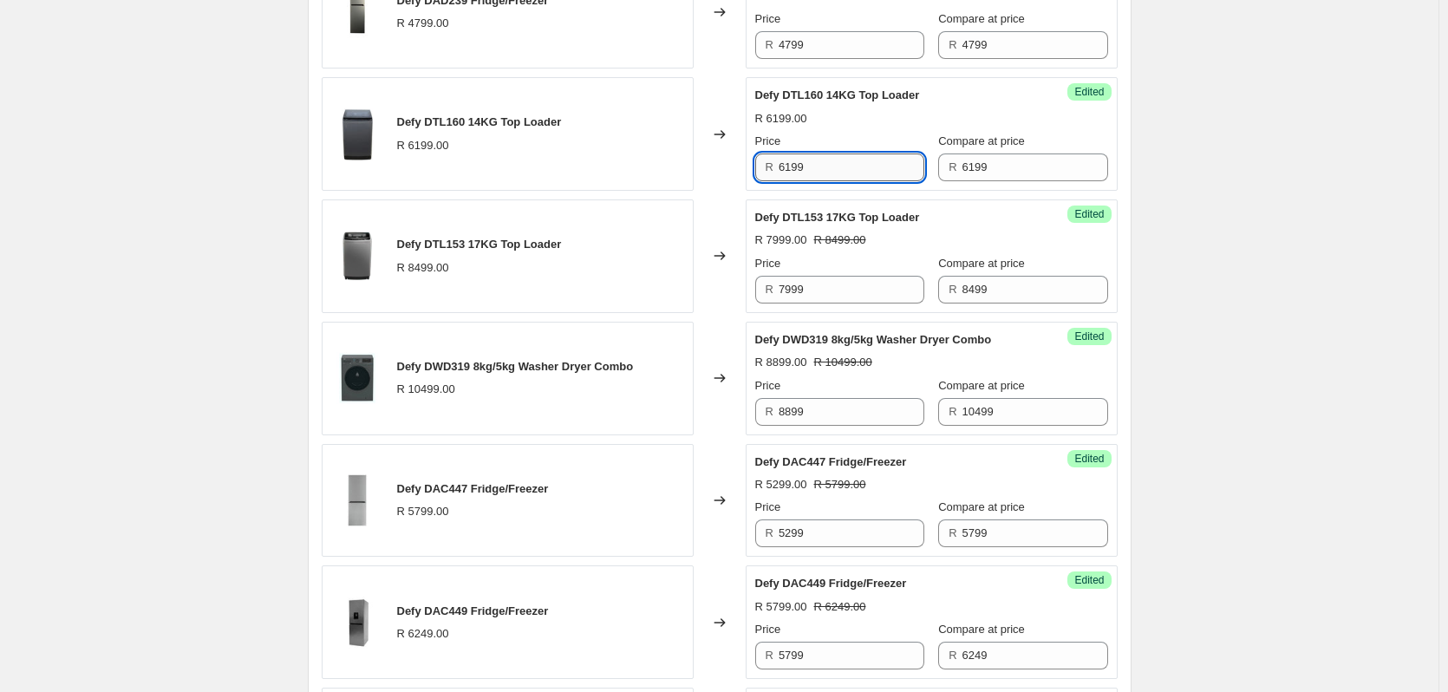
click at [841, 158] on input "6199" at bounding box center [852, 167] width 146 height 28
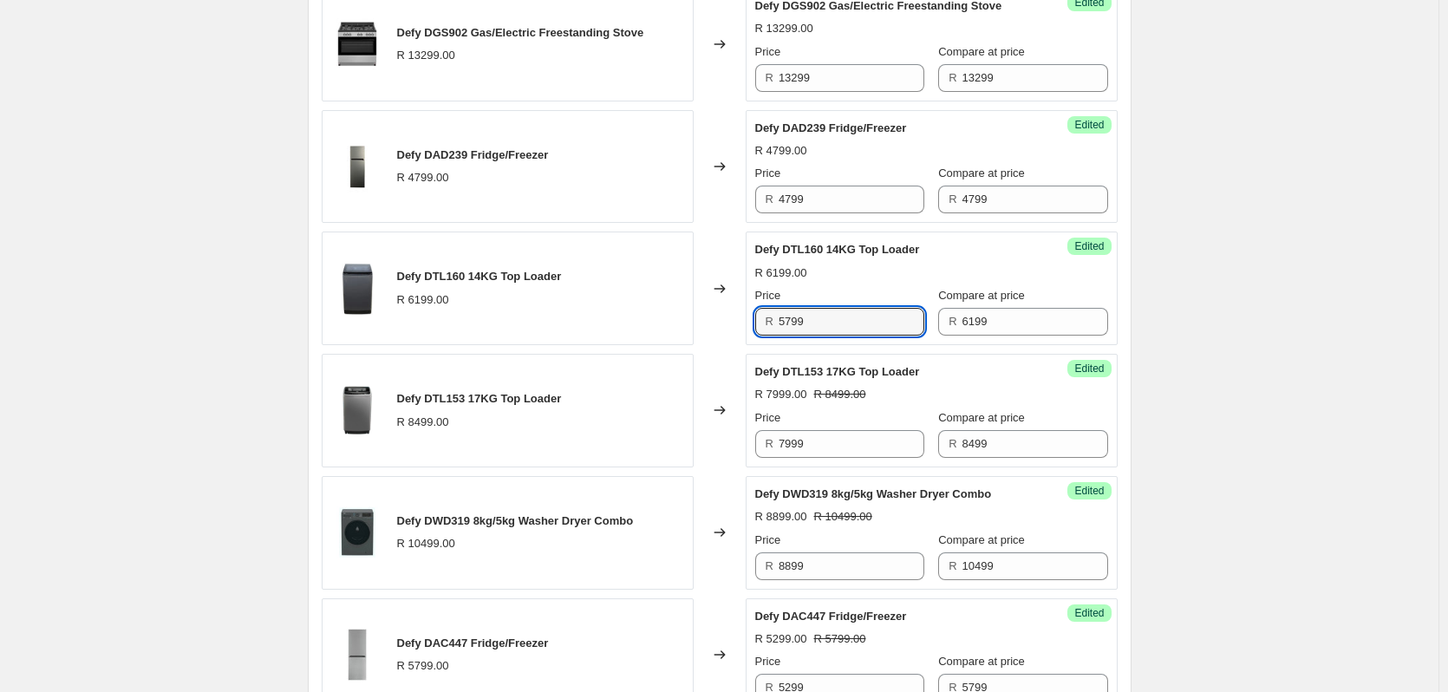
scroll to position [996, 0]
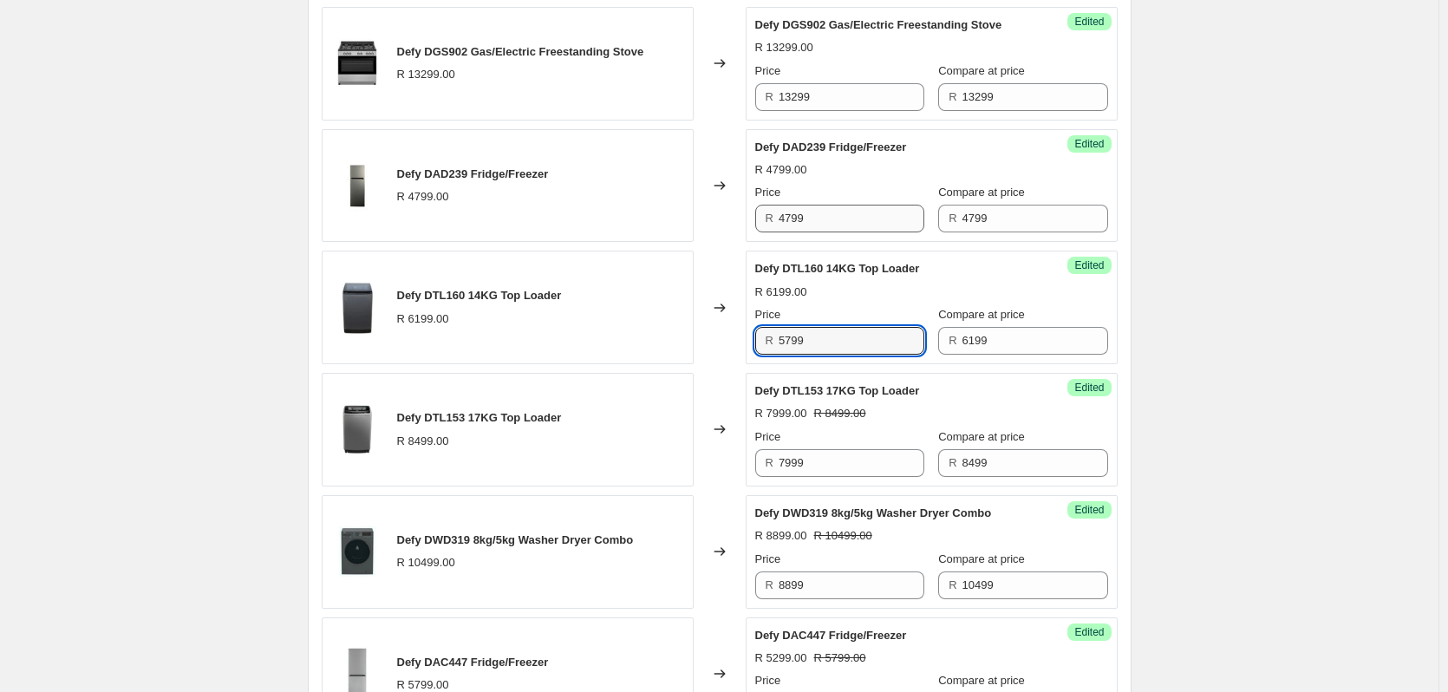
type input "5799"
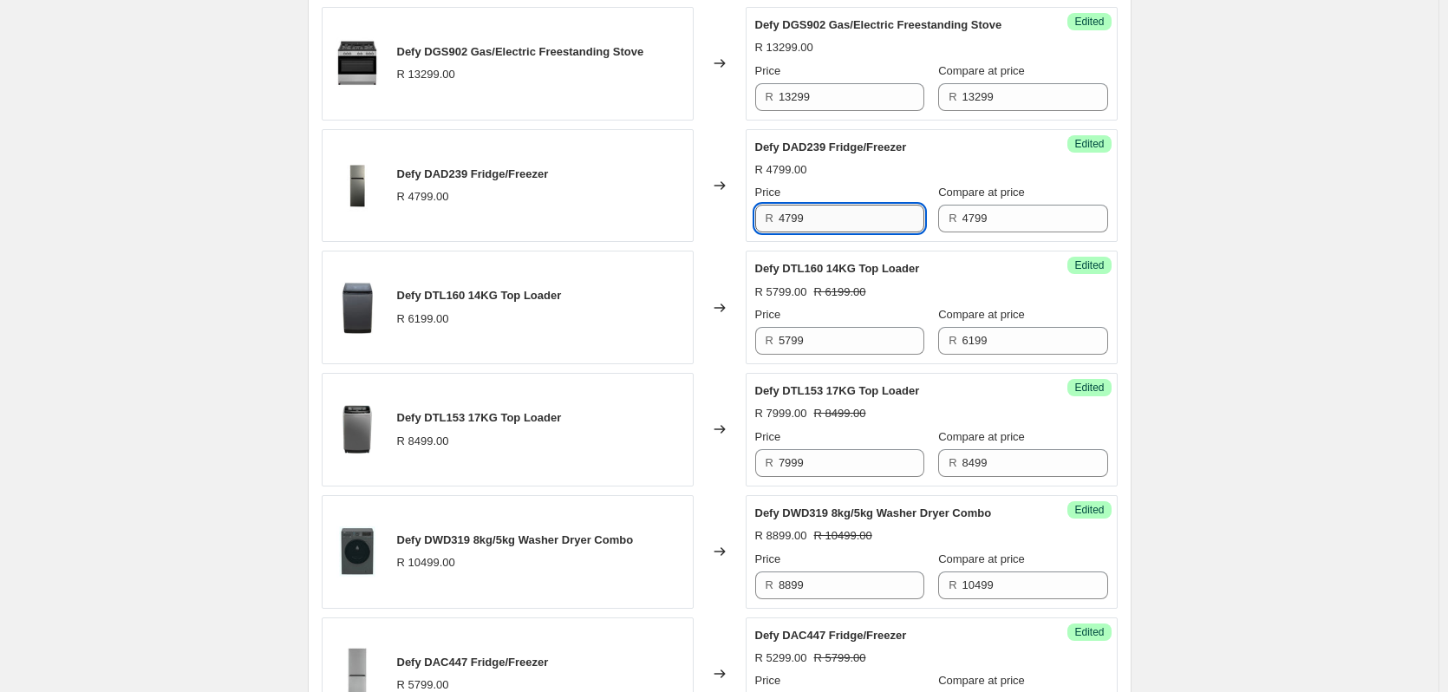
click at [838, 224] on input "4799" at bounding box center [852, 219] width 146 height 28
type input "3999"
click at [848, 89] on input "13299" at bounding box center [852, 97] width 146 height 28
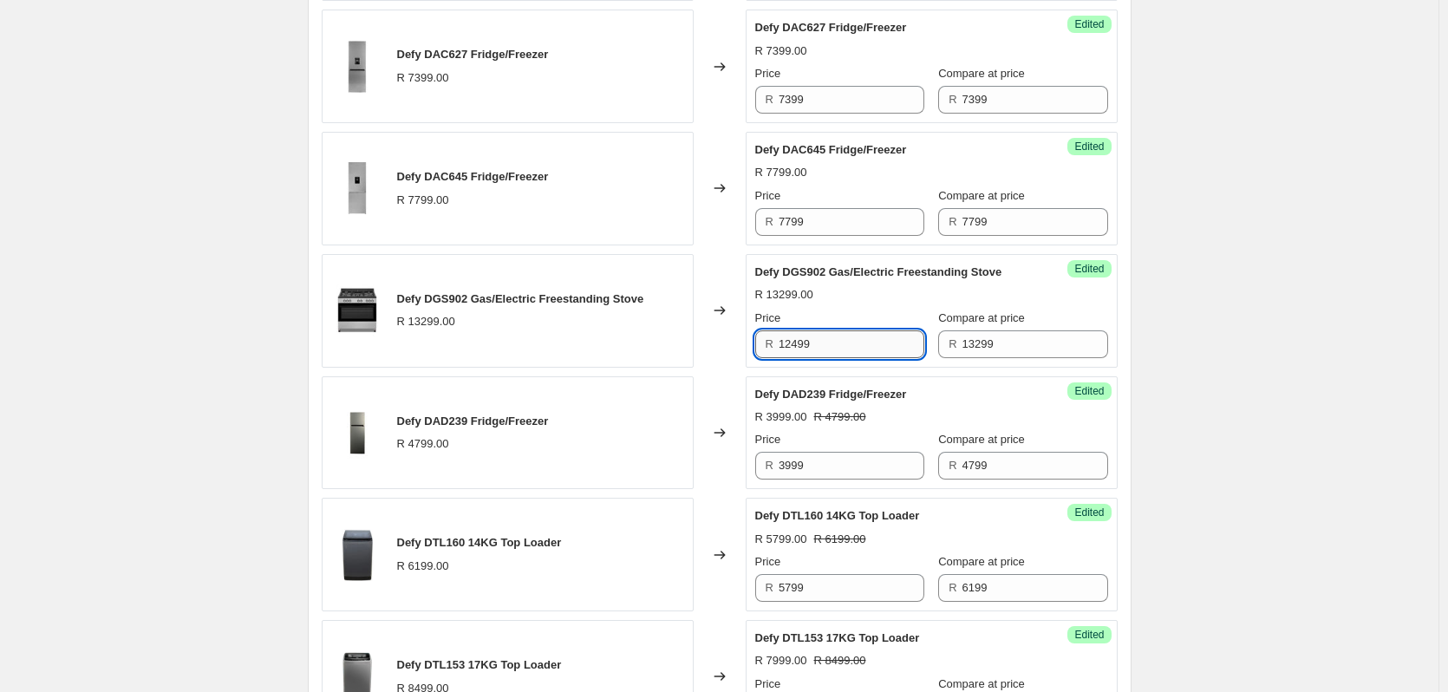
scroll to position [736, 0]
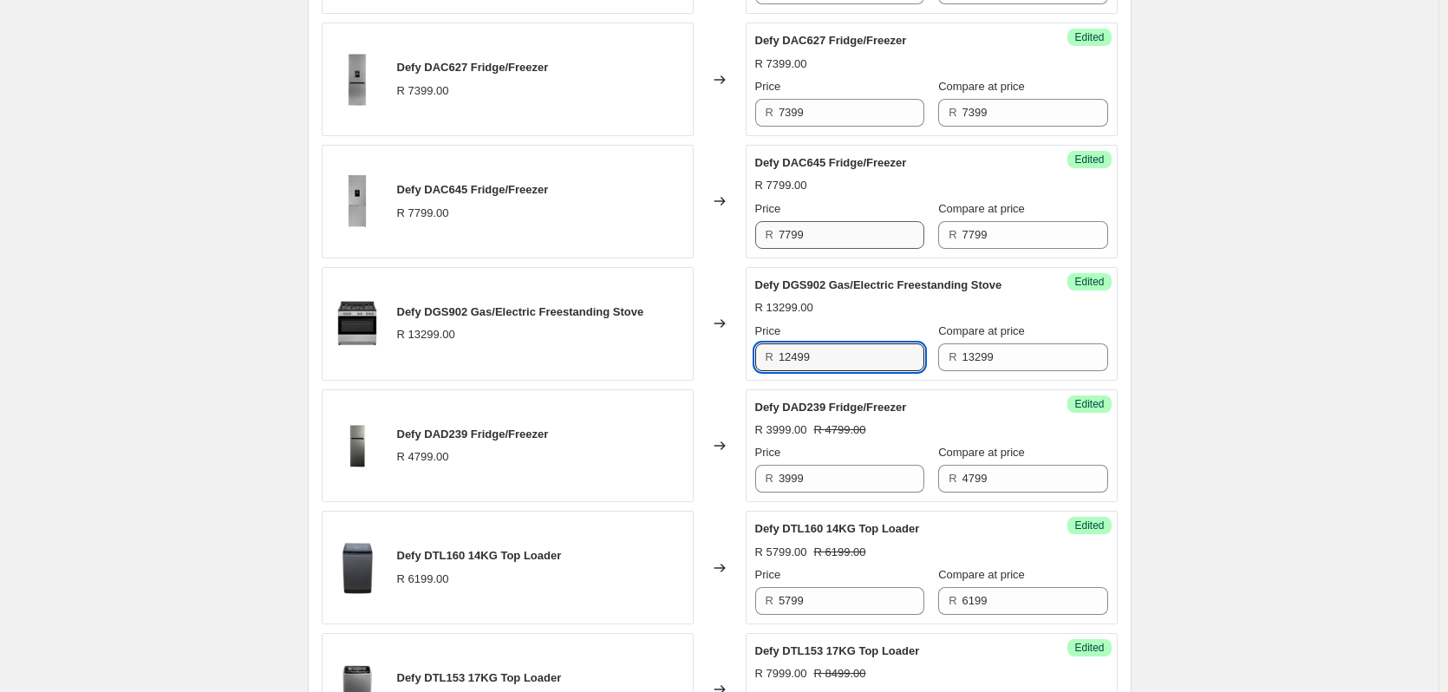
type input "12499"
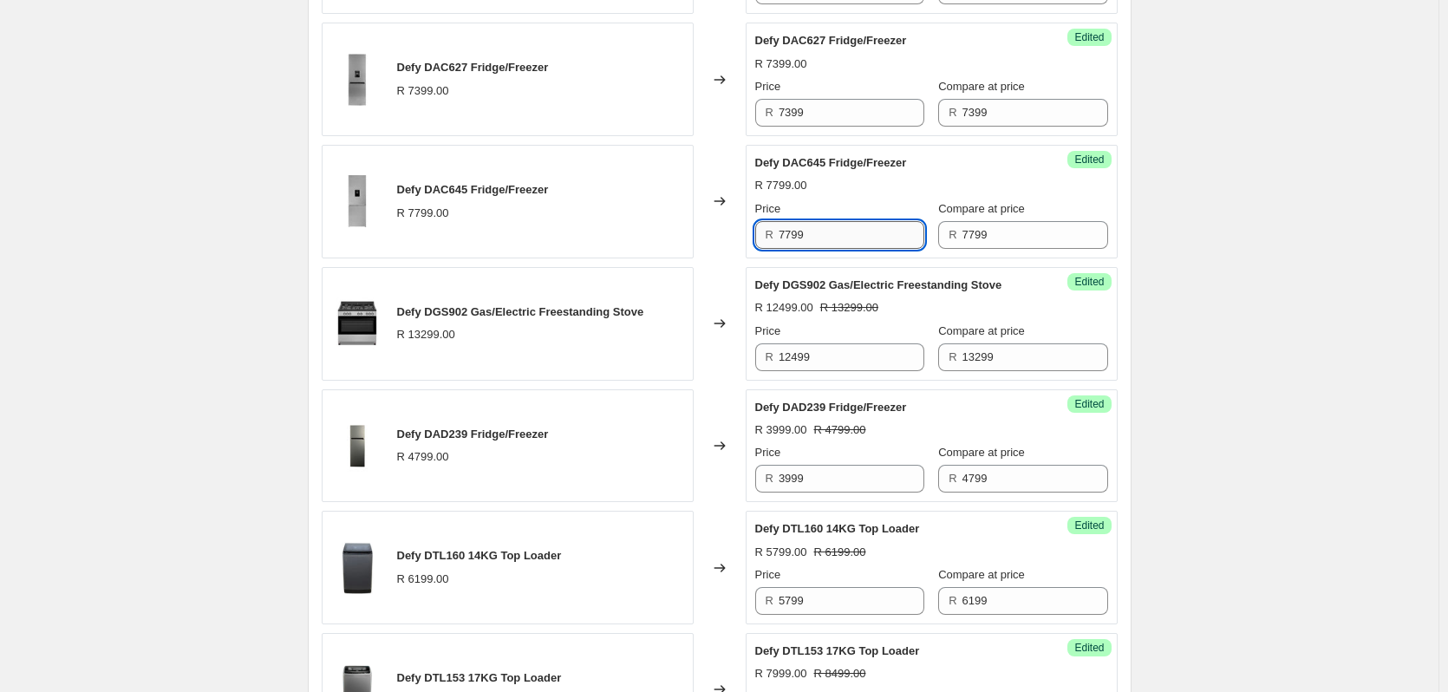
click at [825, 235] on input "7799" at bounding box center [852, 235] width 146 height 28
type input "6999"
click at [851, 120] on input "7399" at bounding box center [852, 113] width 146 height 28
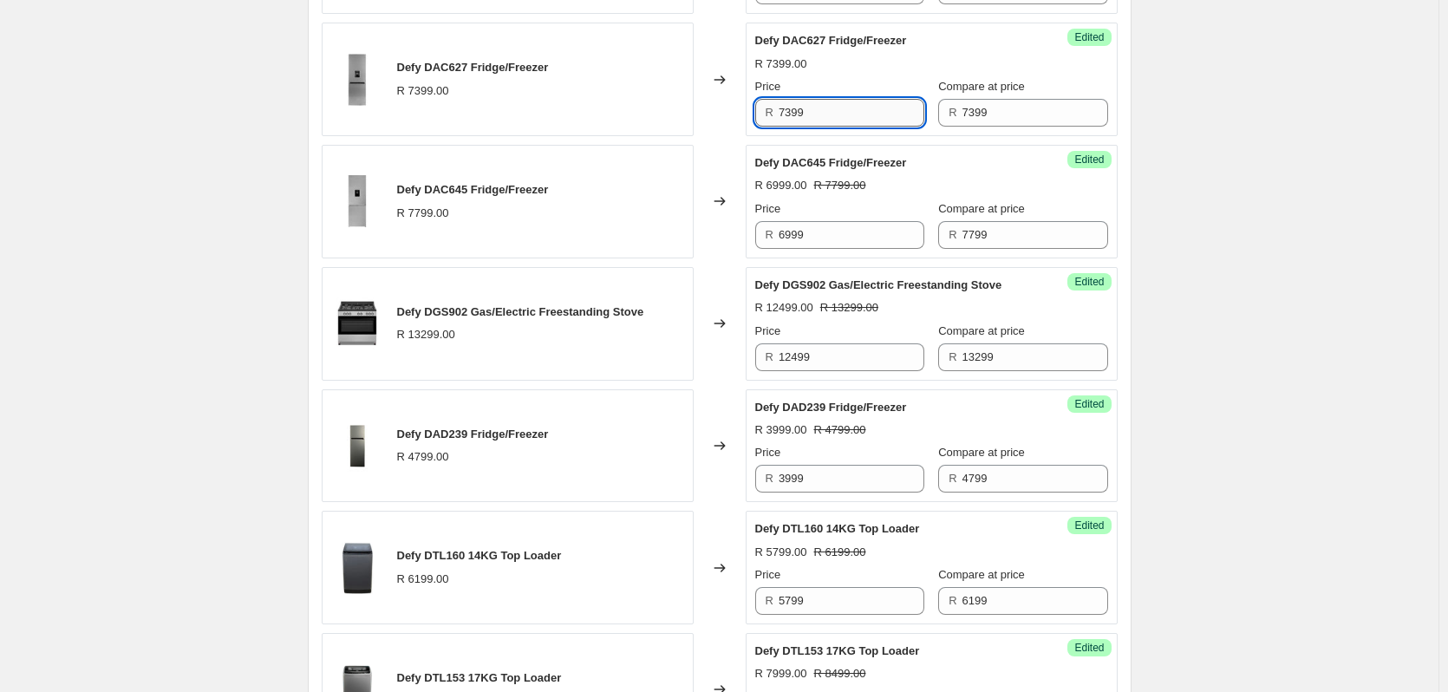
click at [851, 120] on input "7399" at bounding box center [852, 113] width 146 height 28
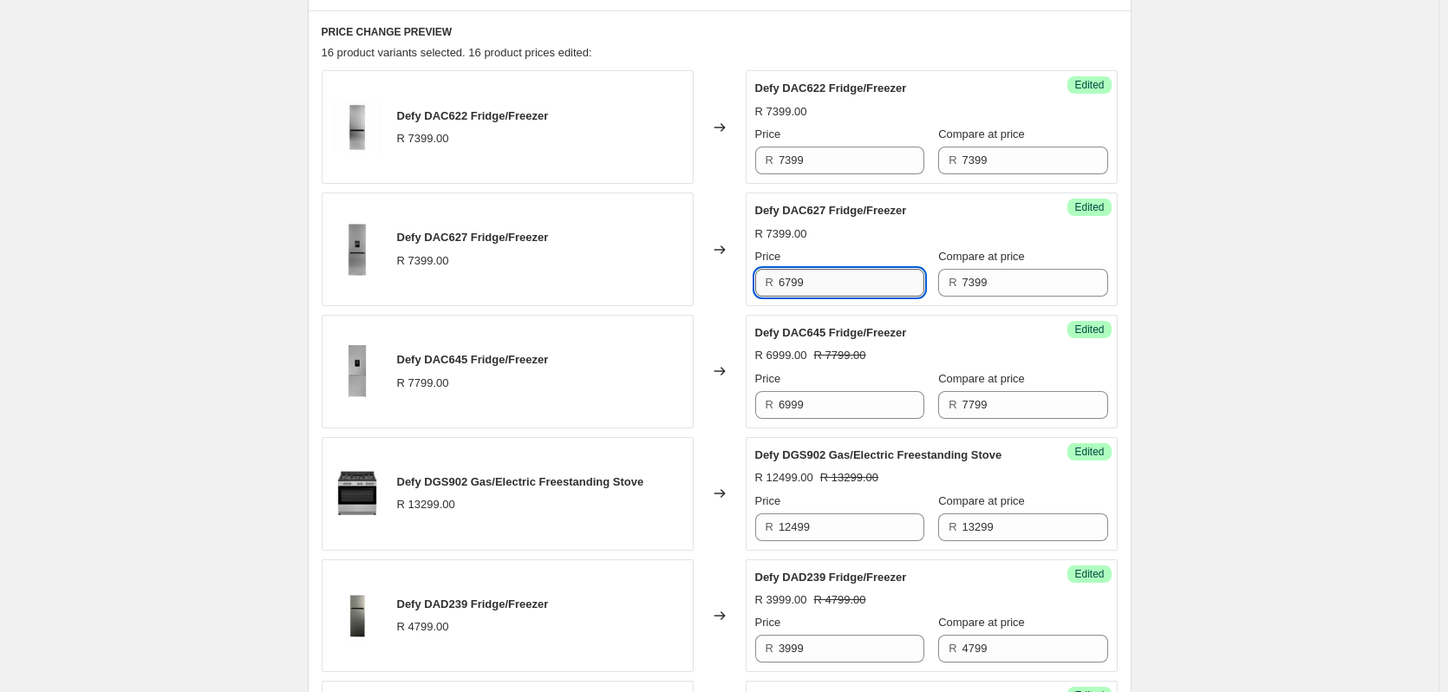
scroll to position [563, 0]
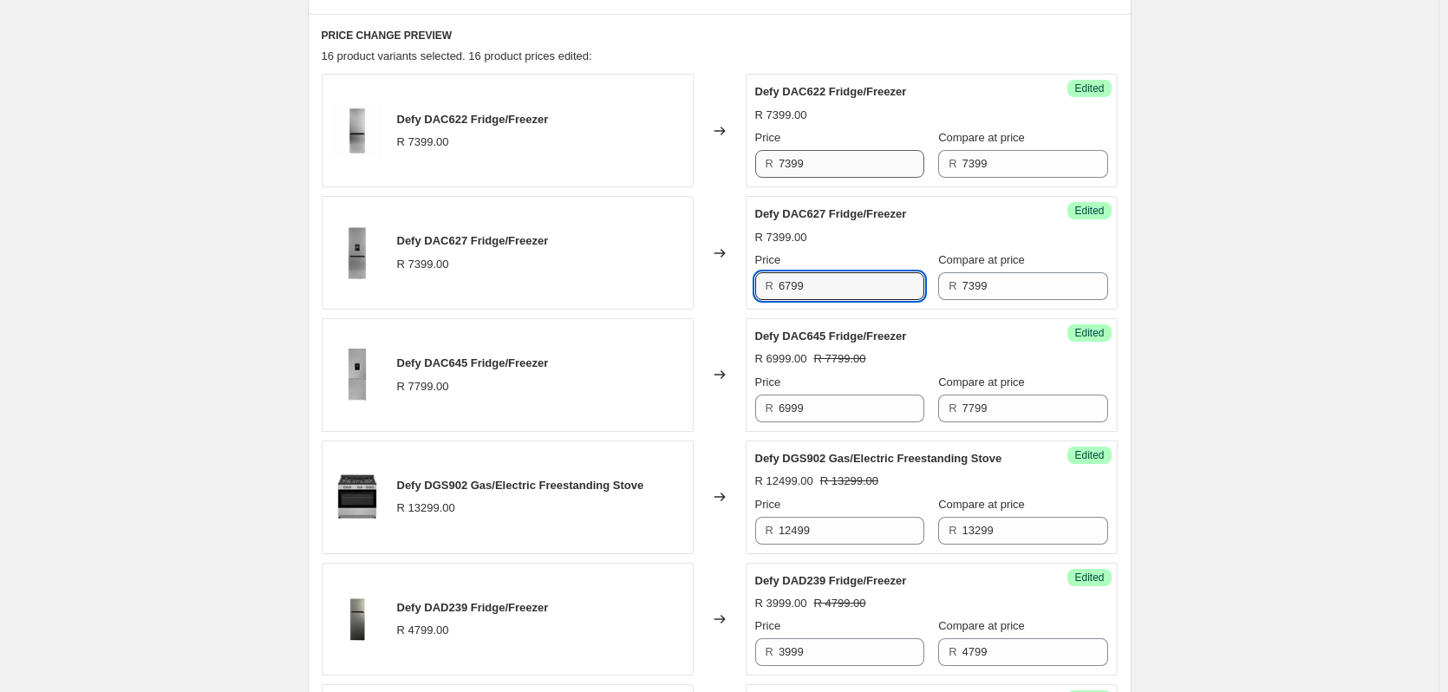
type input "6799"
click at [825, 160] on input "7399" at bounding box center [852, 164] width 146 height 28
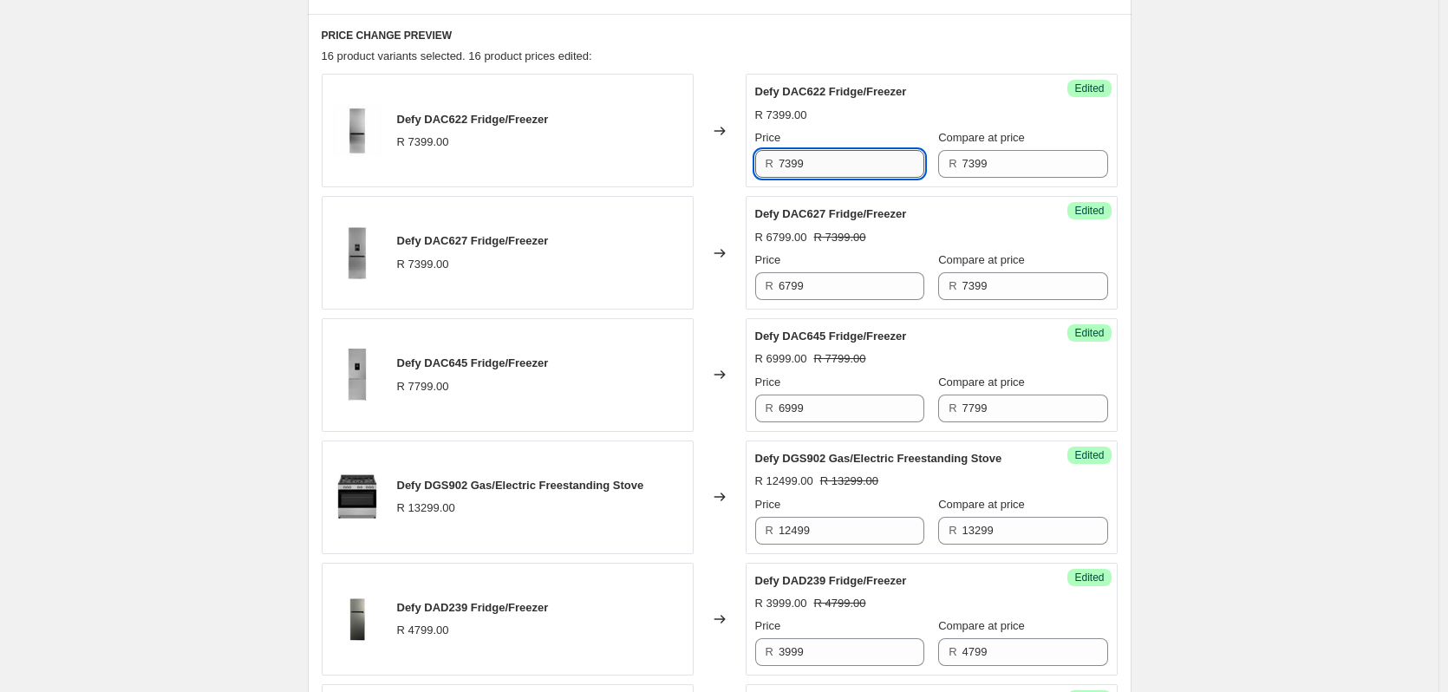
click at [825, 160] on input "7399" at bounding box center [852, 164] width 146 height 28
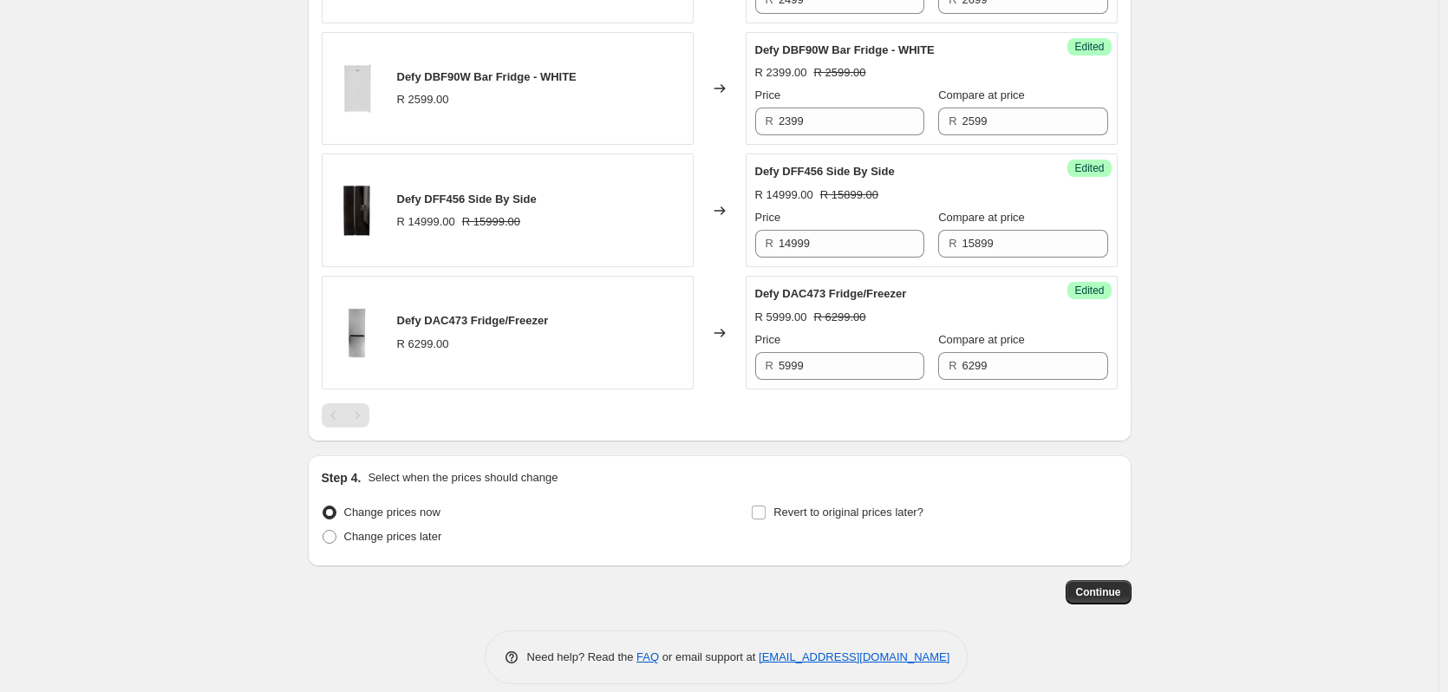
scroll to position [2210, 0]
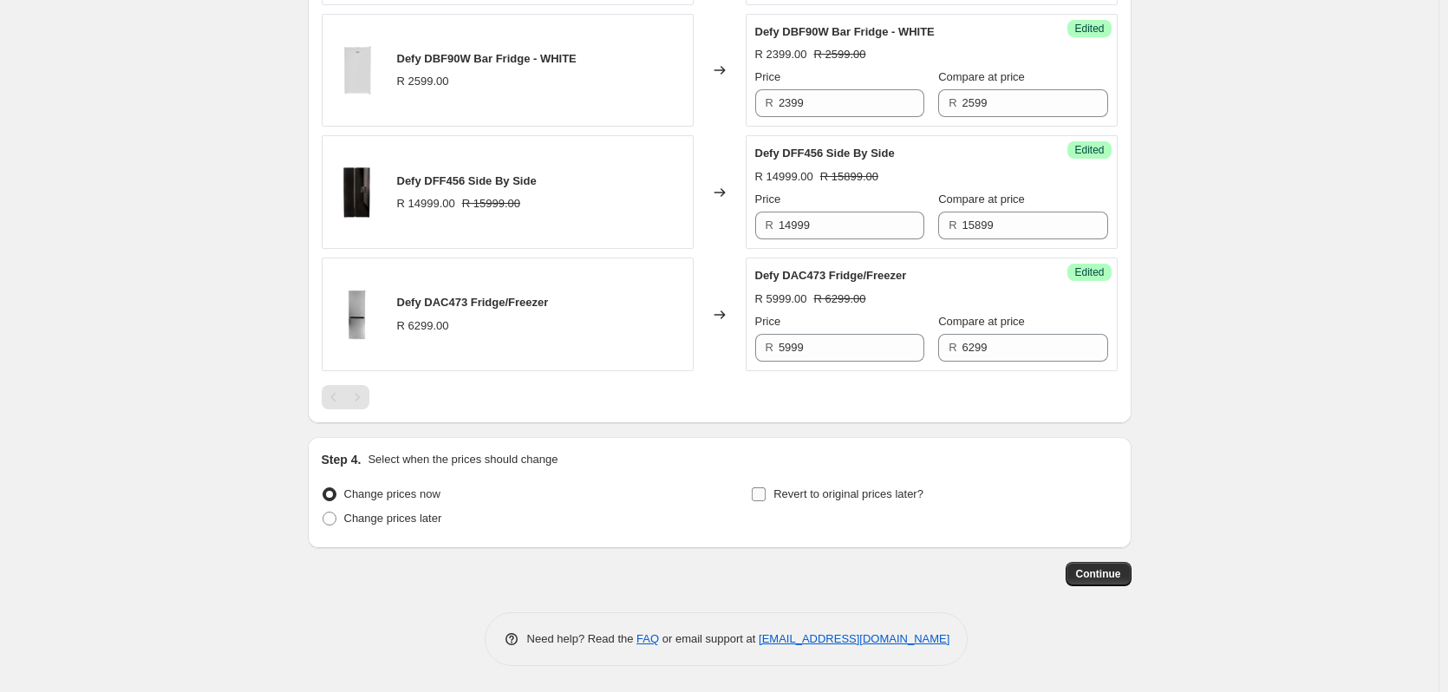
type input "6799"
click at [763, 497] on input "Revert to original prices later?" at bounding box center [759, 494] width 14 height 14
checkbox input "true"
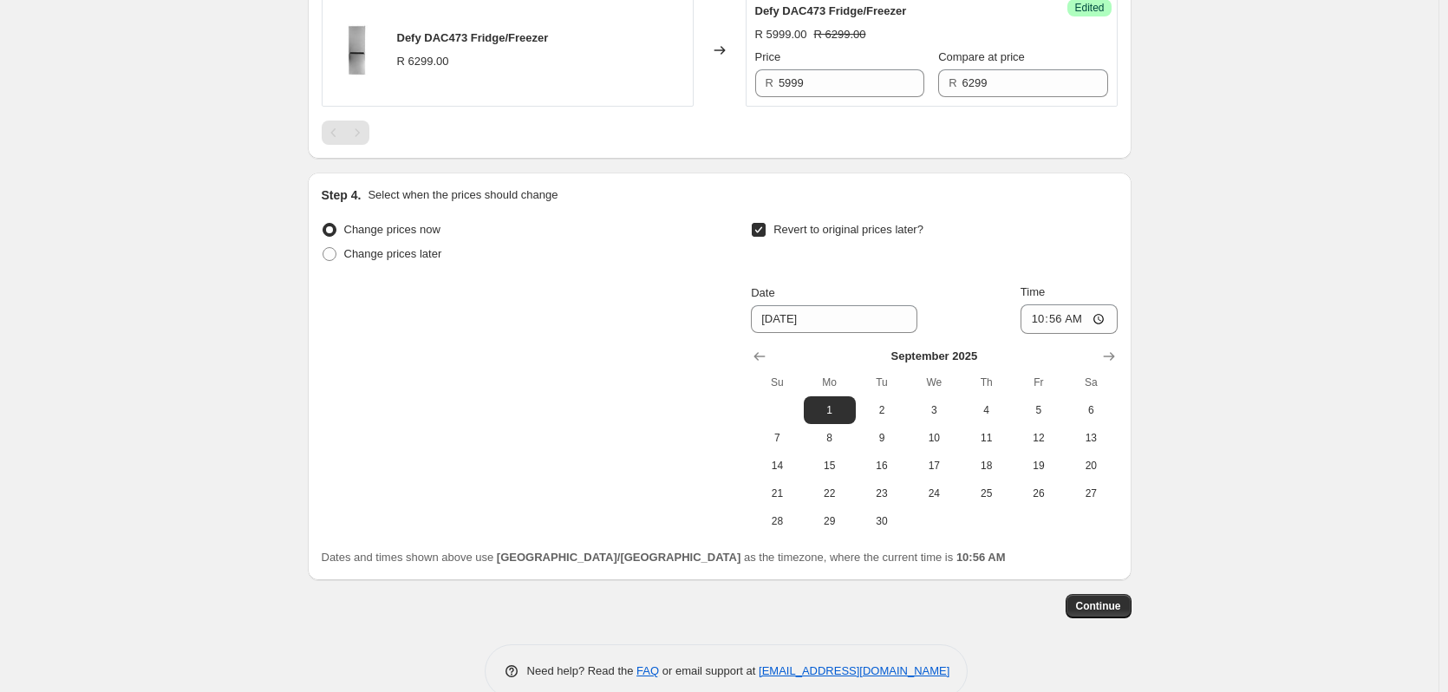
scroll to position [2507, 0]
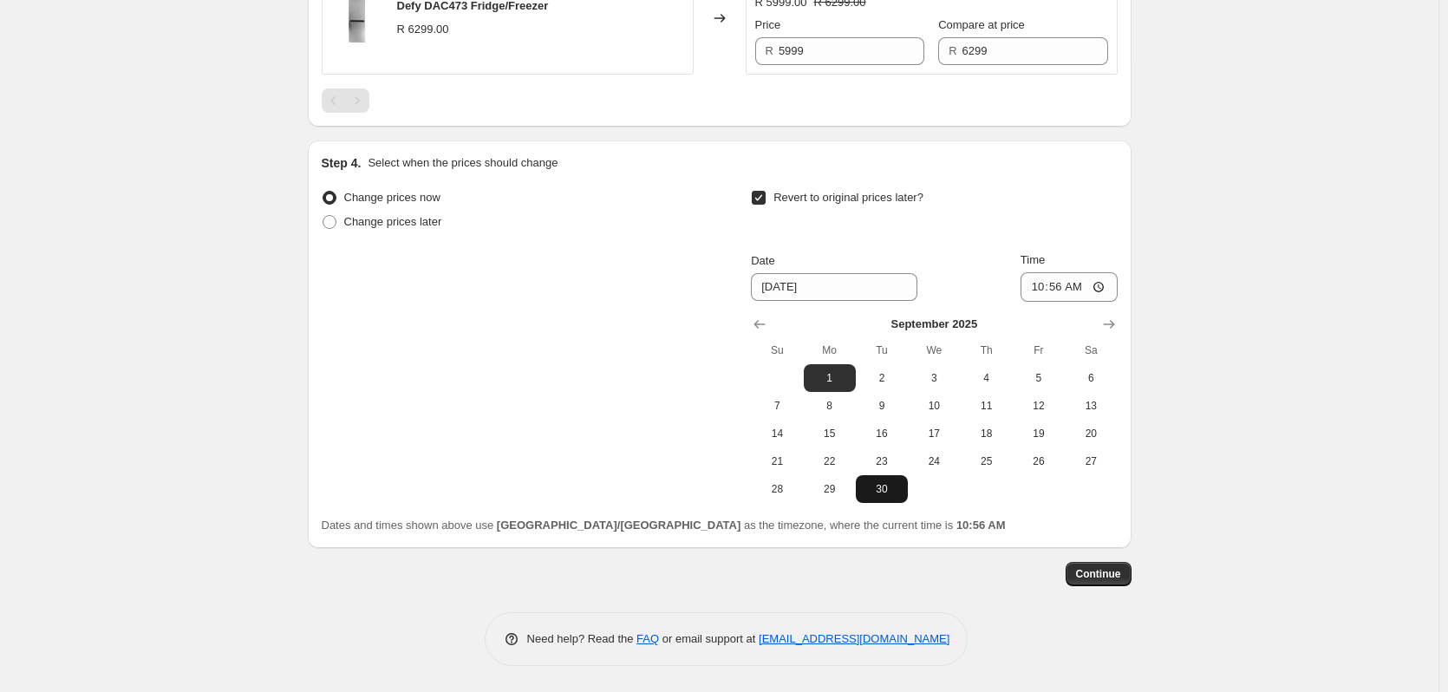
click at [890, 488] on span "30" at bounding box center [882, 489] width 38 height 14
type input "[DATE]"
click at [1065, 284] on input "10:56" at bounding box center [1068, 286] width 97 height 29
type input "23:59"
click at [1121, 575] on span "Continue" at bounding box center [1098, 574] width 45 height 14
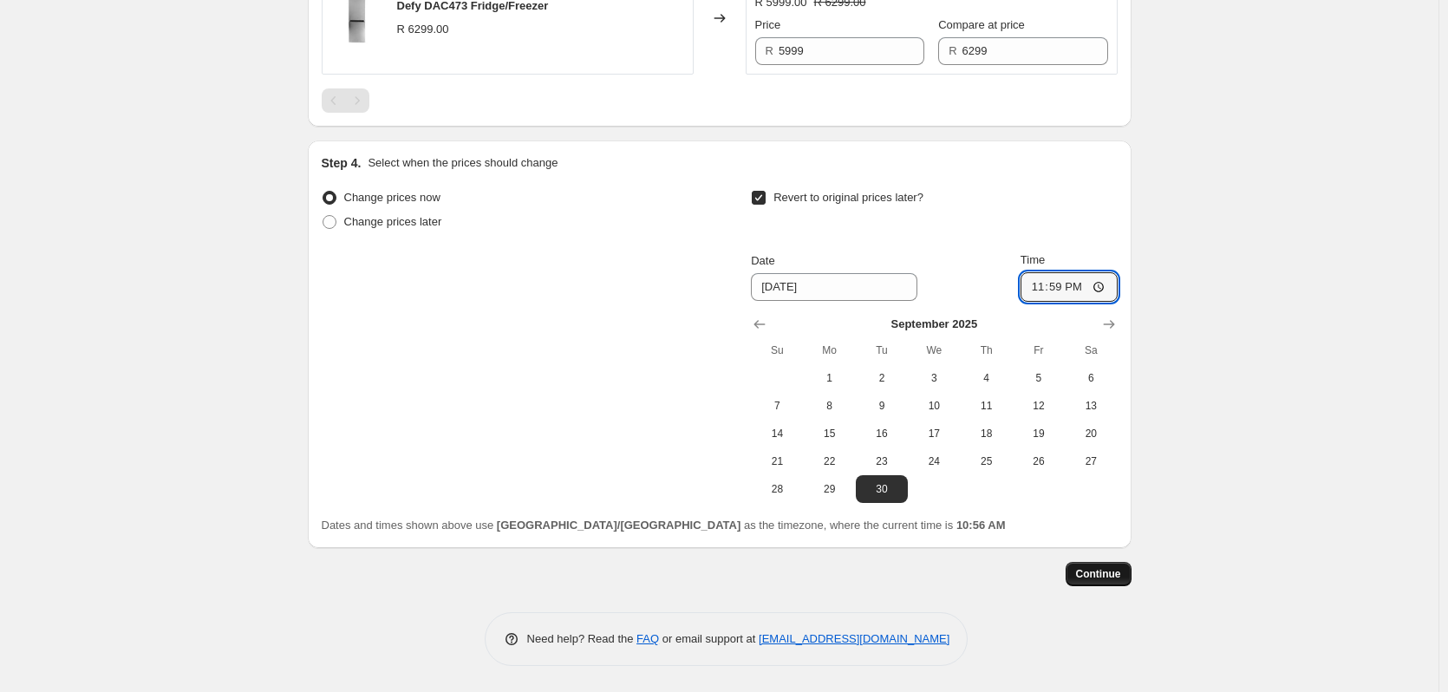
scroll to position [0, 0]
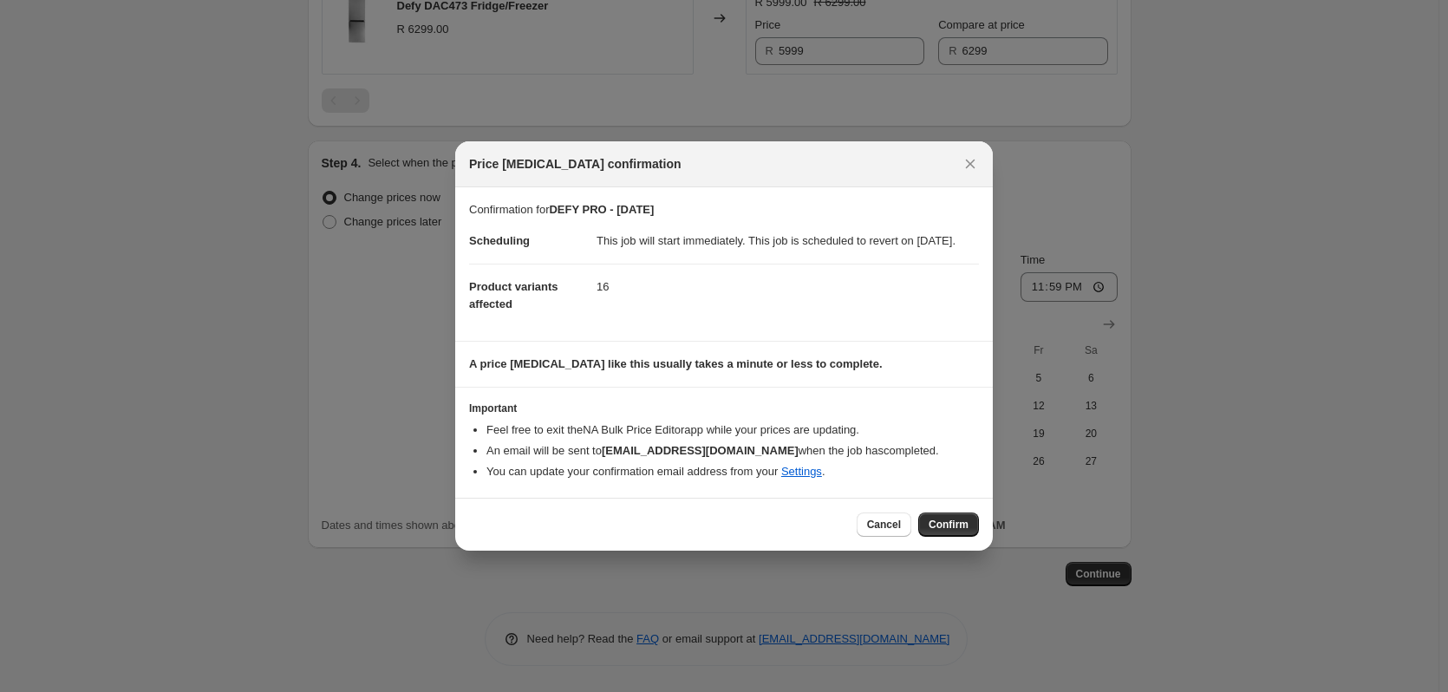
click at [935, 531] on span "Confirm" at bounding box center [949, 525] width 40 height 14
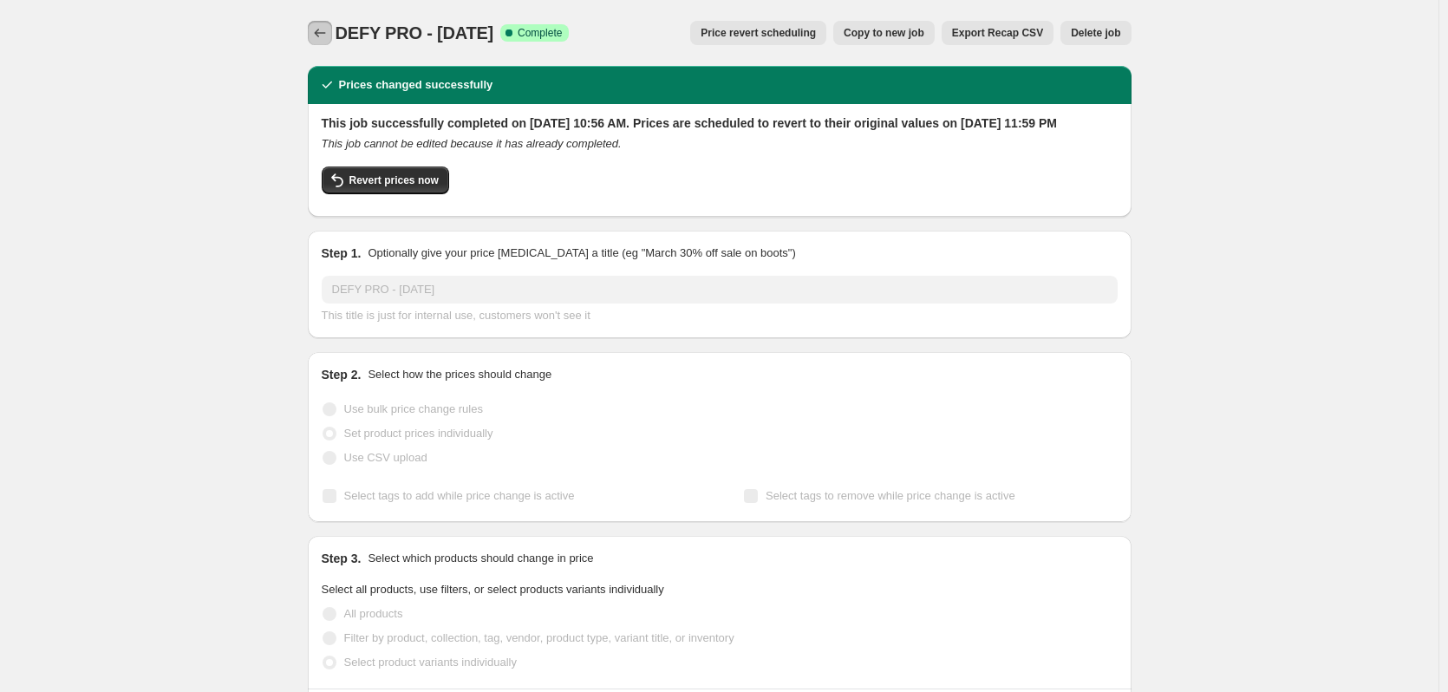
click at [317, 28] on icon "Price change jobs" at bounding box center [319, 32] width 17 height 17
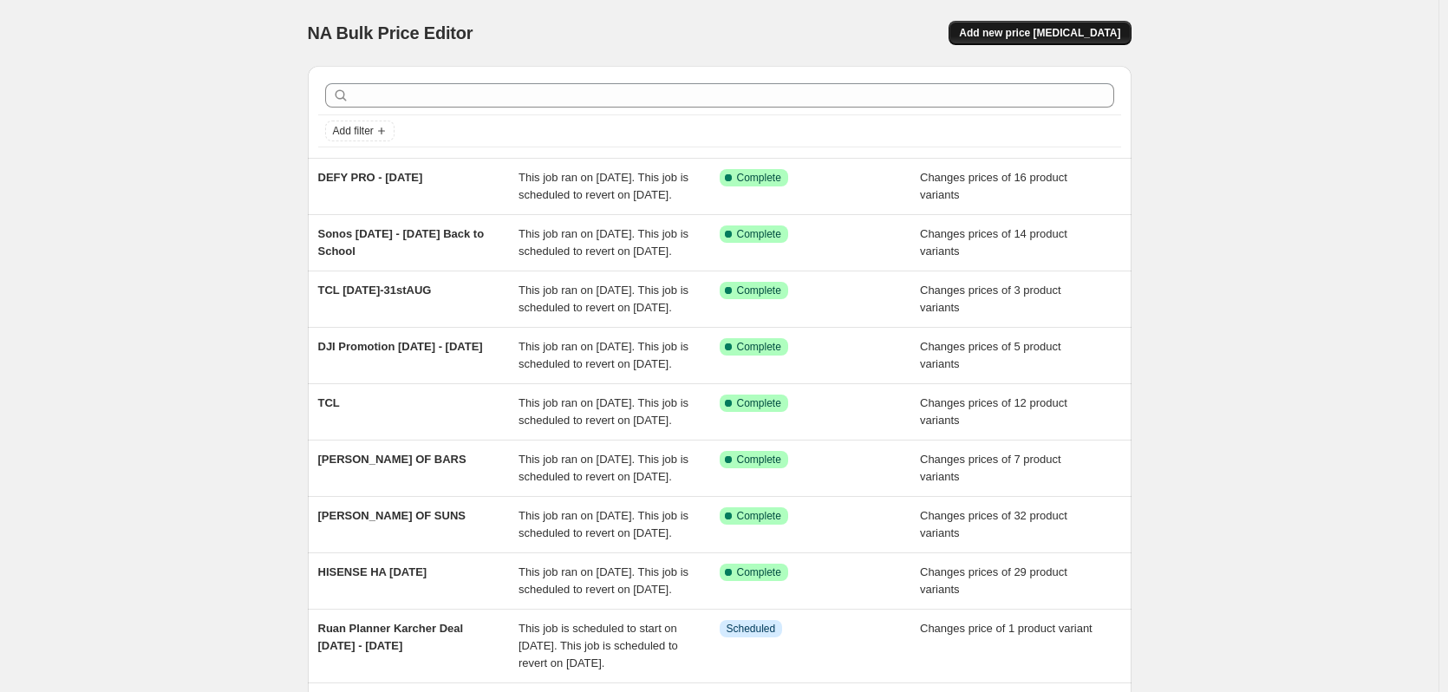
click at [1014, 32] on span "Add new price [MEDICAL_DATA]" at bounding box center [1039, 33] width 161 height 14
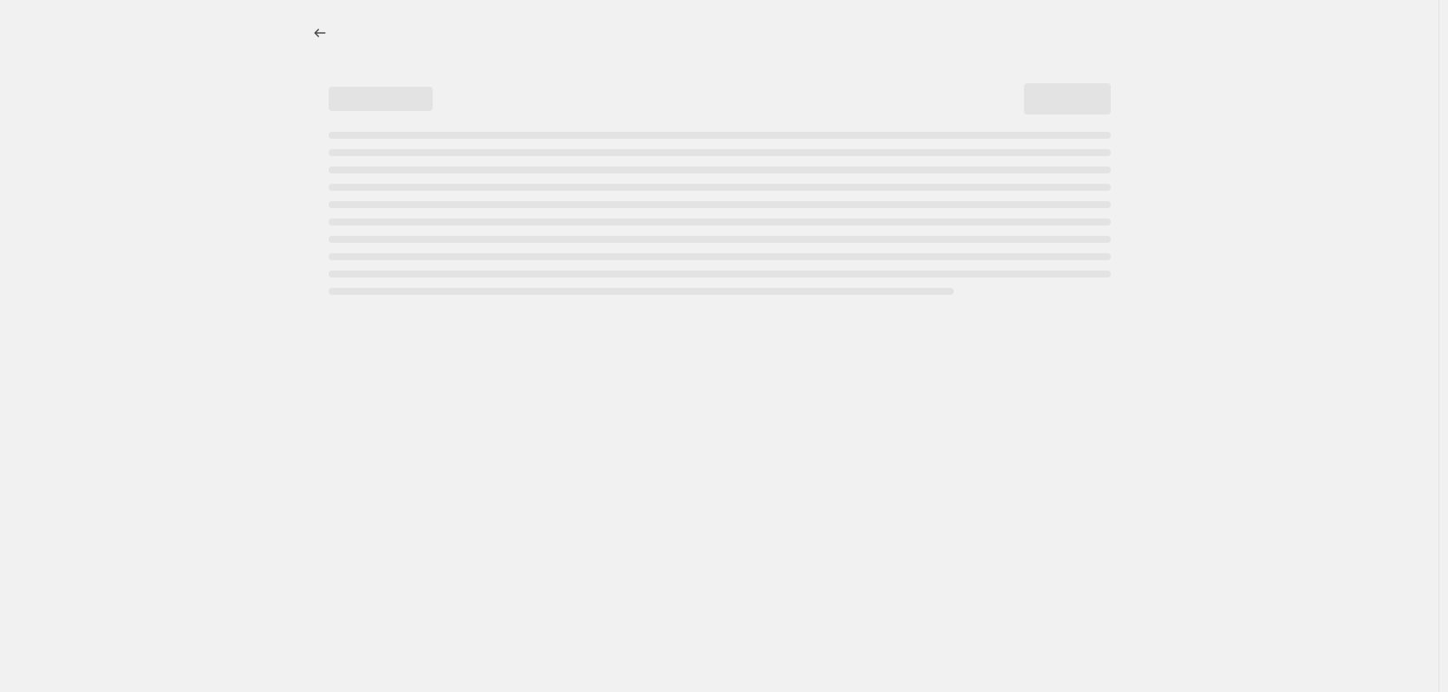
select select "percentage"
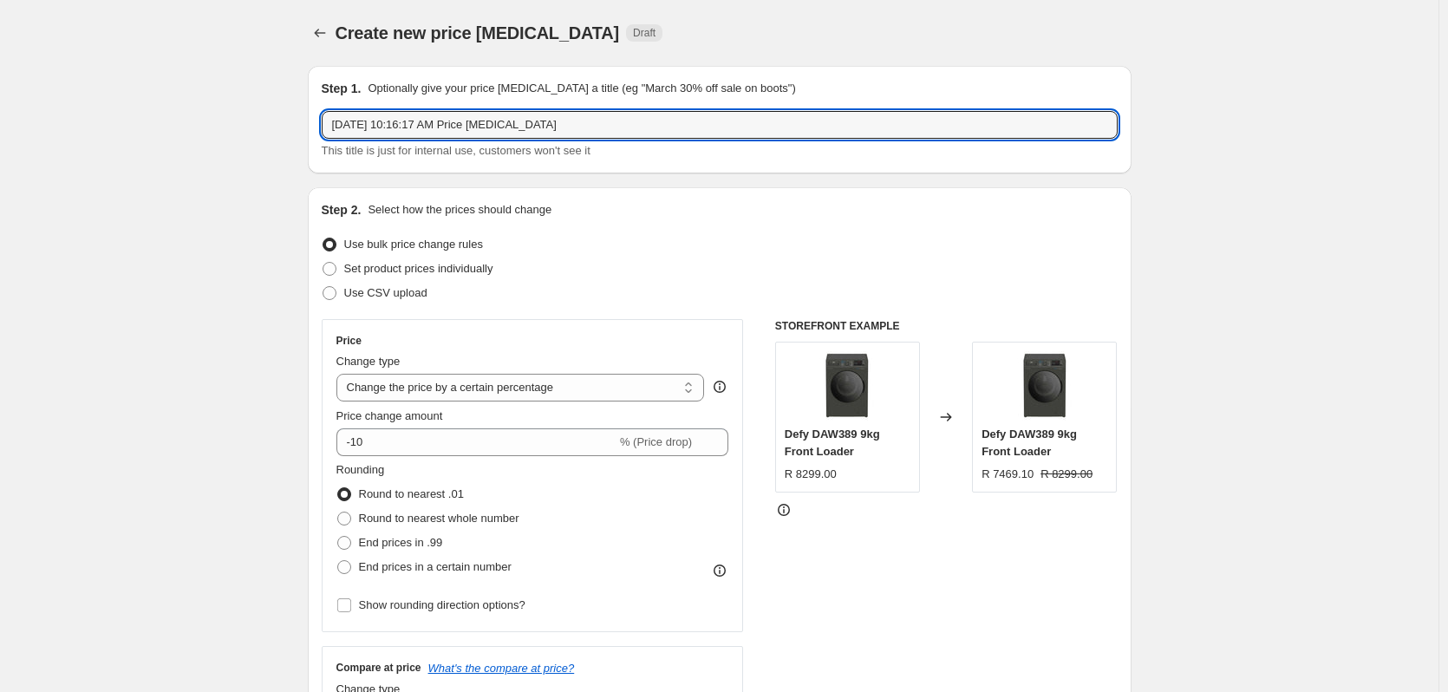
drag, startPoint x: 665, startPoint y: 122, endPoint x: -190, endPoint y: 122, distance: 854.9
click at [0, 122] on html "Home Settings Plans Skip to content Create new price [MEDICAL_DATA]. This page …" at bounding box center [724, 346] width 1448 height 692
type input "LG PRO [DATE]-[DATE]"
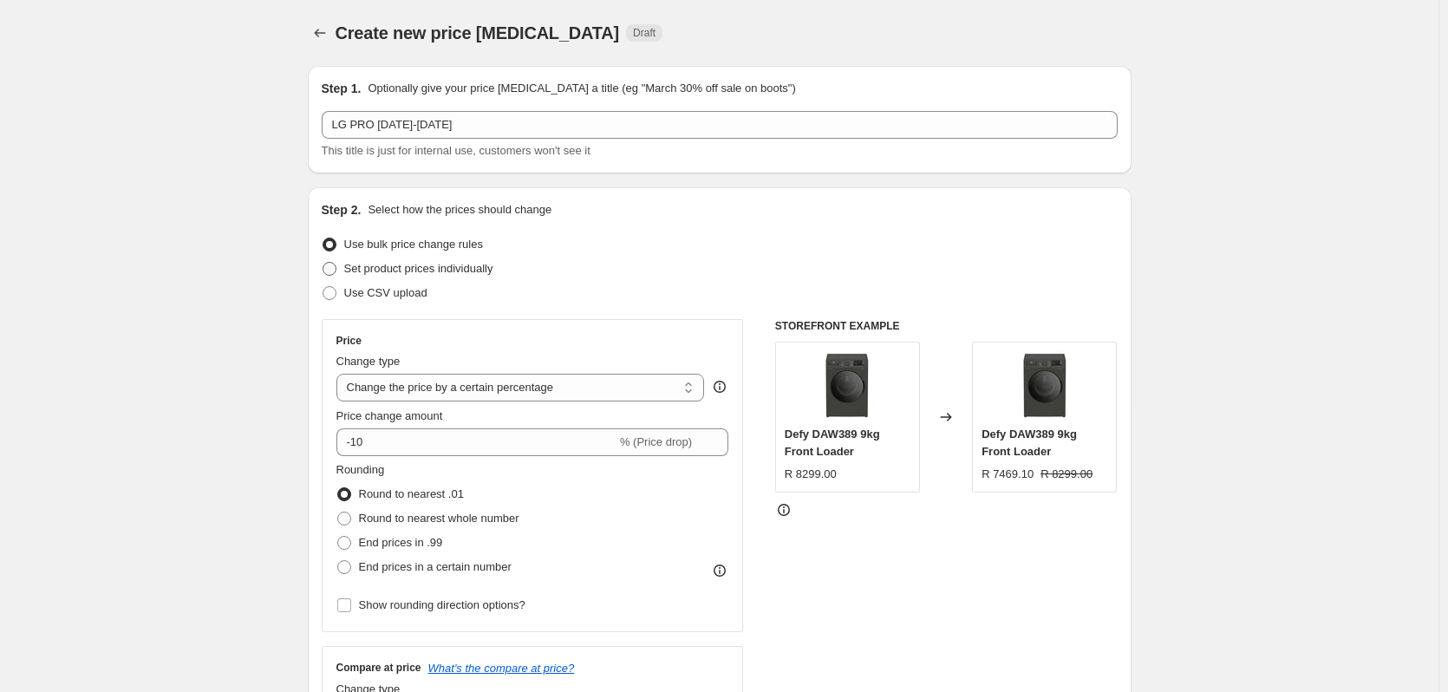
click at [335, 264] on span at bounding box center [330, 269] width 14 height 14
click at [323, 263] on input "Set product prices individually" at bounding box center [323, 262] width 1 height 1
radio input "true"
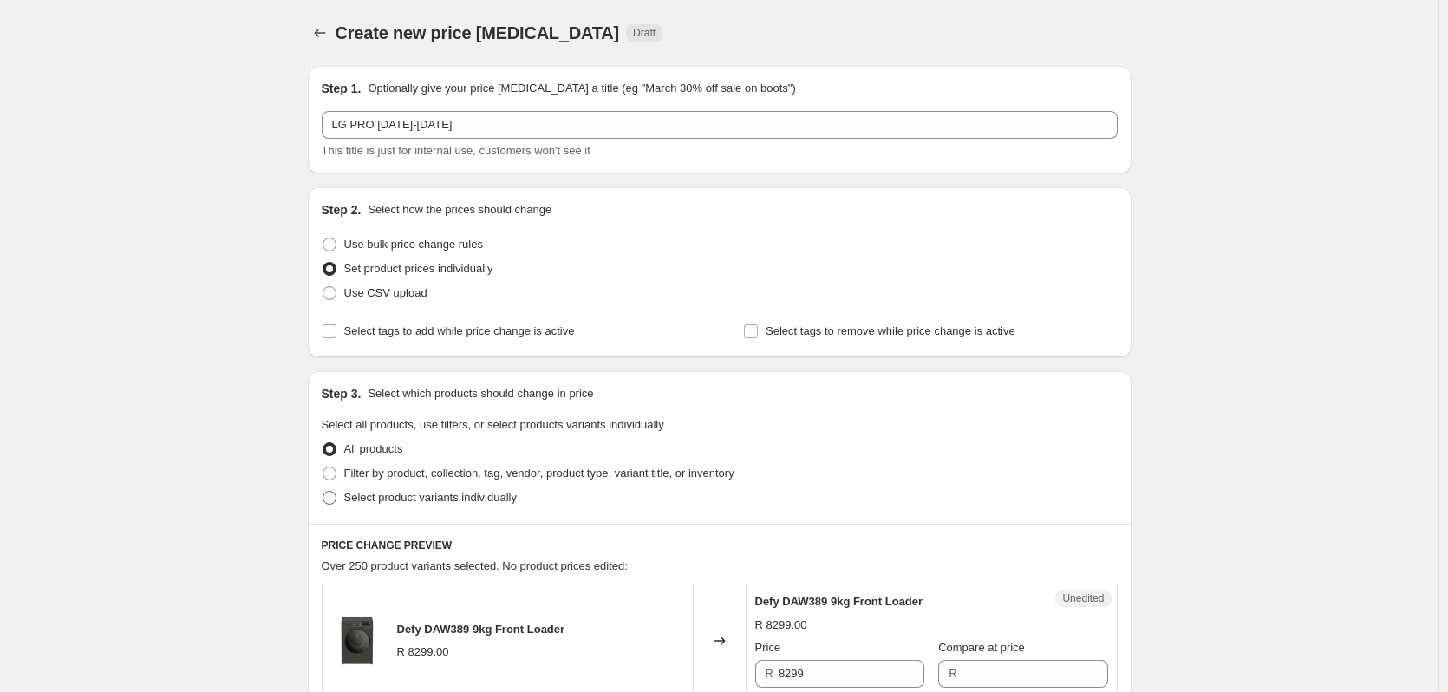
click at [335, 501] on span at bounding box center [330, 498] width 14 height 14
click at [323, 492] on input "Select product variants individually" at bounding box center [323, 491] width 1 height 1
radio input "true"
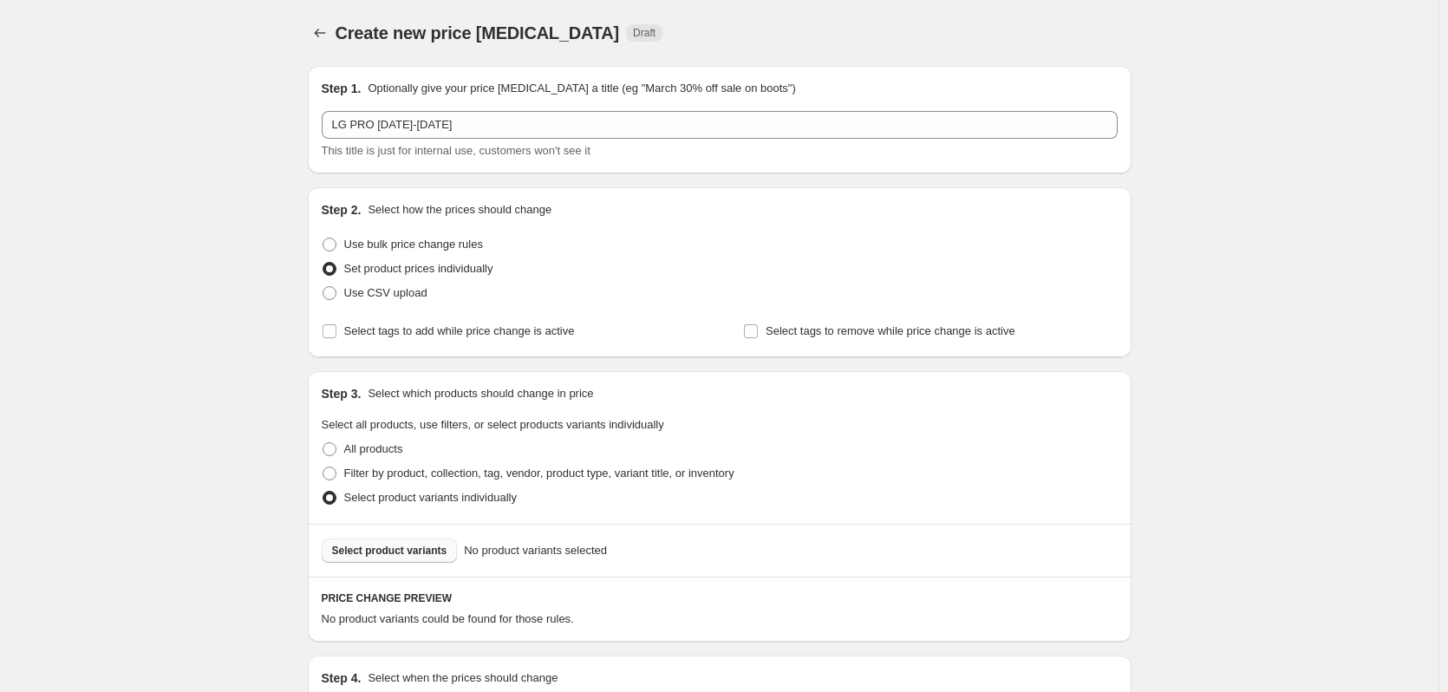
click at [368, 554] on span "Select product variants" at bounding box center [389, 551] width 115 height 14
click at [406, 551] on span "Select product variants" at bounding box center [389, 551] width 115 height 14
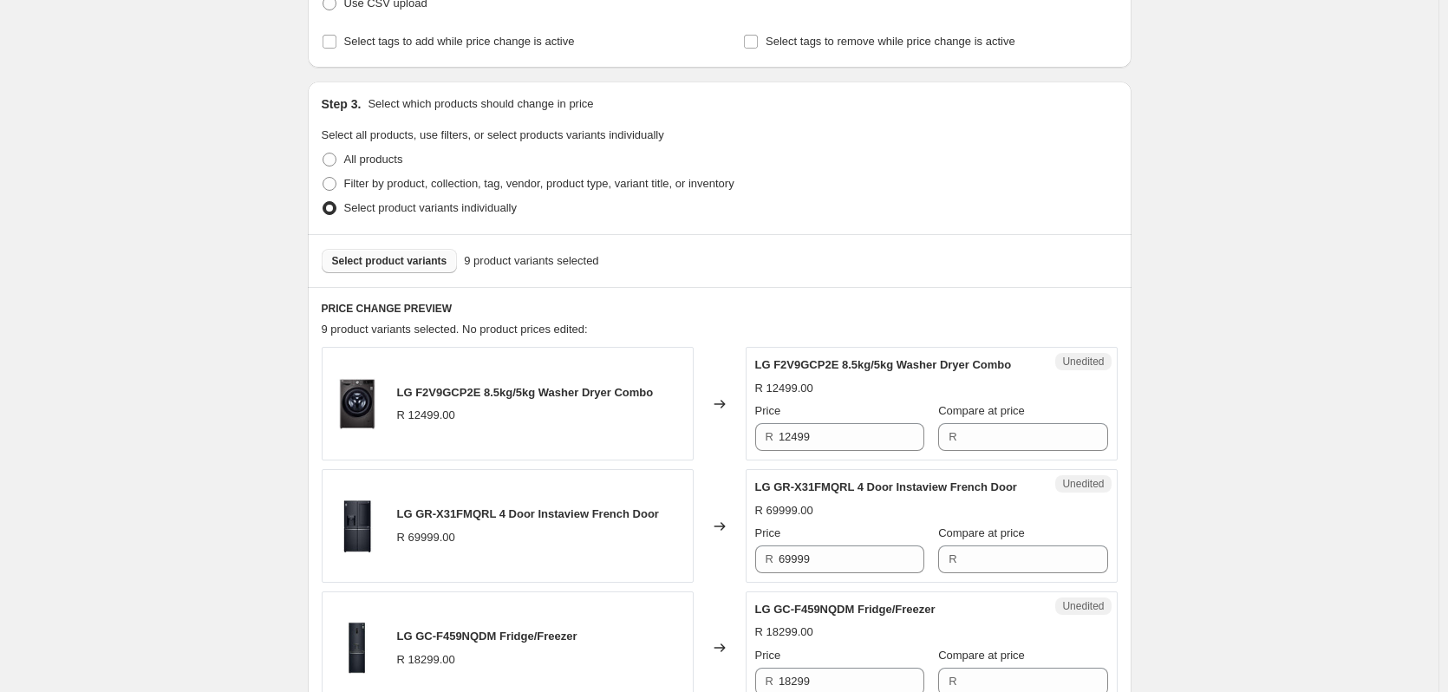
scroll to position [434, 0]
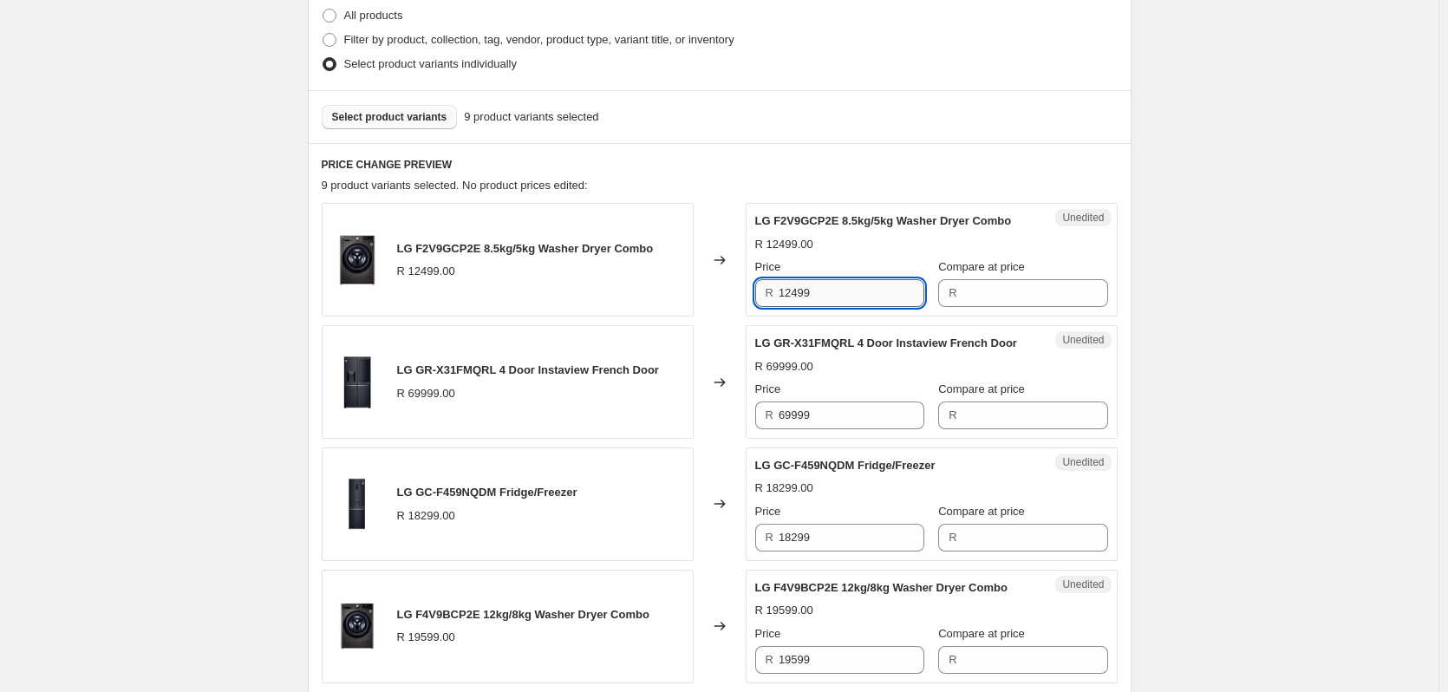
click at [843, 294] on input "12499" at bounding box center [852, 293] width 146 height 28
type input "12499"
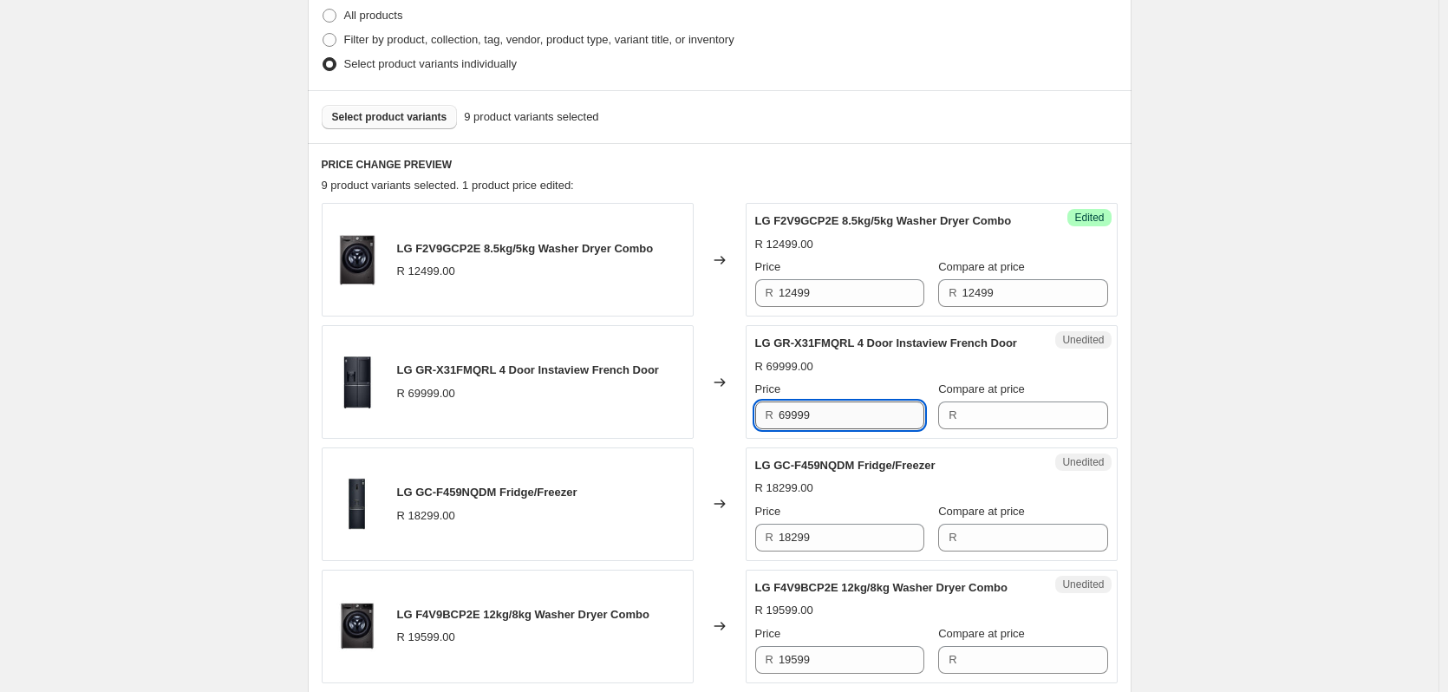
click at [826, 429] on input "69999" at bounding box center [852, 415] width 146 height 28
type input "69999"
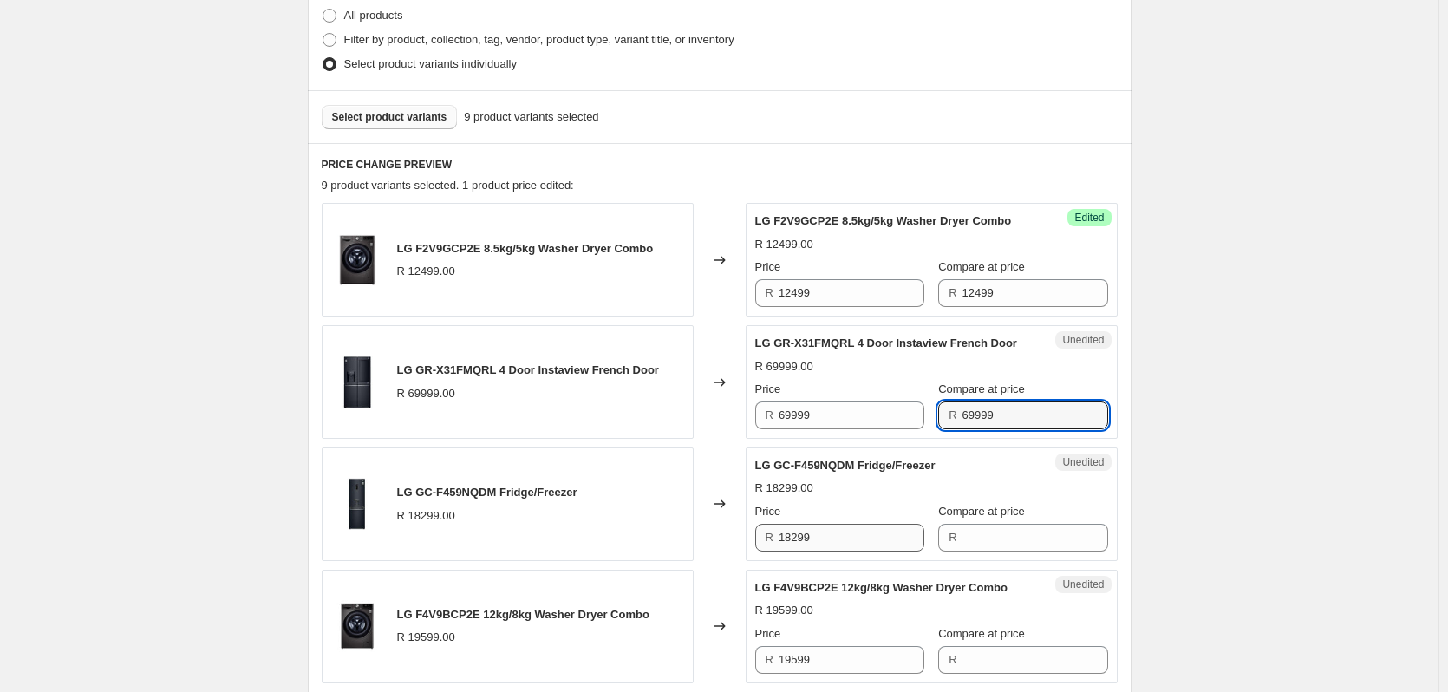
type input "69999"
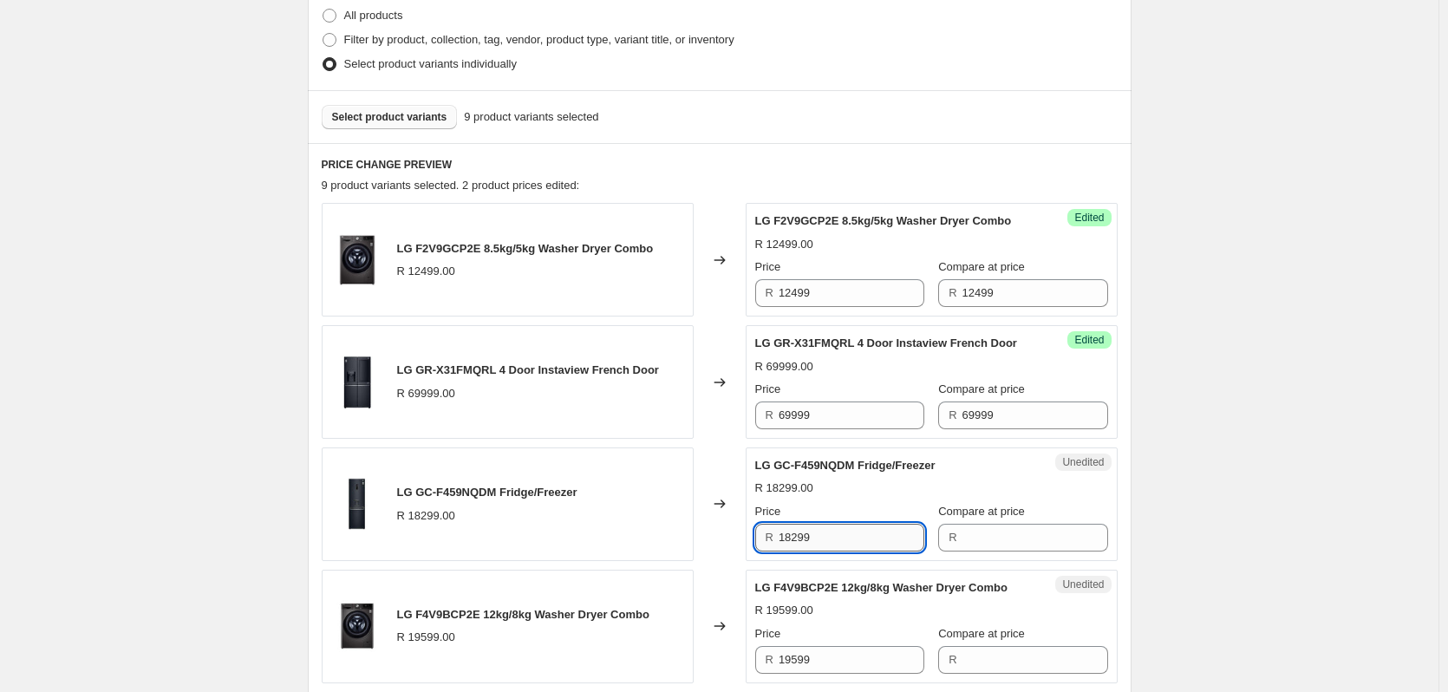
click at [816, 551] on input "18299" at bounding box center [852, 538] width 146 height 28
type input "18299"
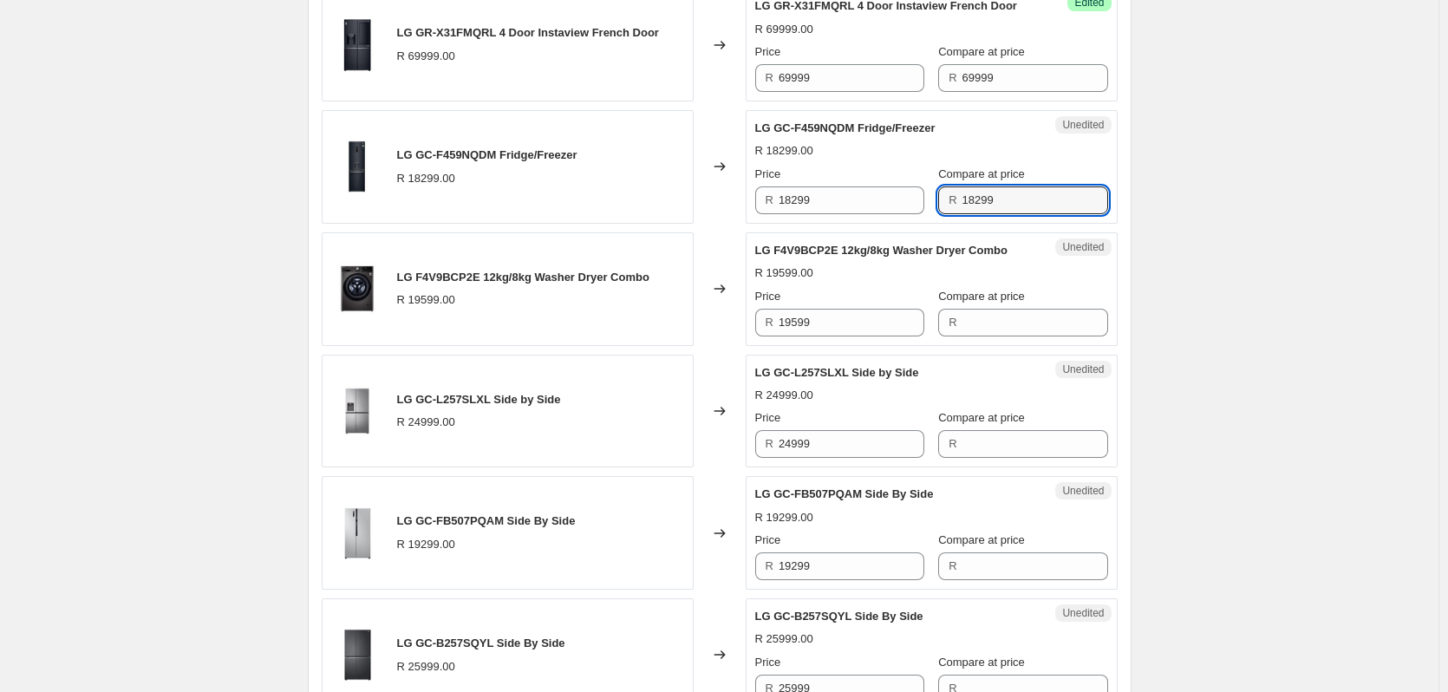
scroll to position [780, 0]
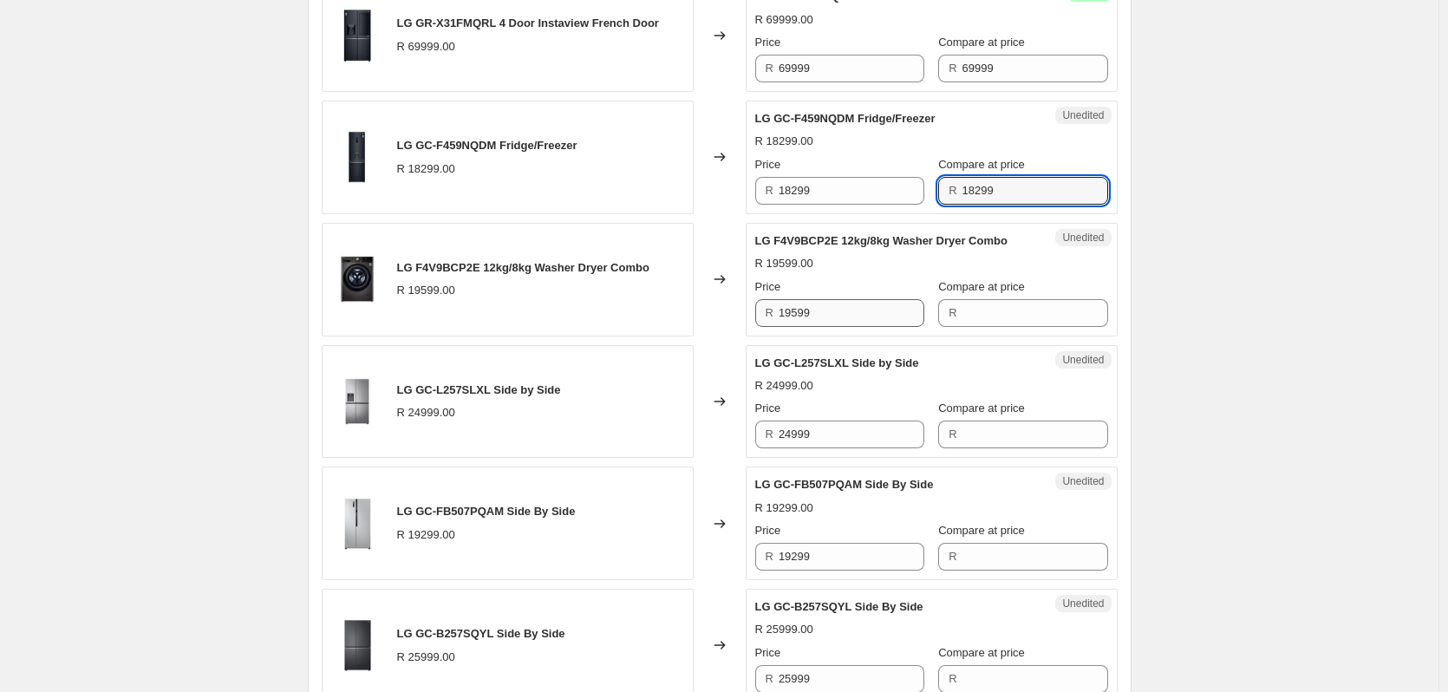
type input "18299"
click at [819, 327] on input "19599" at bounding box center [852, 313] width 146 height 28
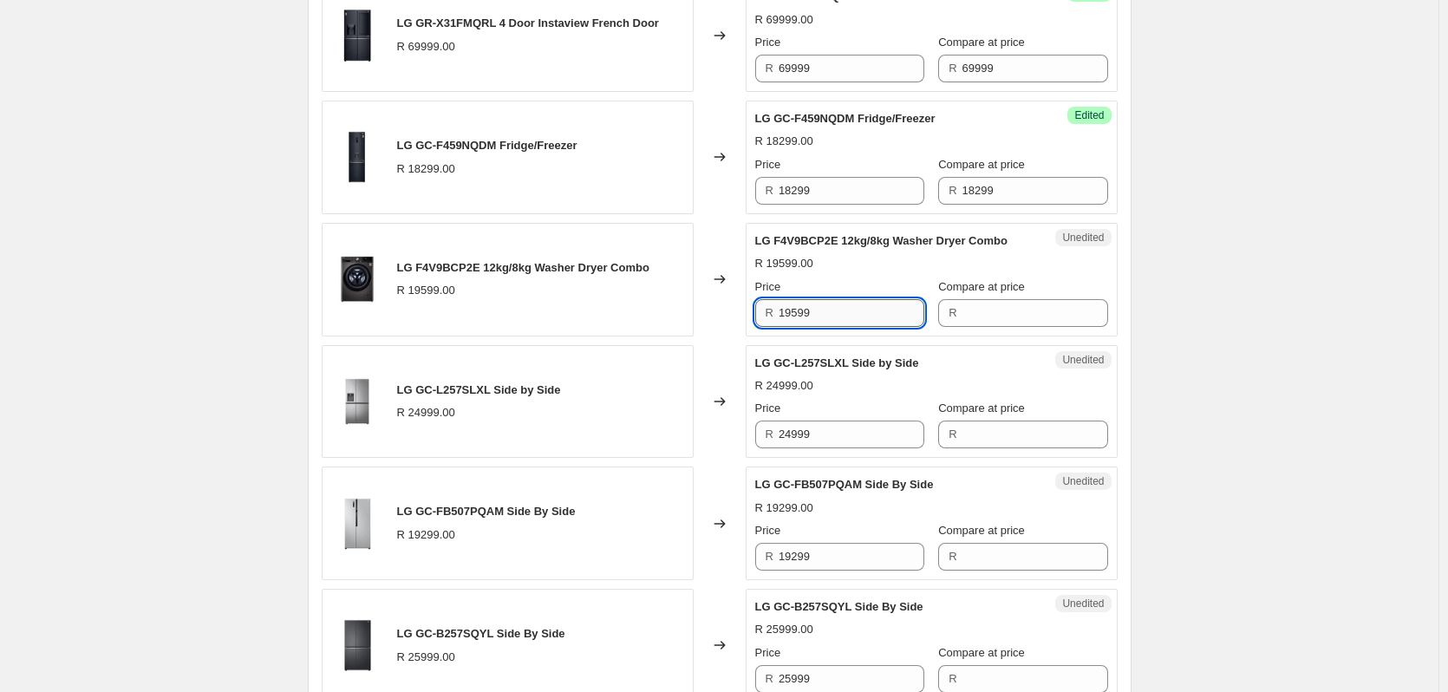
click at [819, 327] on input "19599" at bounding box center [852, 313] width 146 height 28
type input "19599"
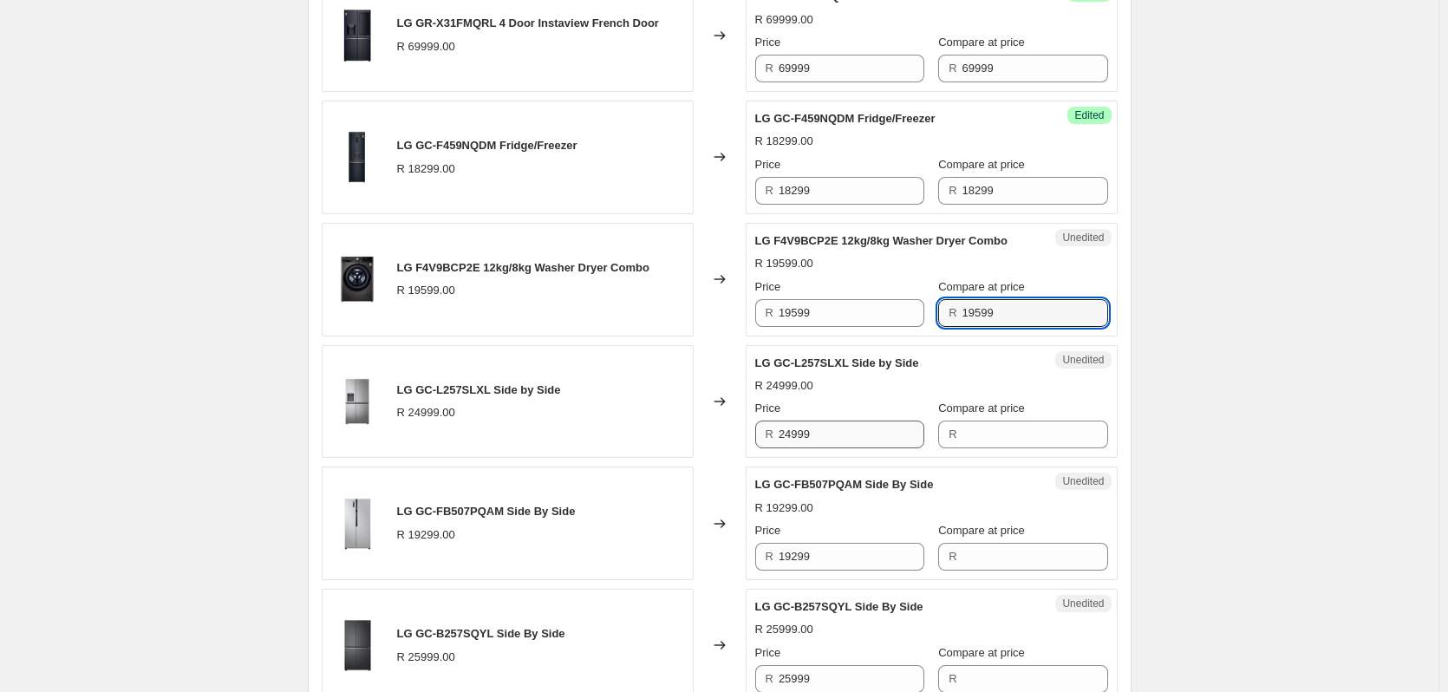
type input "19599"
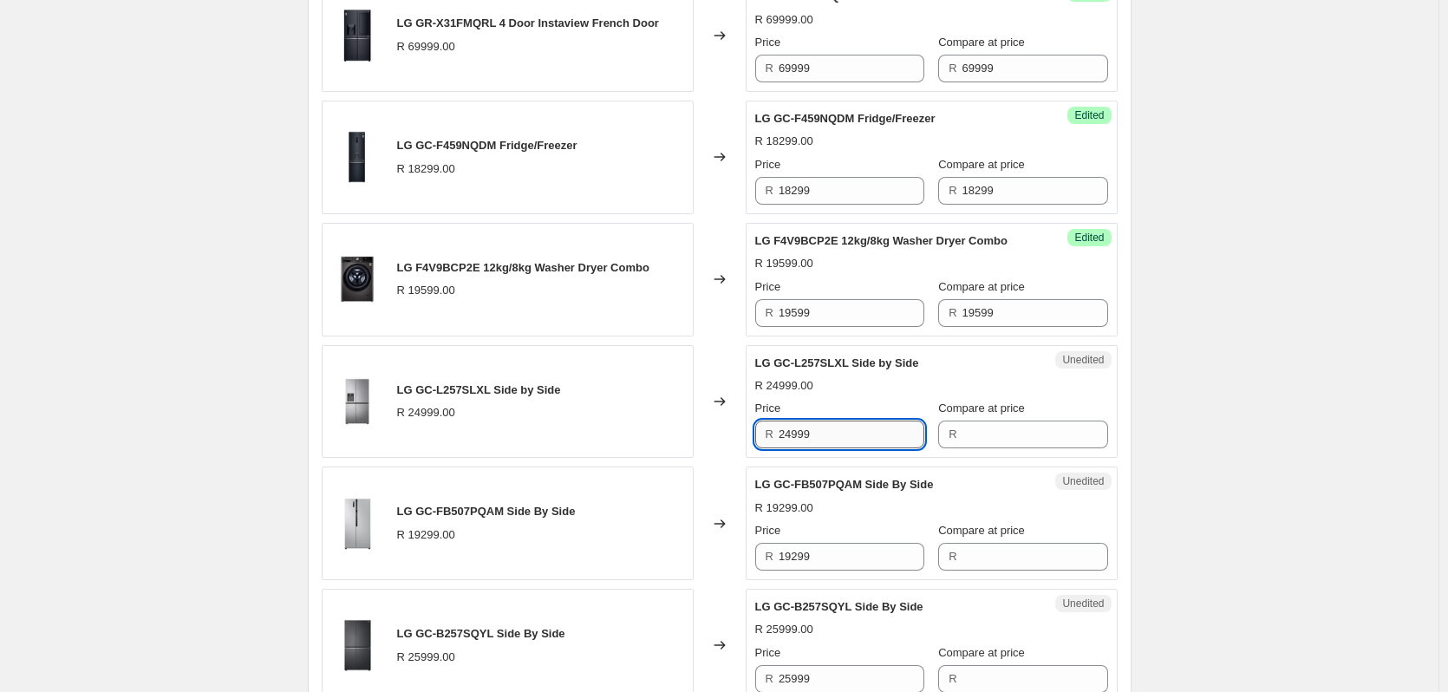
click at [815, 448] on input "24999" at bounding box center [852, 435] width 146 height 28
type input "24999"
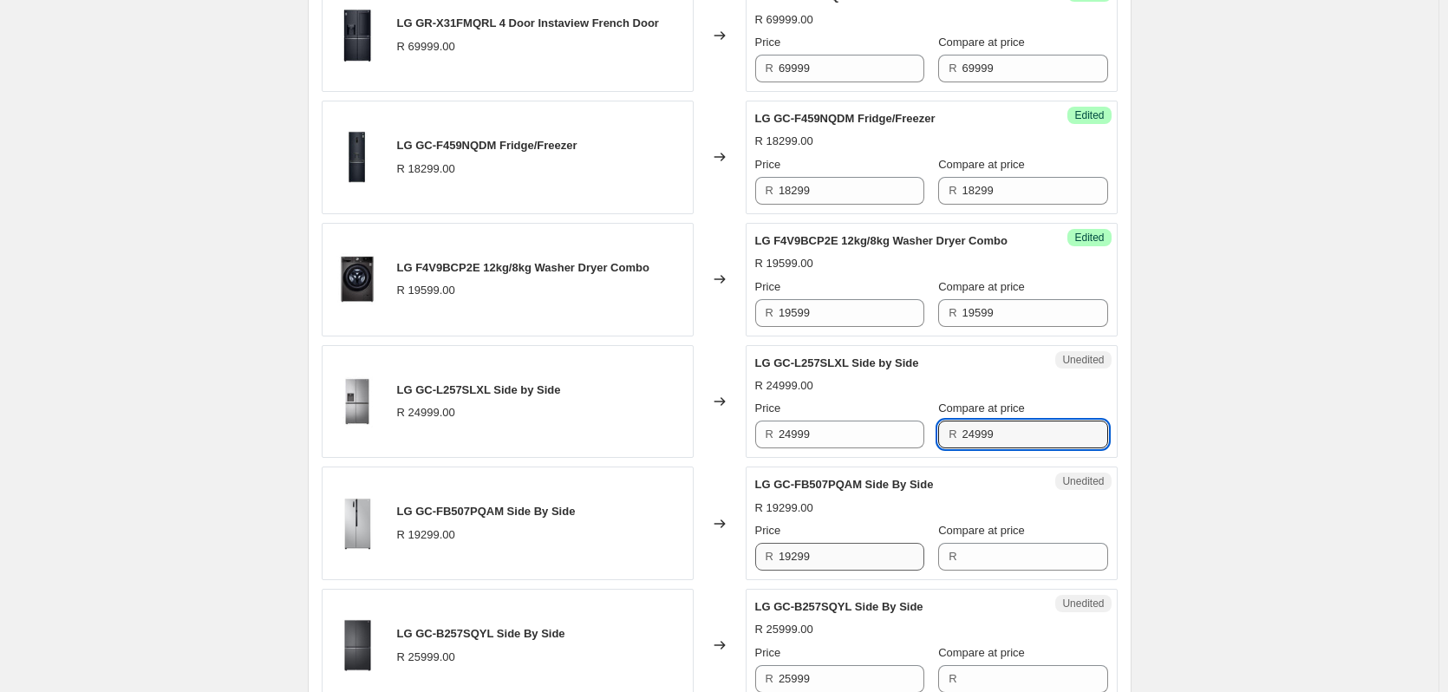
type input "24999"
click at [829, 571] on input "19299" at bounding box center [852, 557] width 146 height 28
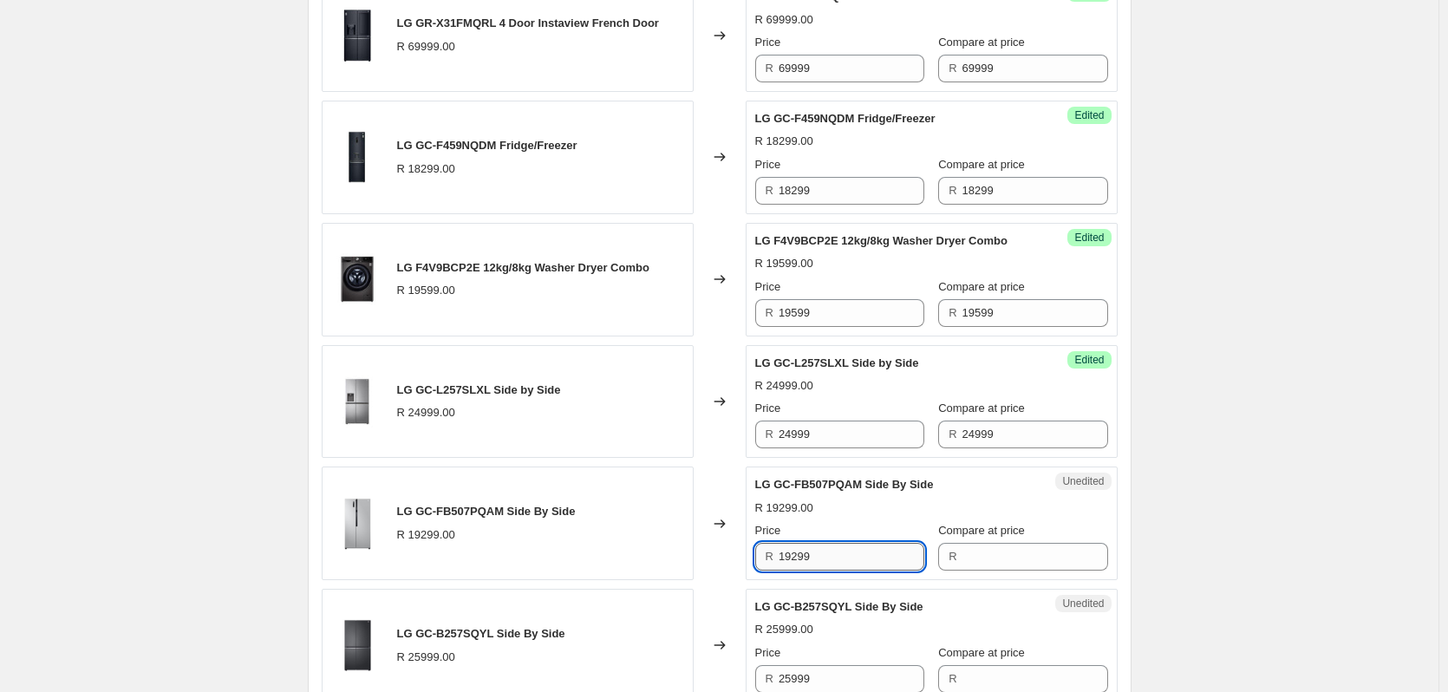
click at [829, 571] on input "19299" at bounding box center [852, 557] width 146 height 28
type input "19299"
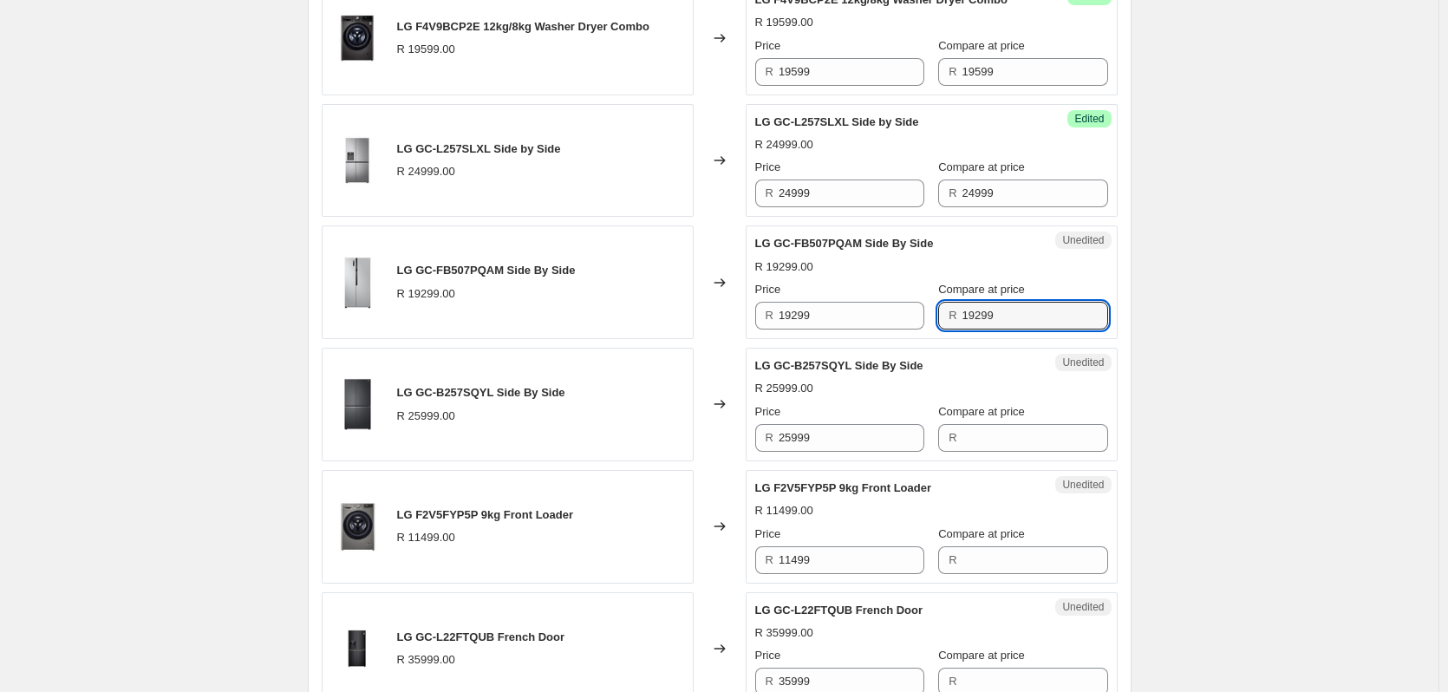
scroll to position [1127, 0]
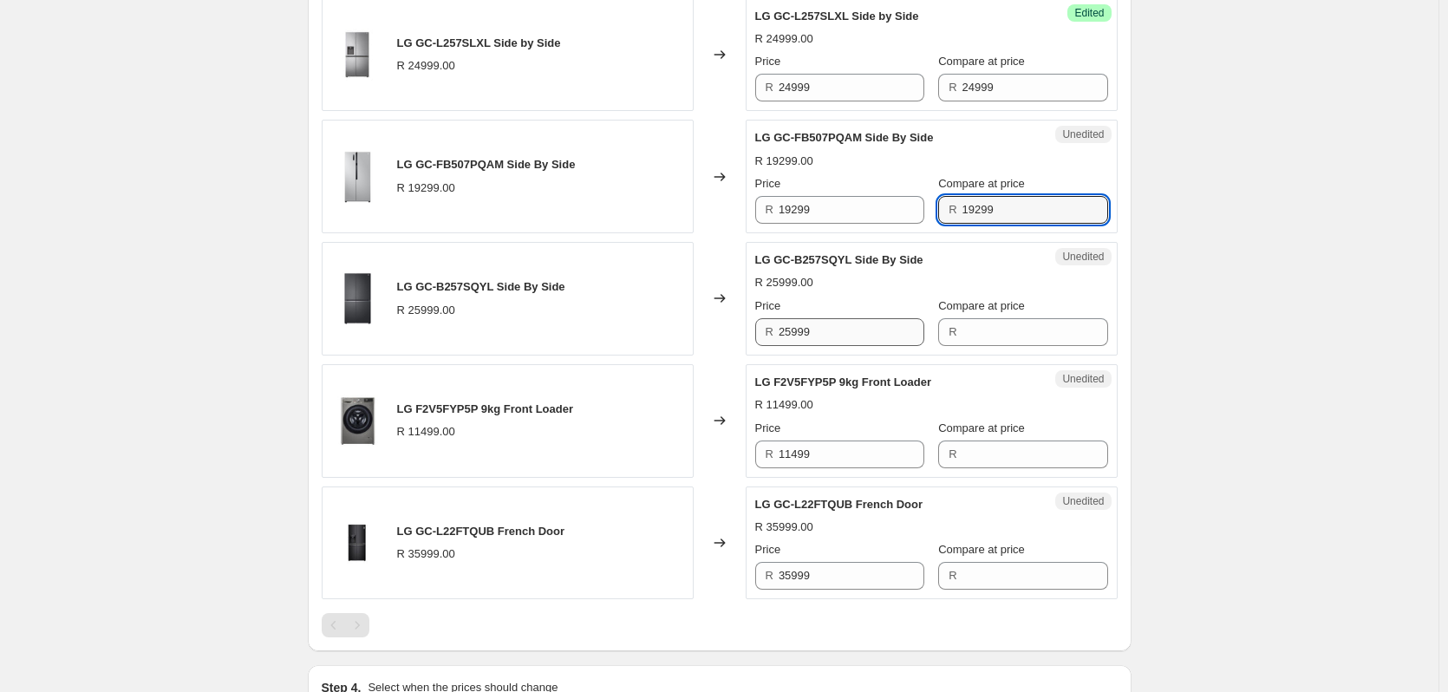
type input "19299"
click at [831, 346] on input "25999" at bounding box center [852, 332] width 146 height 28
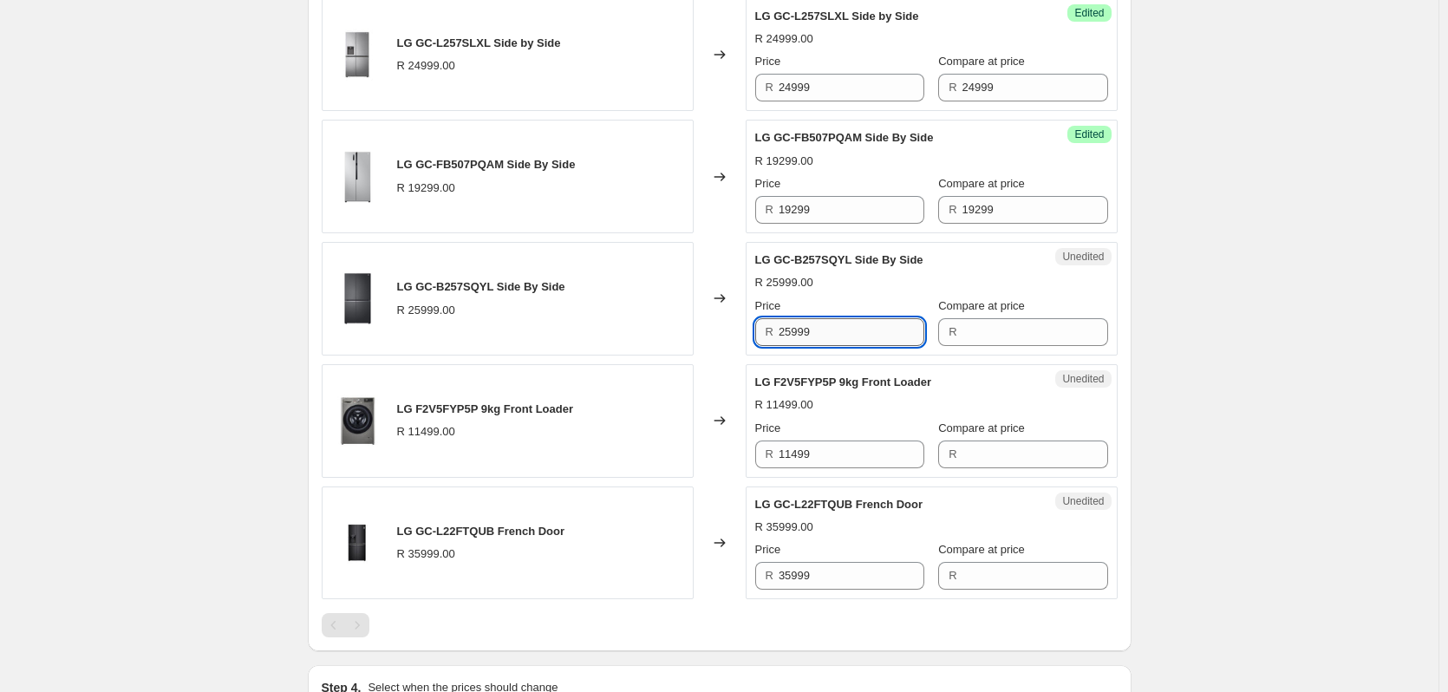
click at [831, 346] on input "25999" at bounding box center [852, 332] width 146 height 28
type input "25999"
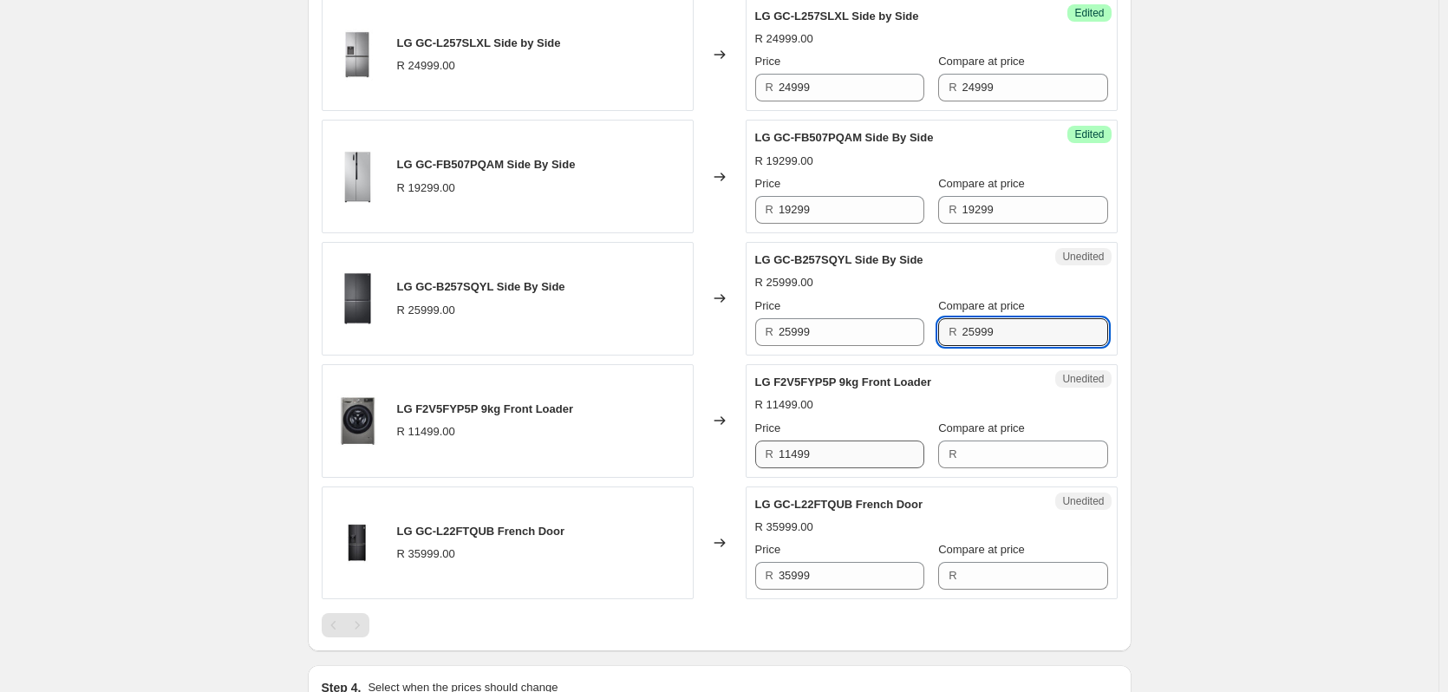
type input "25999"
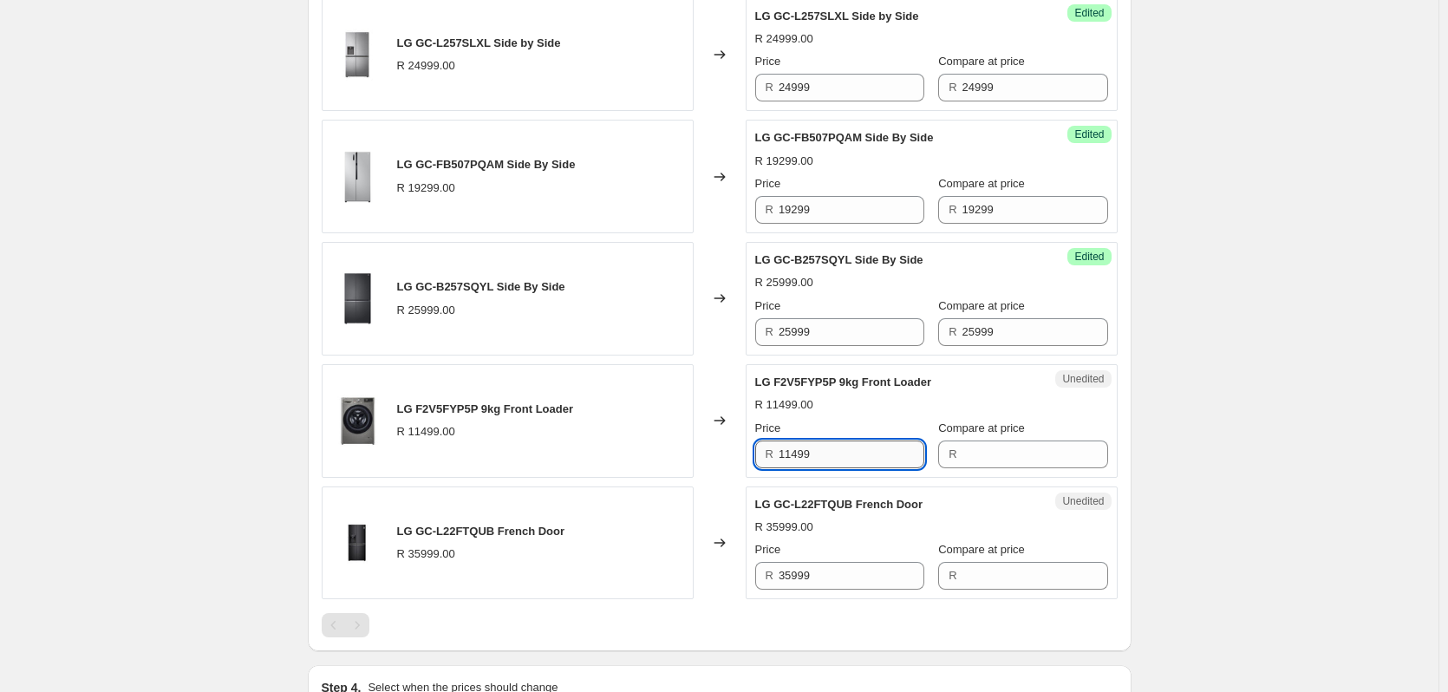
click at [838, 468] on input "11499" at bounding box center [852, 454] width 146 height 28
type input "11499"
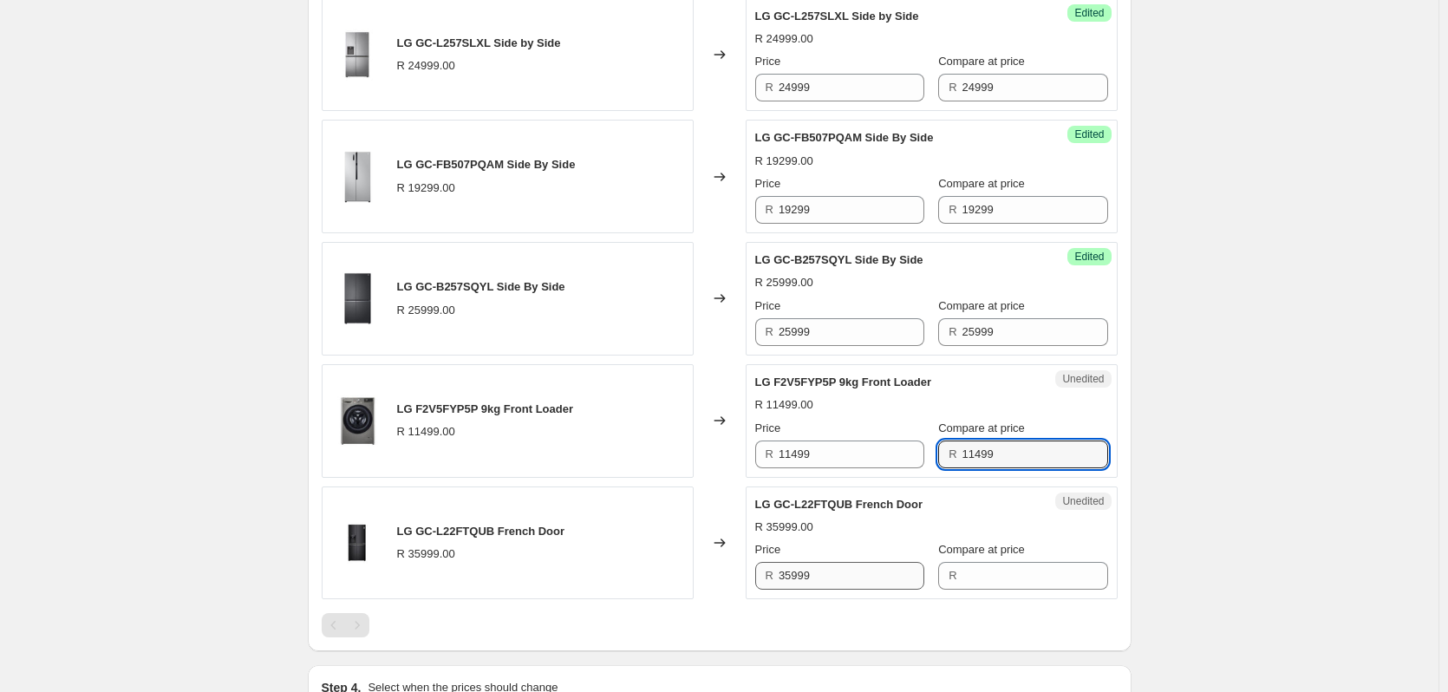
type input "11499"
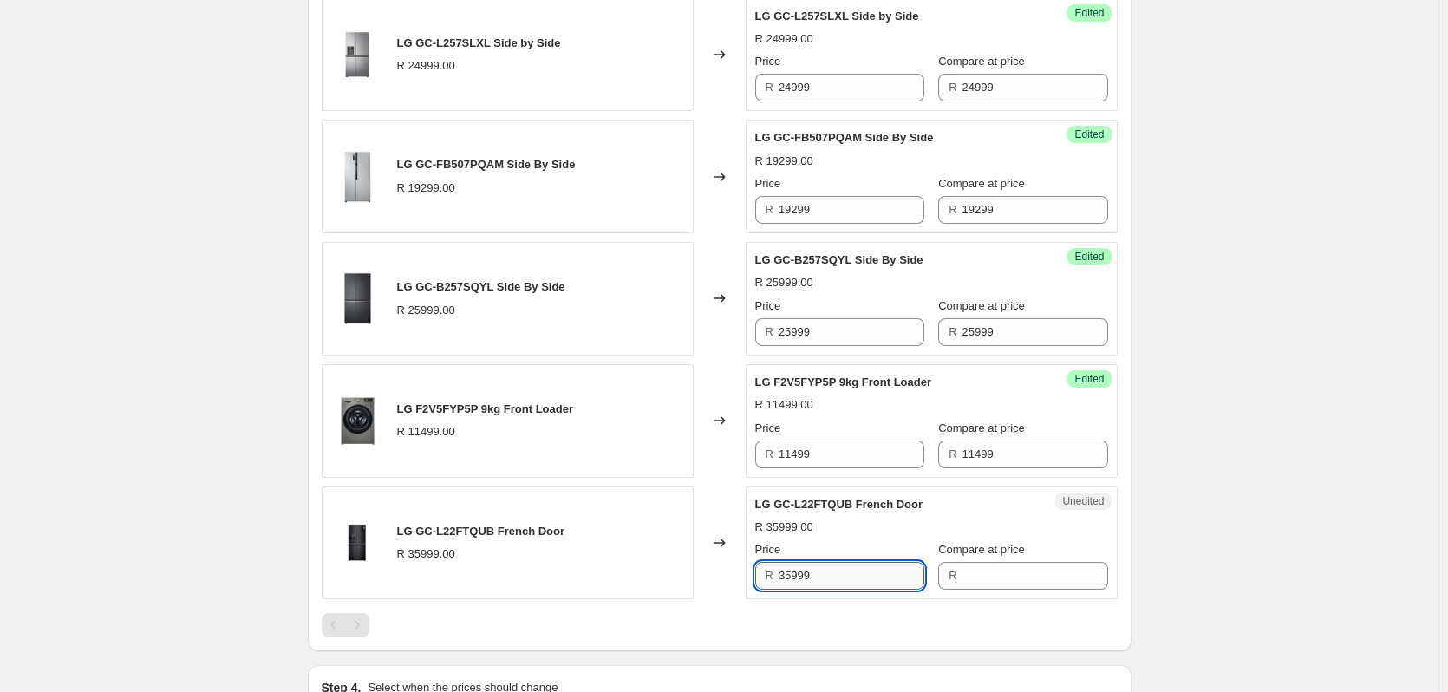
click at [833, 590] on input "35999" at bounding box center [852, 576] width 146 height 28
type input "35999"
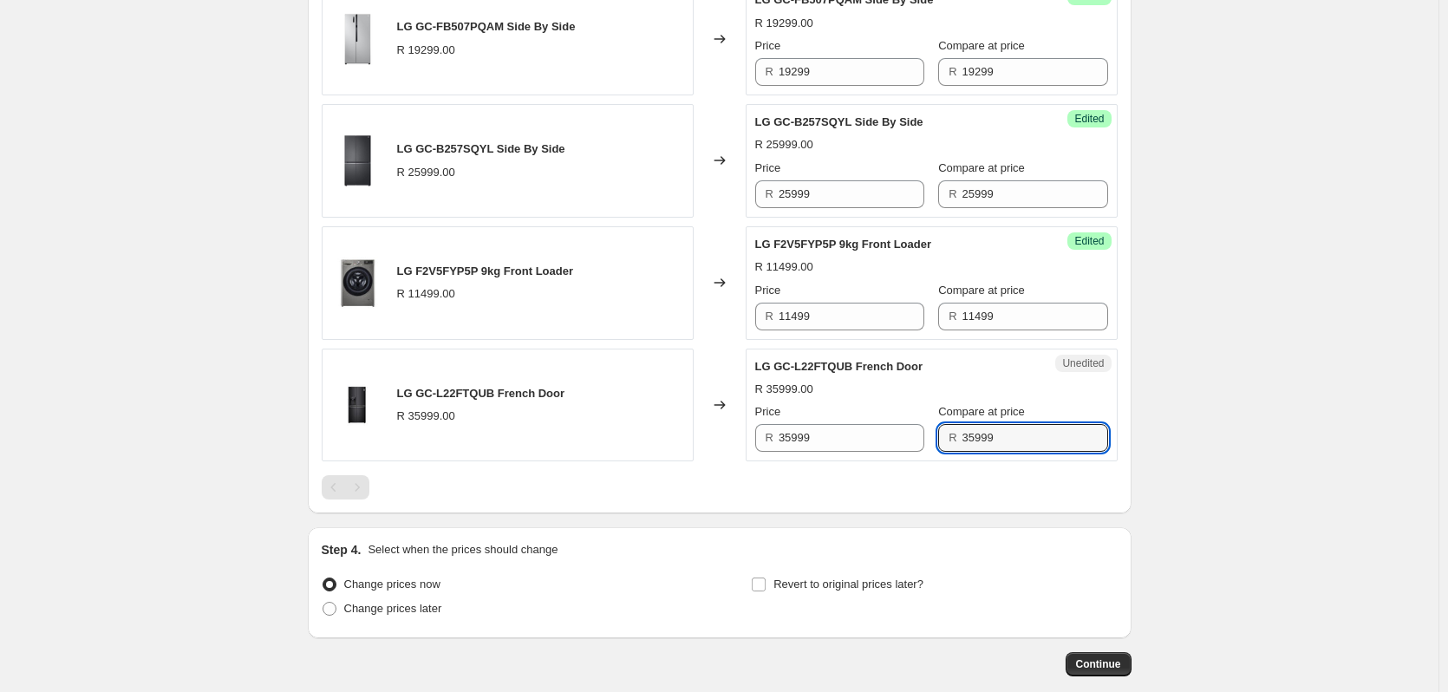
scroll to position [1301, 0]
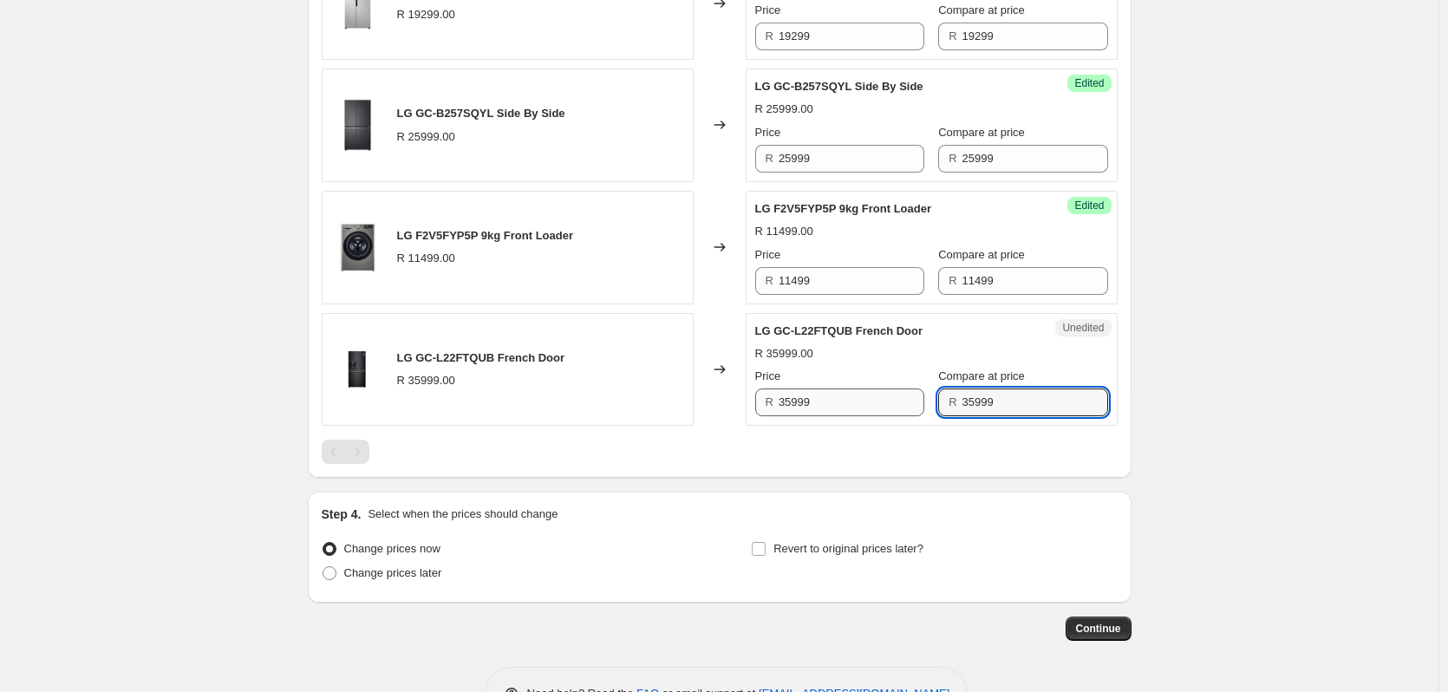
type input "35999"
click at [833, 416] on input "35999" at bounding box center [852, 402] width 146 height 28
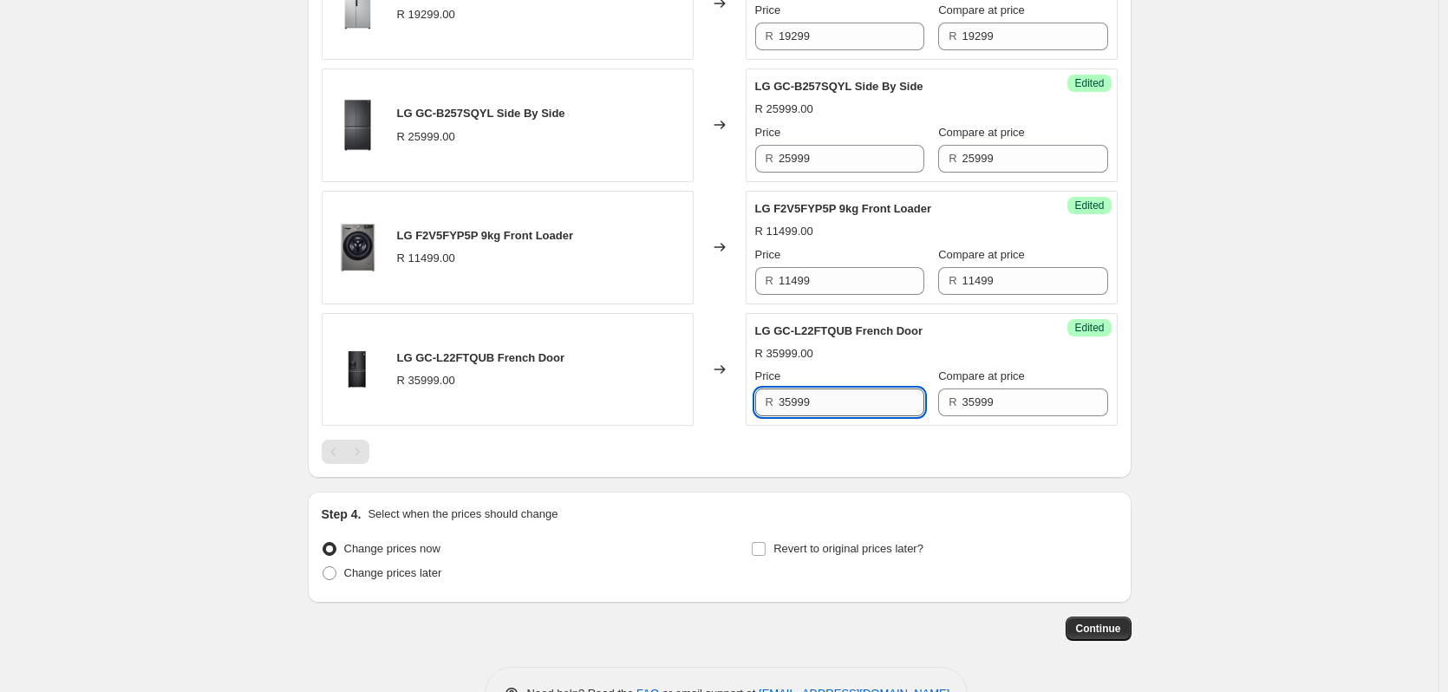
click at [833, 416] on input "35999" at bounding box center [852, 402] width 146 height 28
type input "27999"
click at [825, 293] on input "11499" at bounding box center [852, 281] width 146 height 28
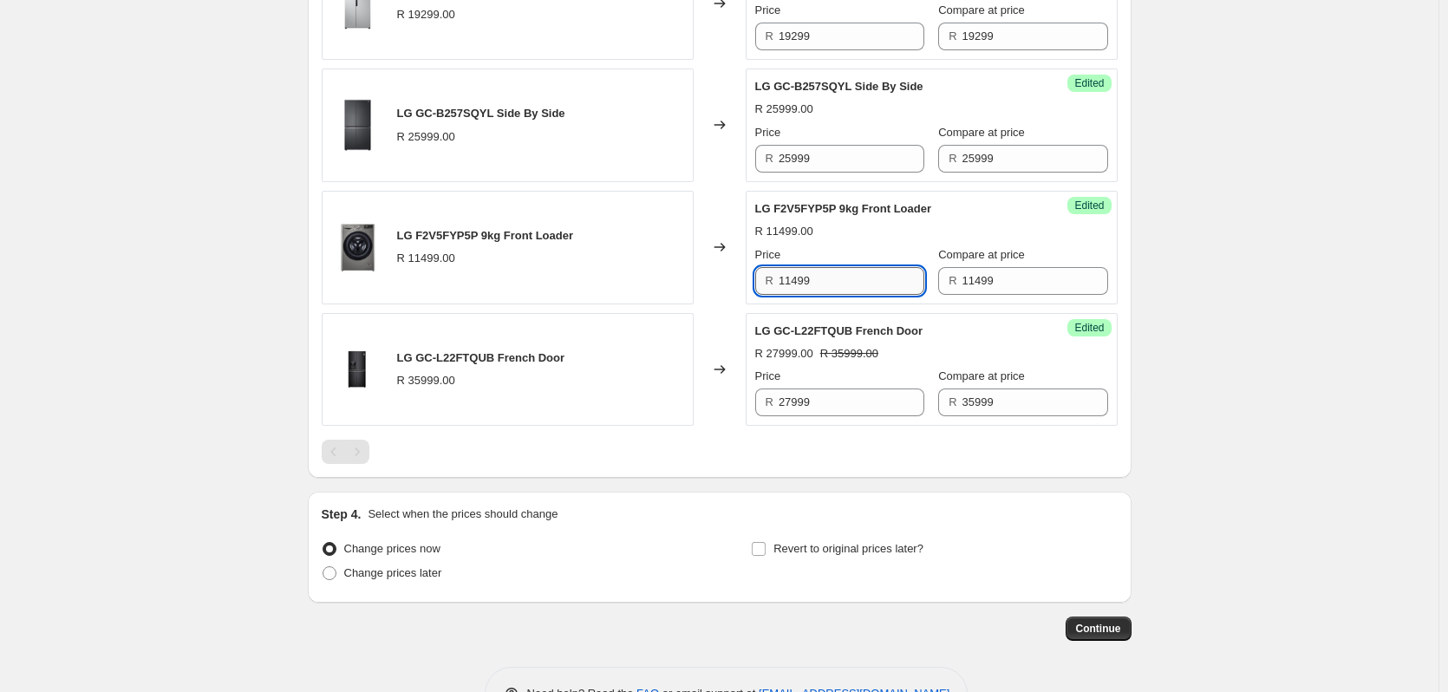
click at [825, 293] on input "11499" at bounding box center [852, 281] width 146 height 28
type input "8999"
click at [824, 168] on input "25999" at bounding box center [852, 159] width 146 height 28
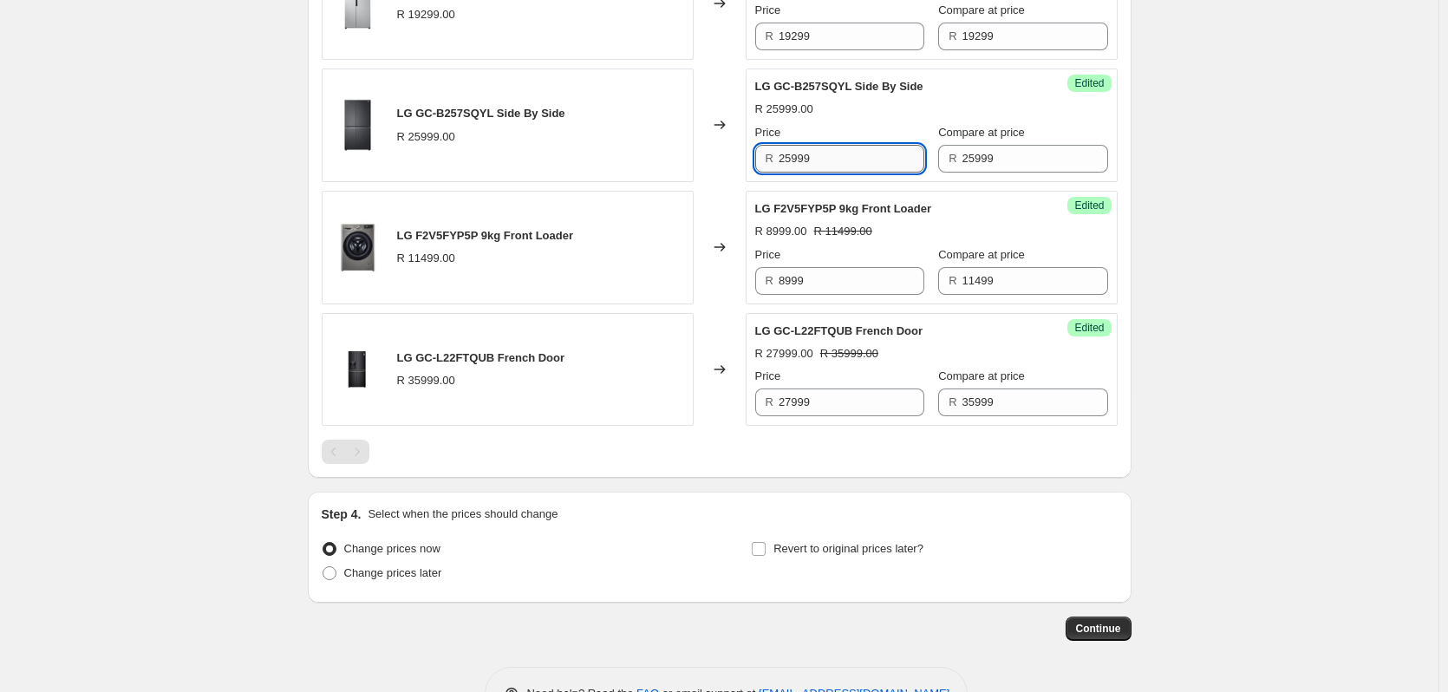
click at [824, 168] on input "25999" at bounding box center [852, 159] width 146 height 28
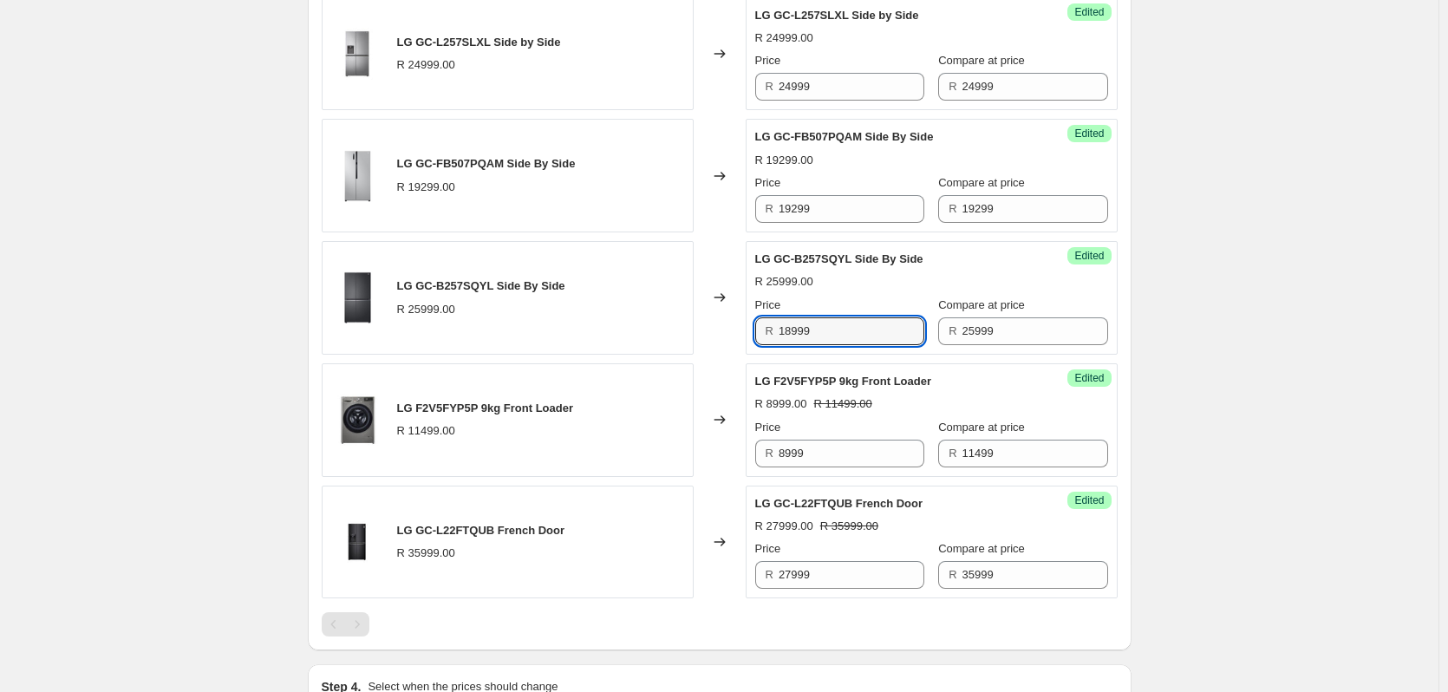
scroll to position [1127, 0]
type input "18999"
click at [848, 224] on input "19299" at bounding box center [852, 210] width 146 height 28
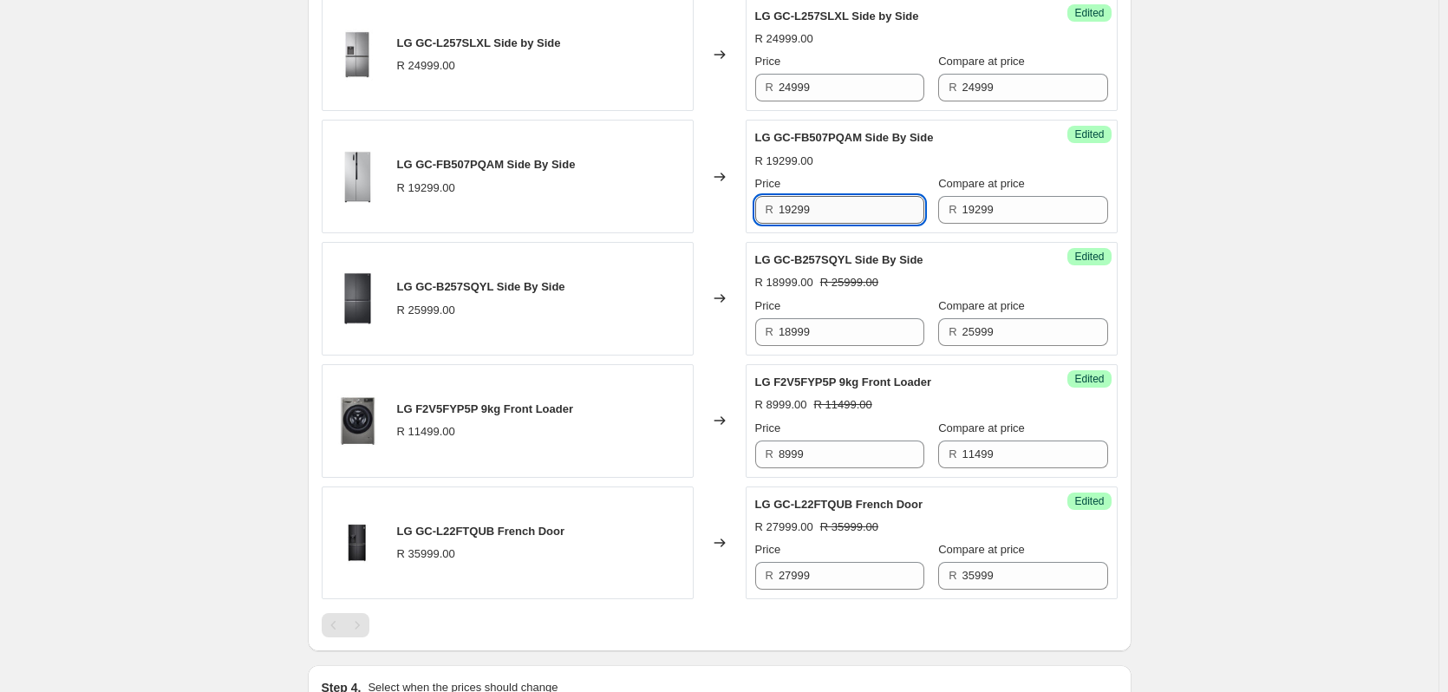
click at [848, 224] on input "19299" at bounding box center [852, 210] width 146 height 28
type input "14999"
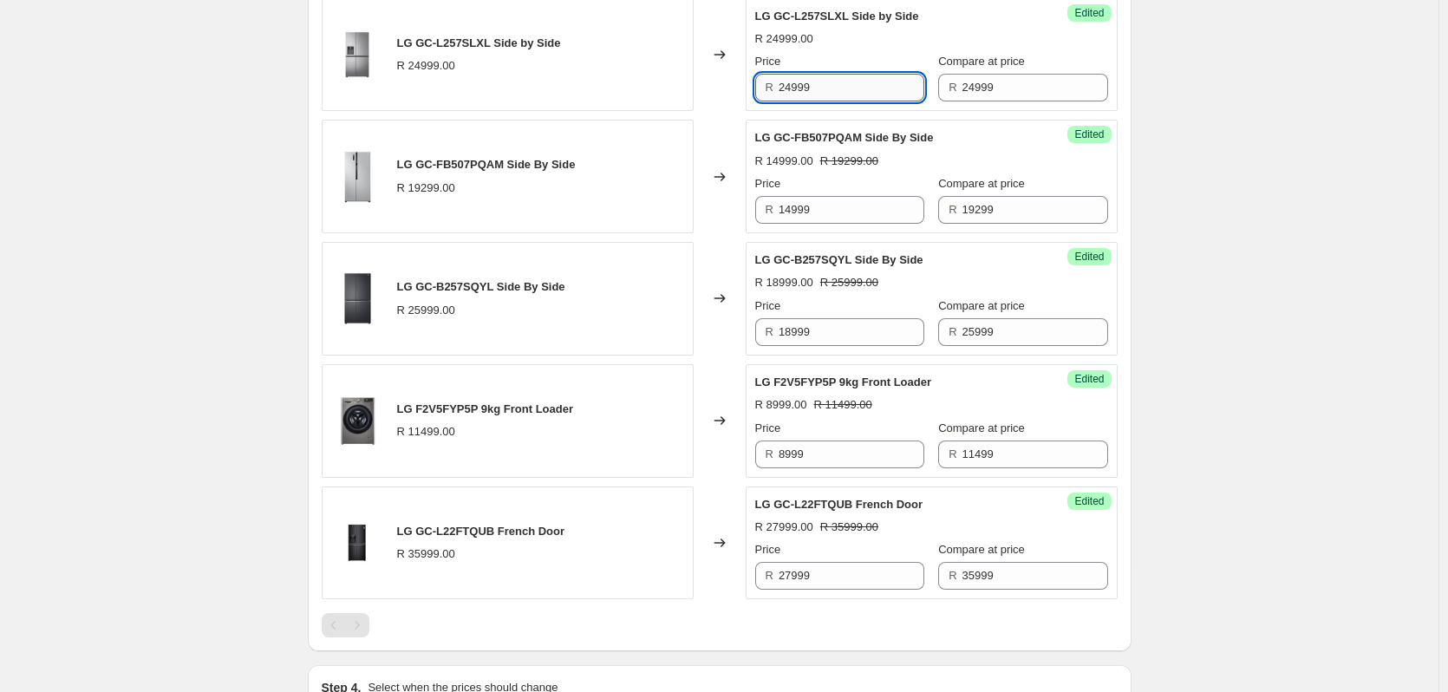
click at [825, 101] on input "24999" at bounding box center [852, 88] width 146 height 28
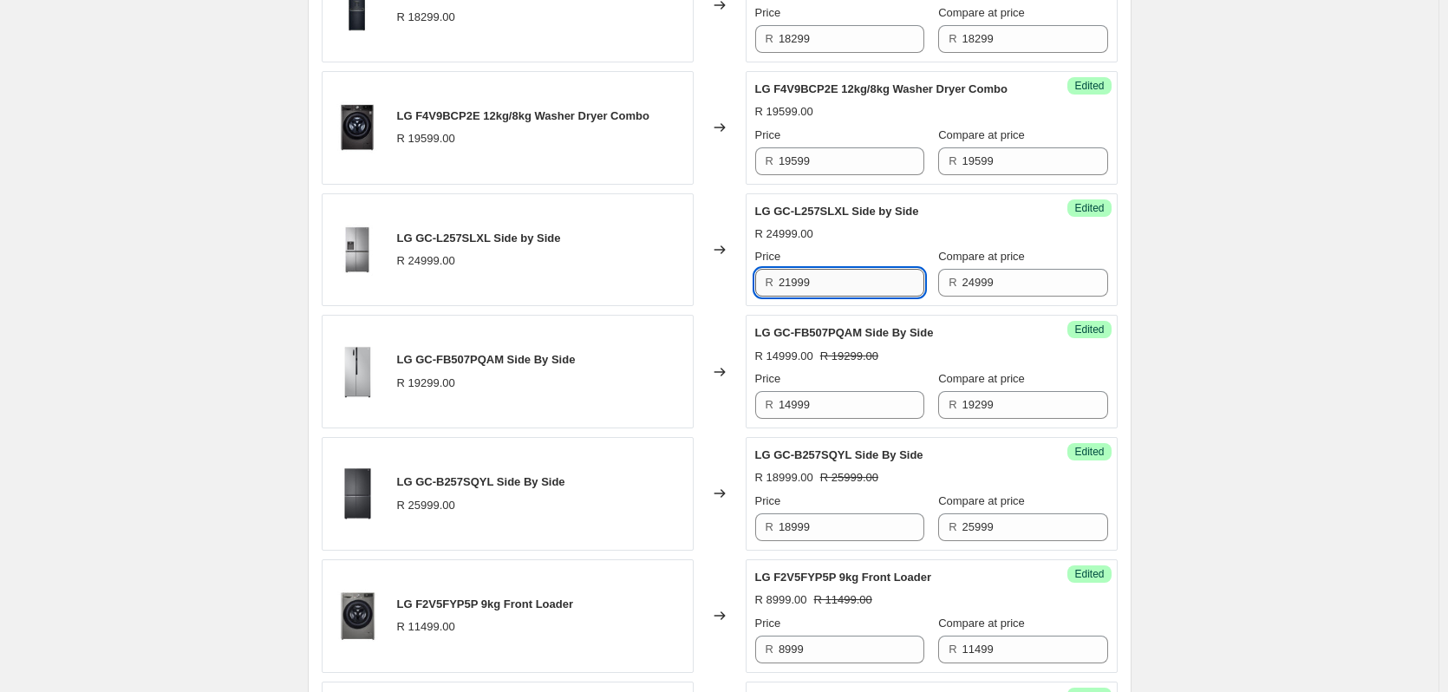
scroll to position [867, 0]
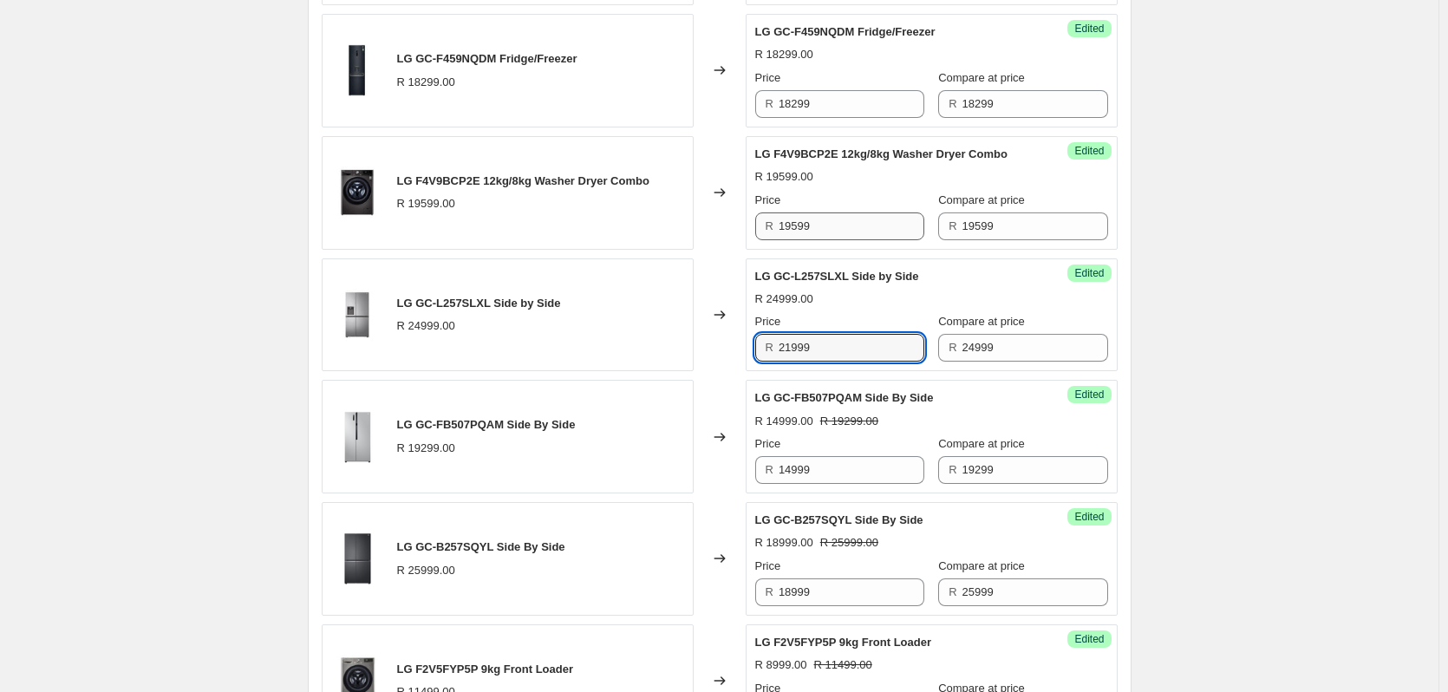
type input "21999"
click at [840, 240] on input "19599" at bounding box center [852, 226] width 146 height 28
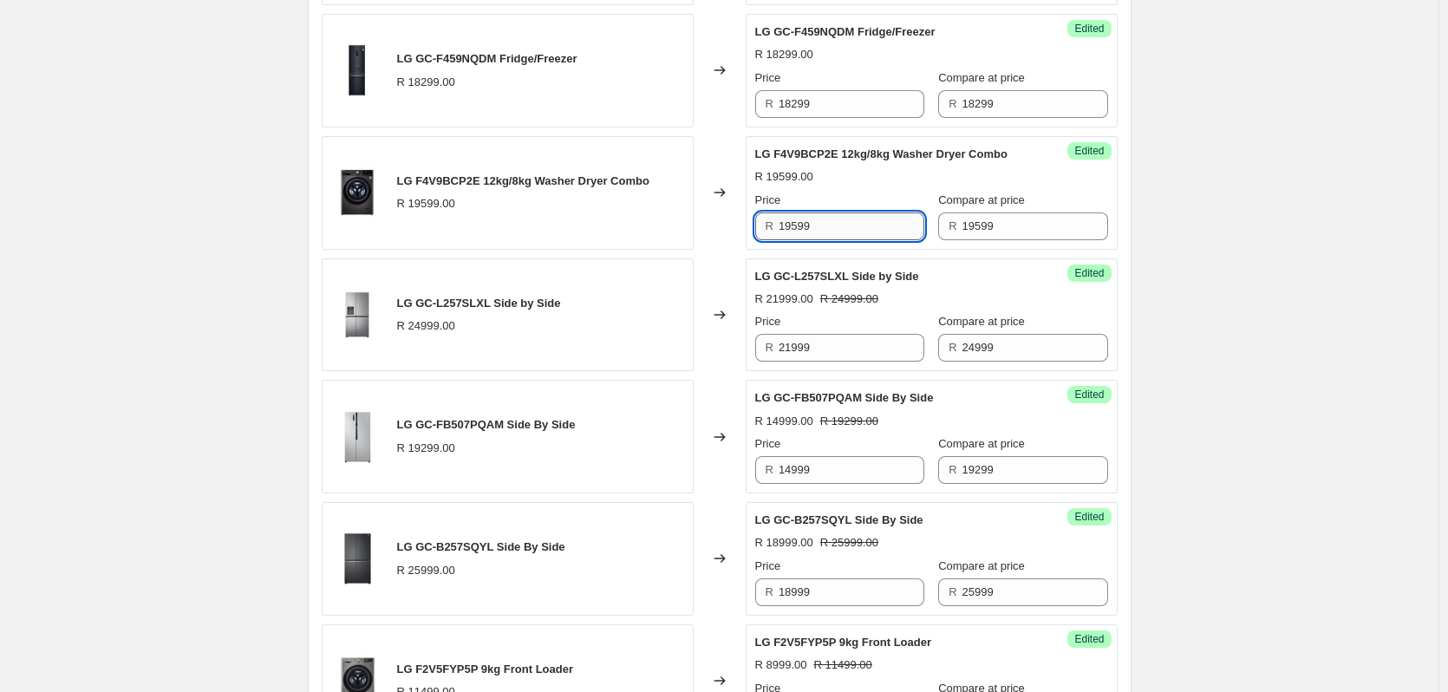
click at [840, 240] on input "19599" at bounding box center [852, 226] width 146 height 28
type input "13999"
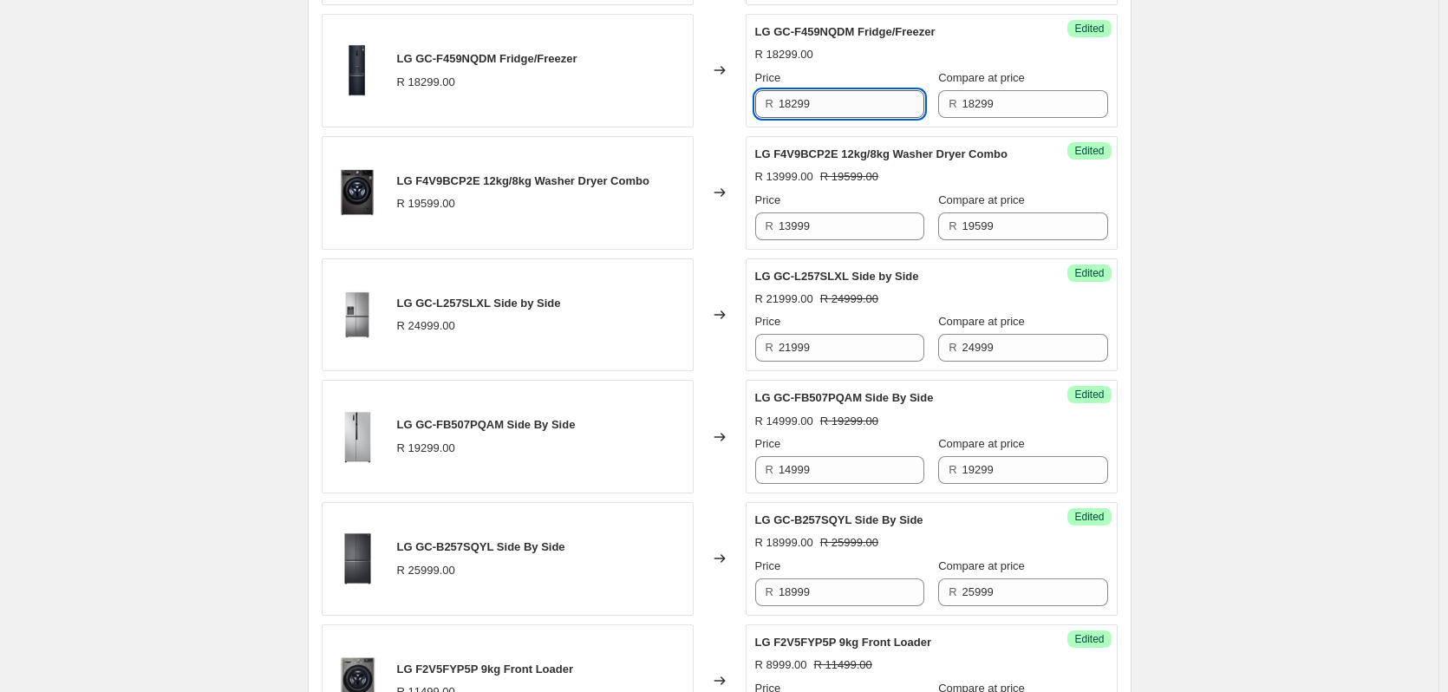
click at [857, 118] on input "18299" at bounding box center [852, 104] width 146 height 28
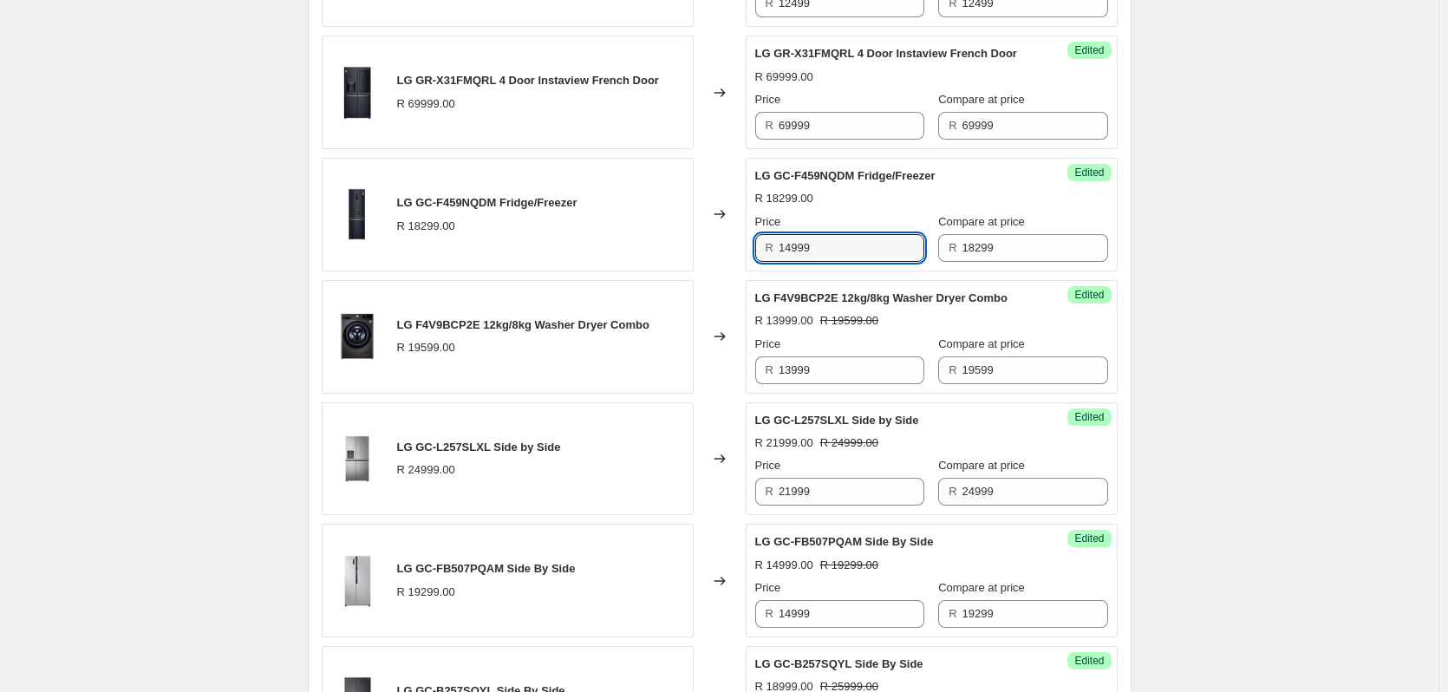
scroll to position [694, 0]
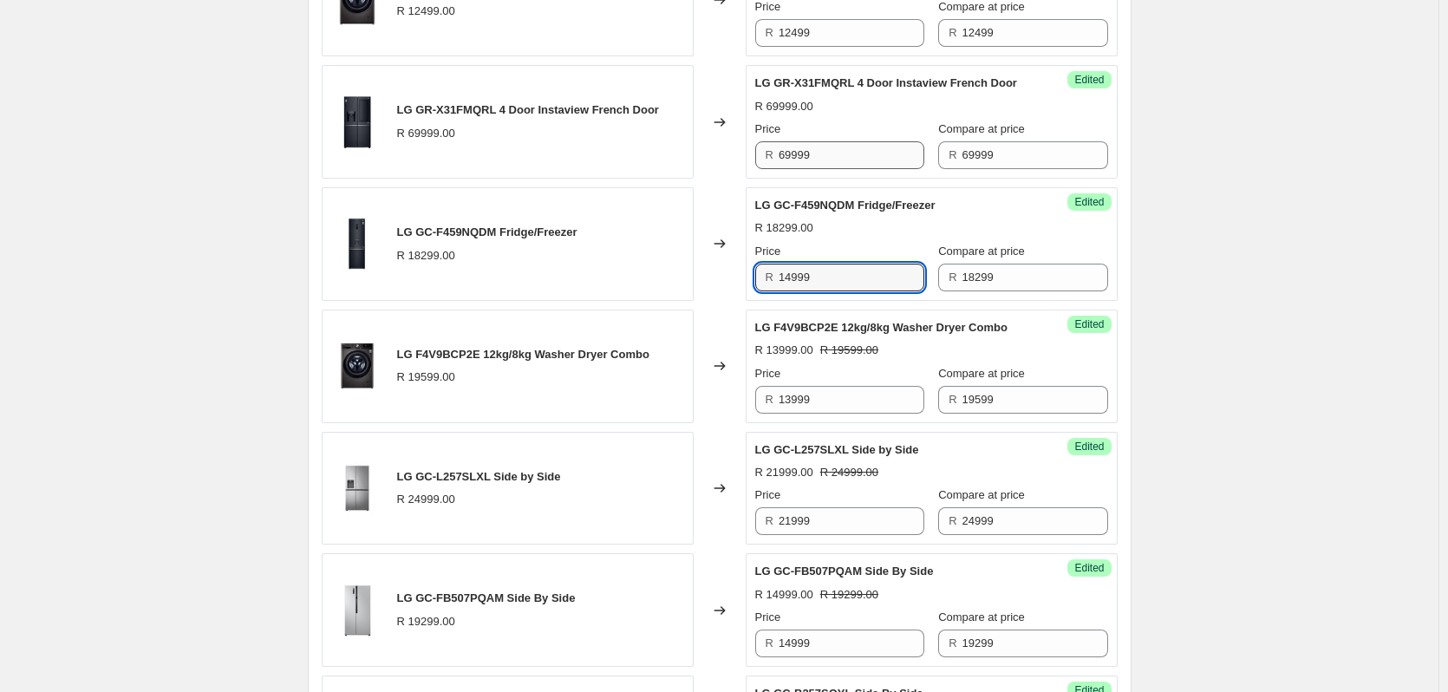
type input "14999"
click at [839, 169] on input "69999" at bounding box center [852, 155] width 146 height 28
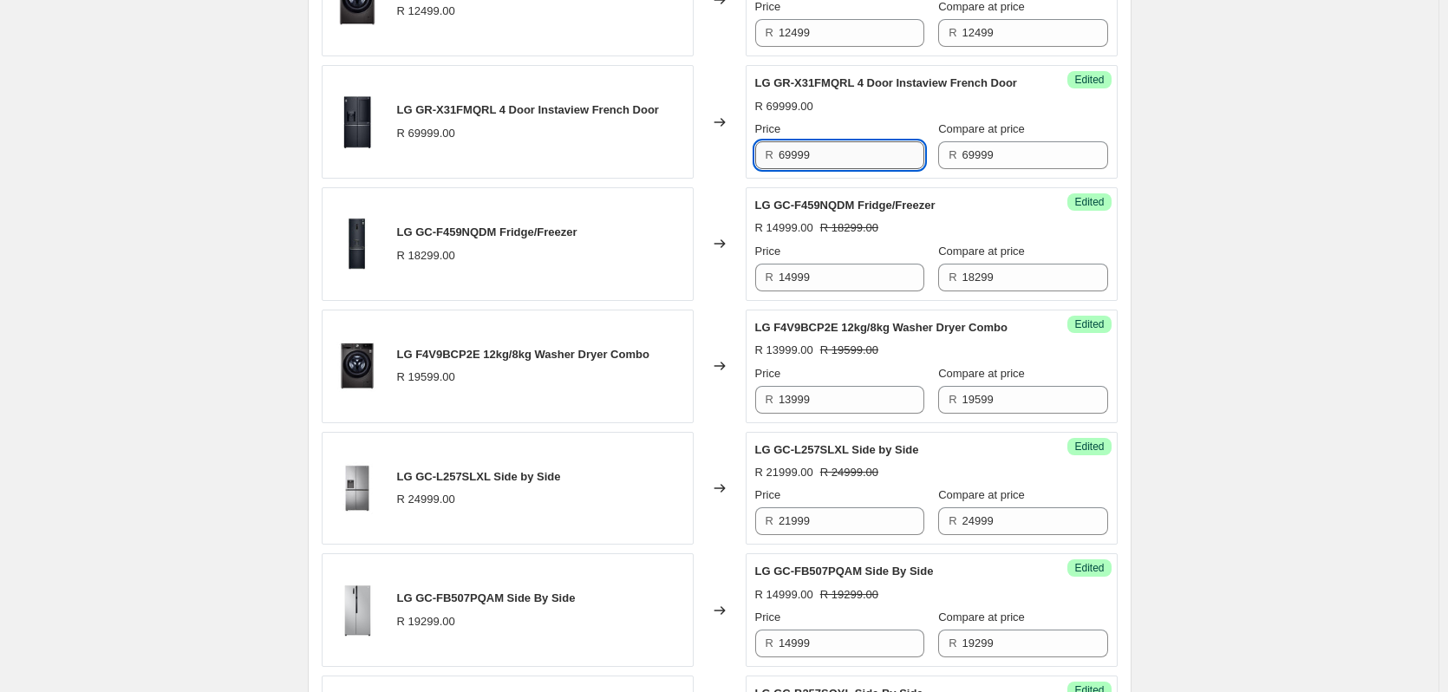
click at [839, 169] on input "69999" at bounding box center [852, 155] width 146 height 28
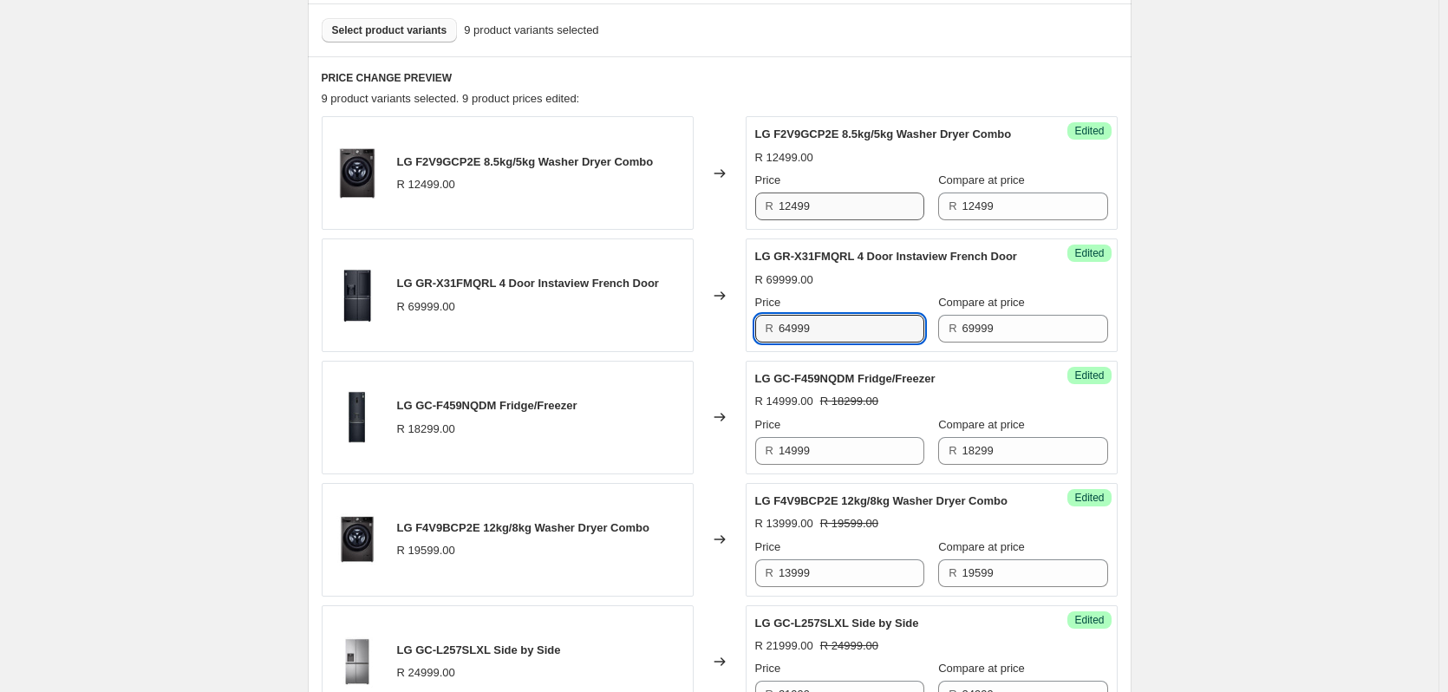
type input "64999"
click at [852, 202] on input "12499" at bounding box center [852, 206] width 146 height 28
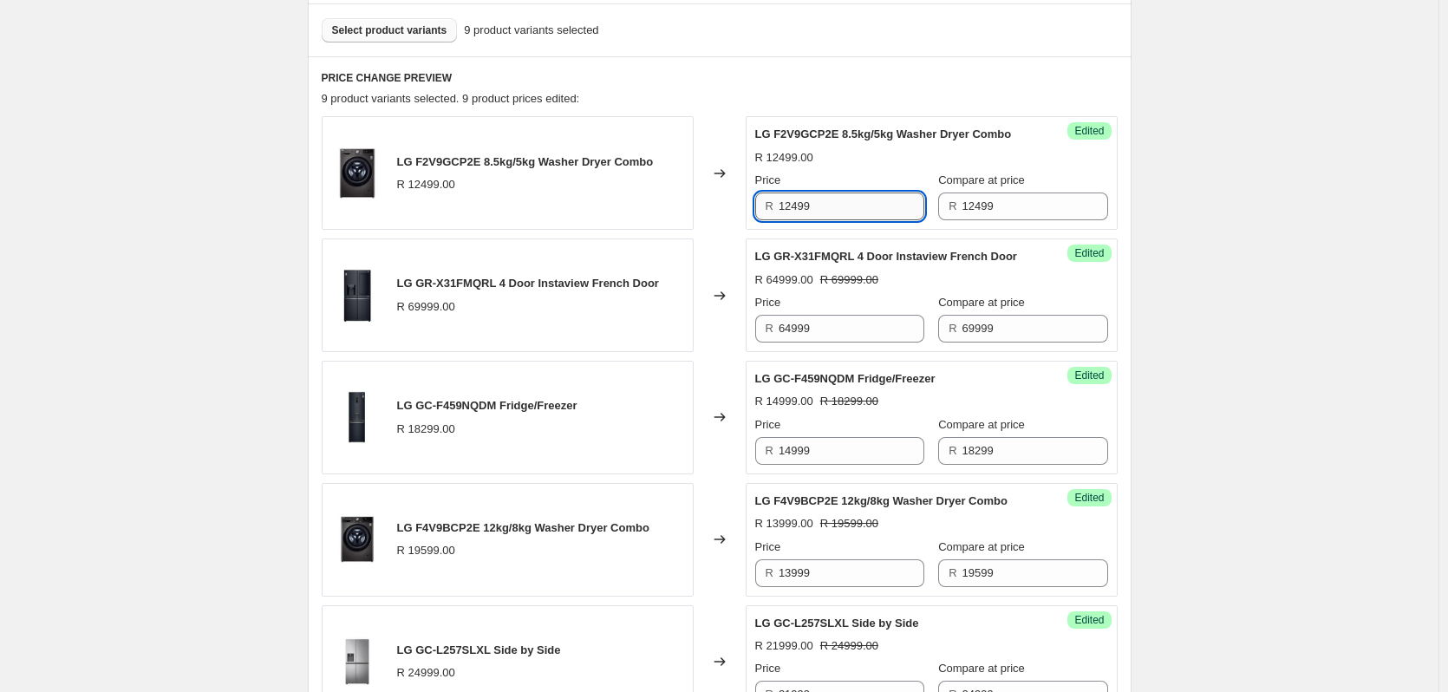
click at [852, 203] on input "12499" at bounding box center [852, 206] width 146 height 28
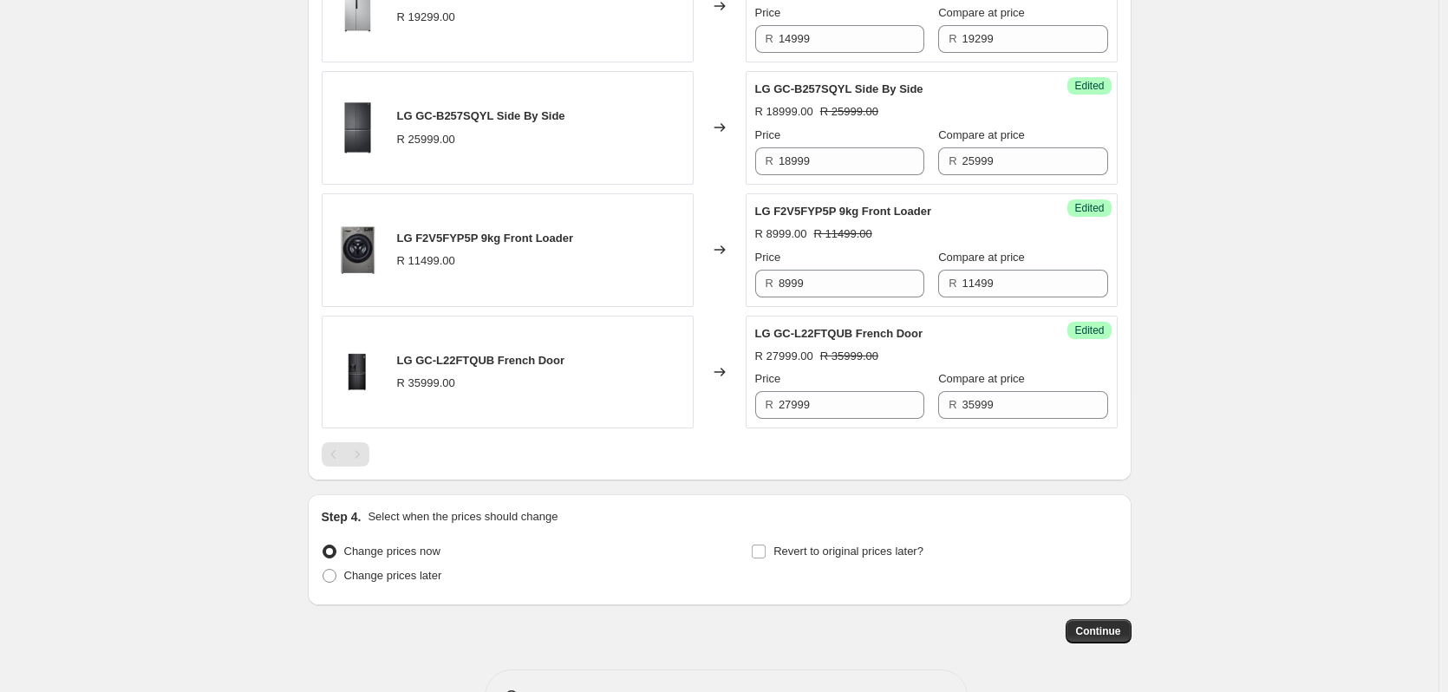
scroll to position [1373, 0]
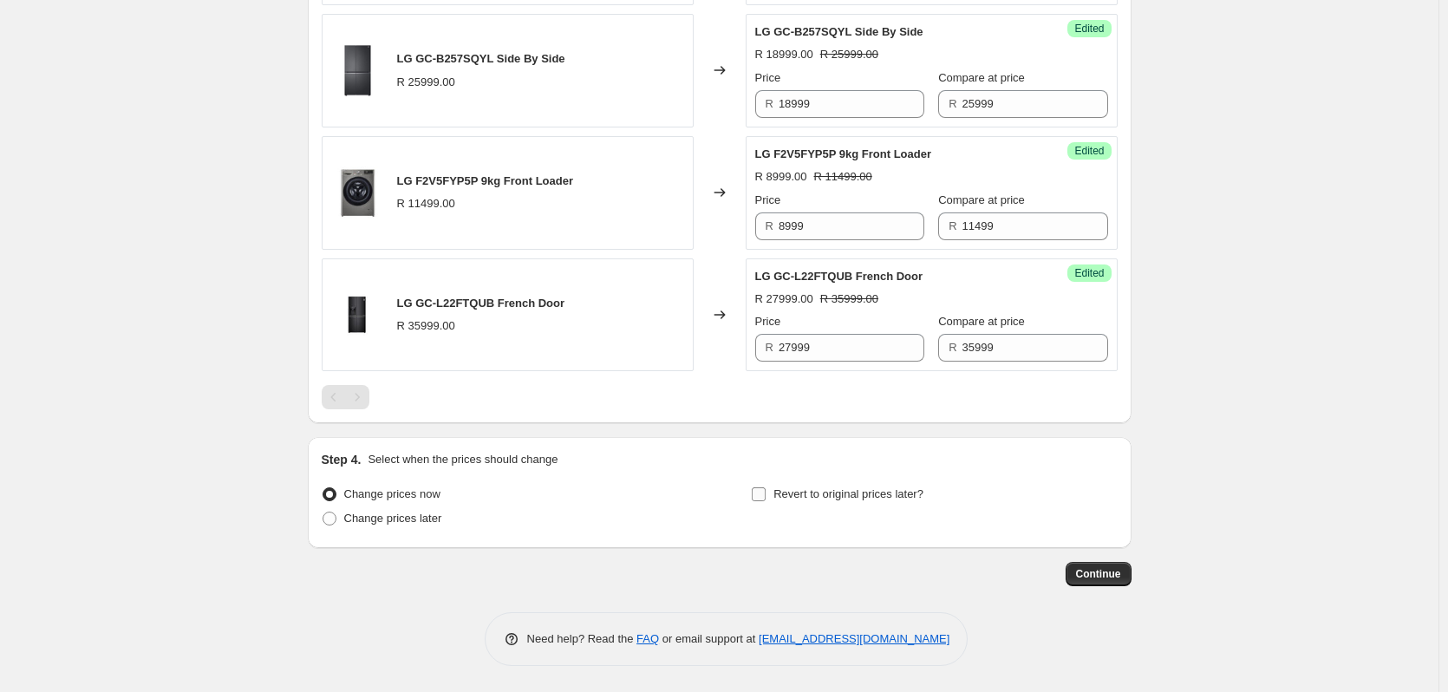
type input "9999"
click at [762, 496] on input "Revert to original prices later?" at bounding box center [759, 494] width 14 height 14
checkbox input "true"
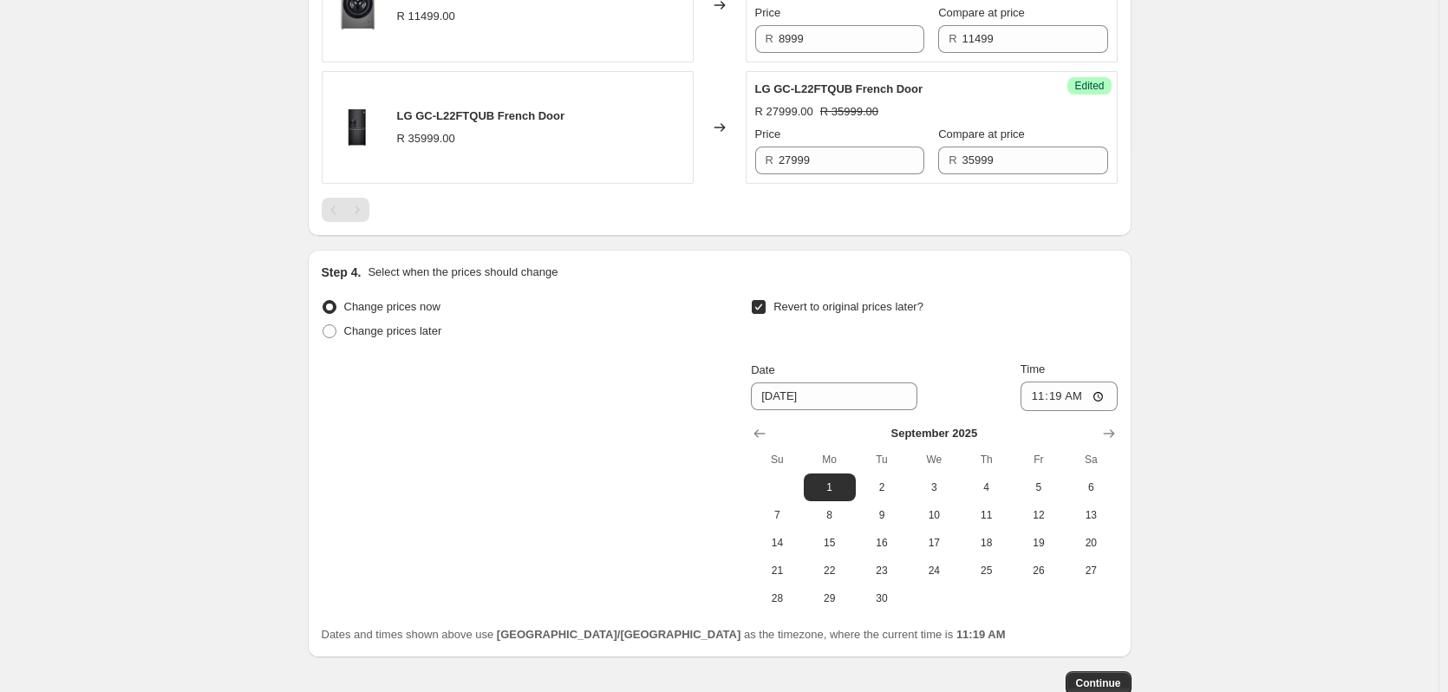
scroll to position [1546, 0]
click at [760, 439] on icon "Show previous month, August 2025" at bounding box center [759, 429] width 17 height 17
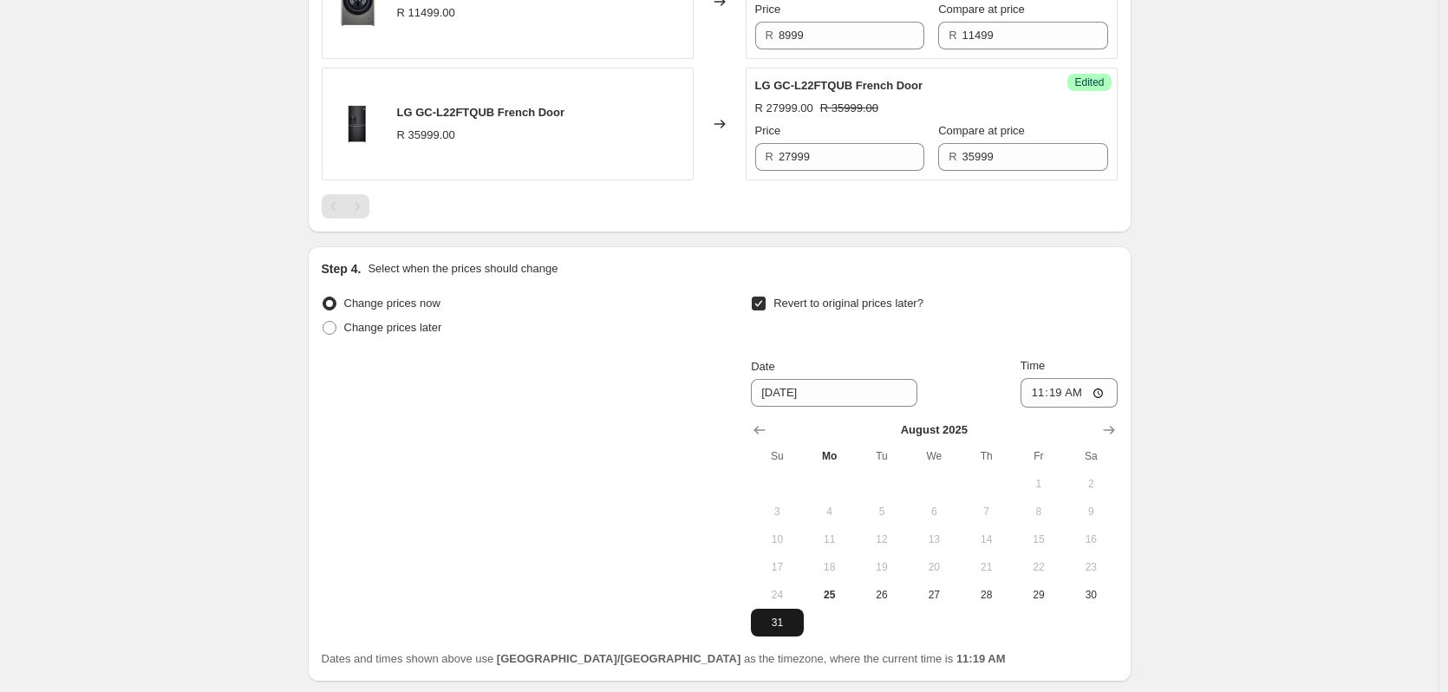
click at [784, 629] on span "31" at bounding box center [777, 623] width 38 height 14
type input "[DATE]"
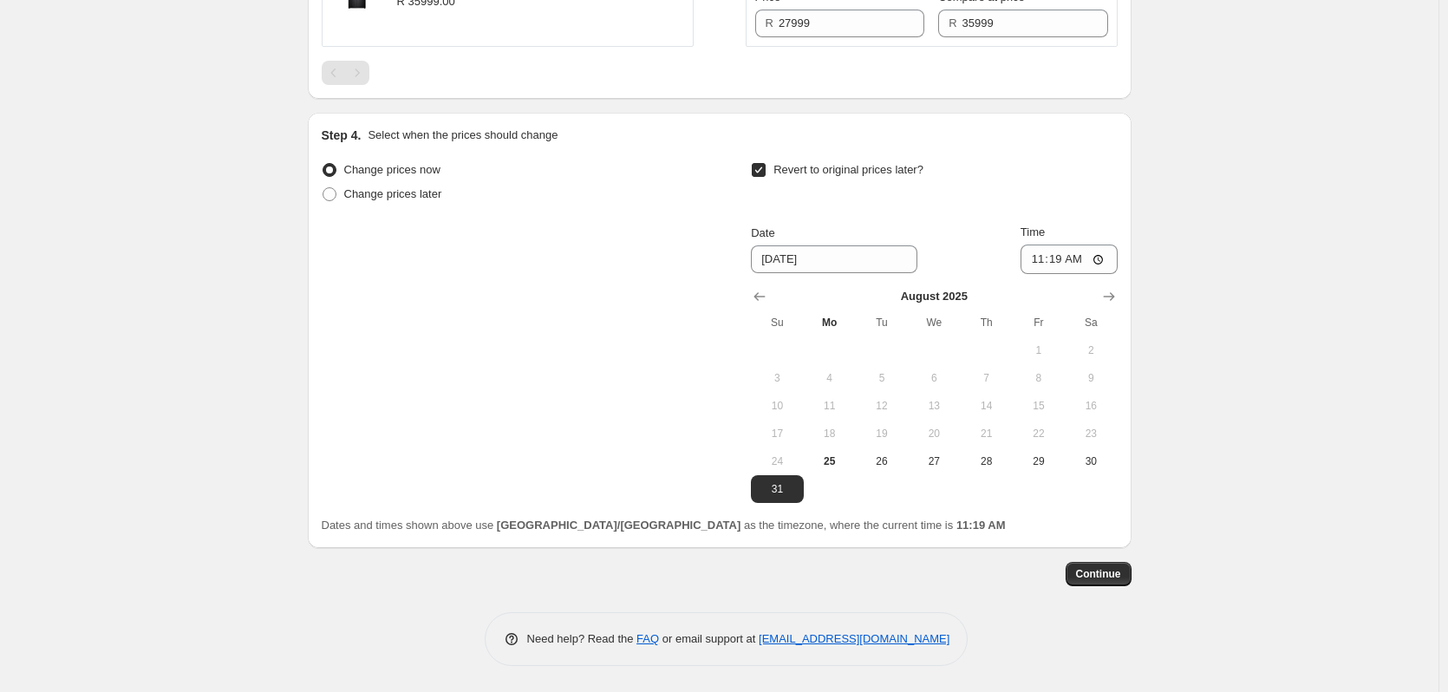
scroll to position [1697, 0]
click at [1062, 261] on input "11:19" at bounding box center [1068, 259] width 97 height 29
type input "23:59"
click at [1109, 569] on span "Continue" at bounding box center [1098, 574] width 45 height 14
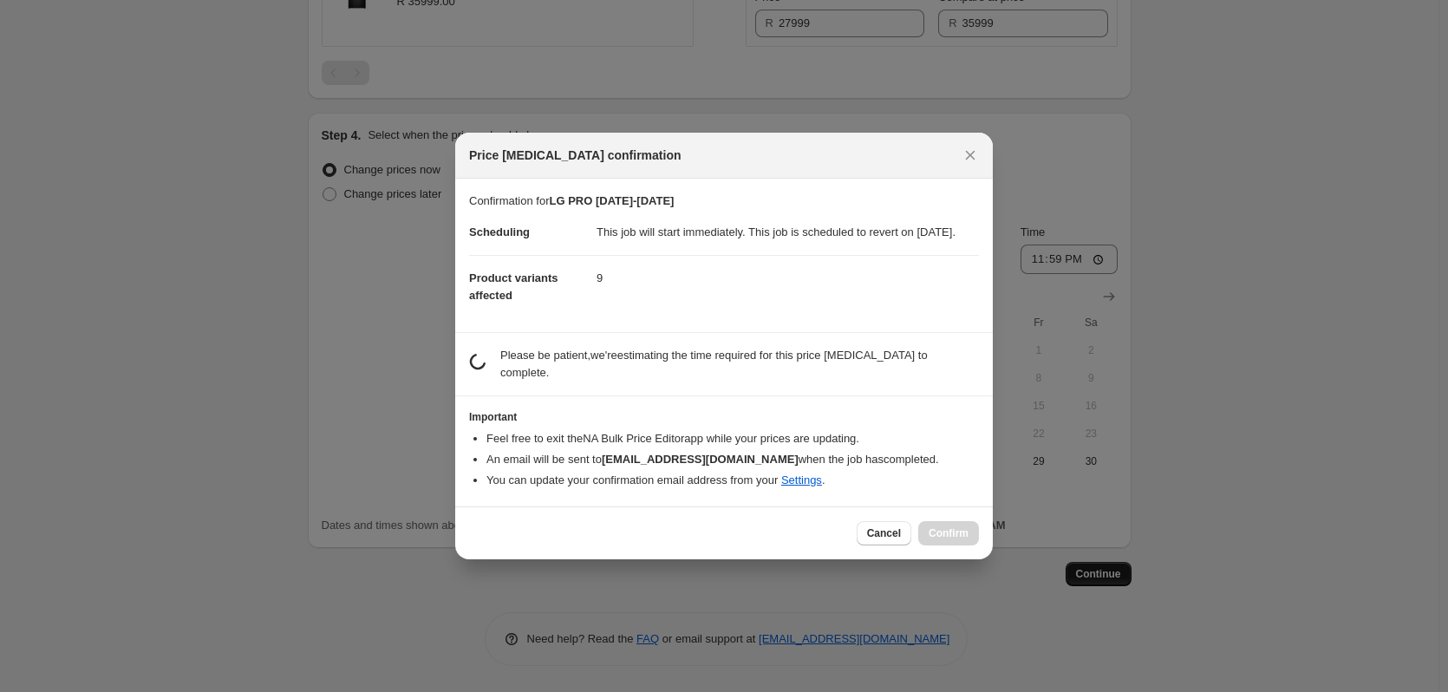
scroll to position [0, 0]
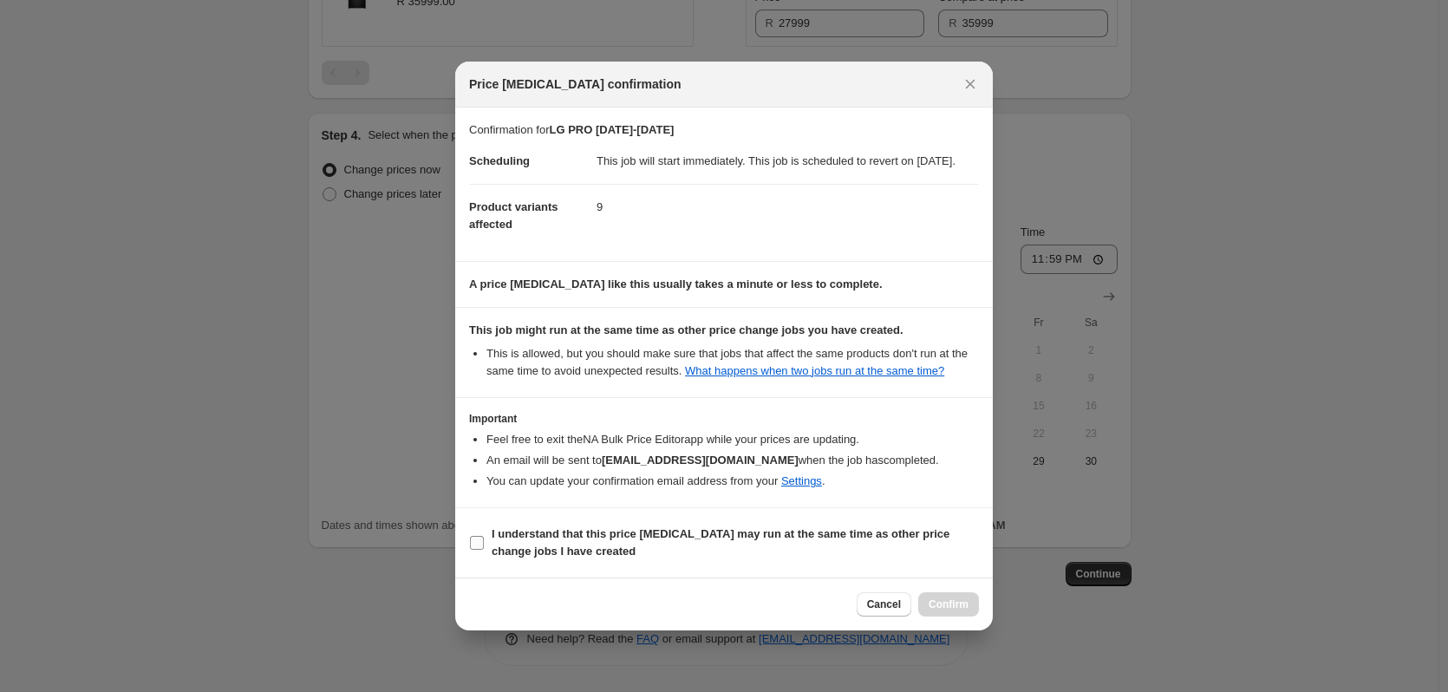
click at [475, 550] on input "I understand that this price [MEDICAL_DATA] may run at the same time as other p…" at bounding box center [477, 543] width 14 height 14
checkbox input "true"
click at [945, 611] on span "Confirm" at bounding box center [949, 604] width 40 height 14
